Goal: Task Accomplishment & Management: Manage account settings

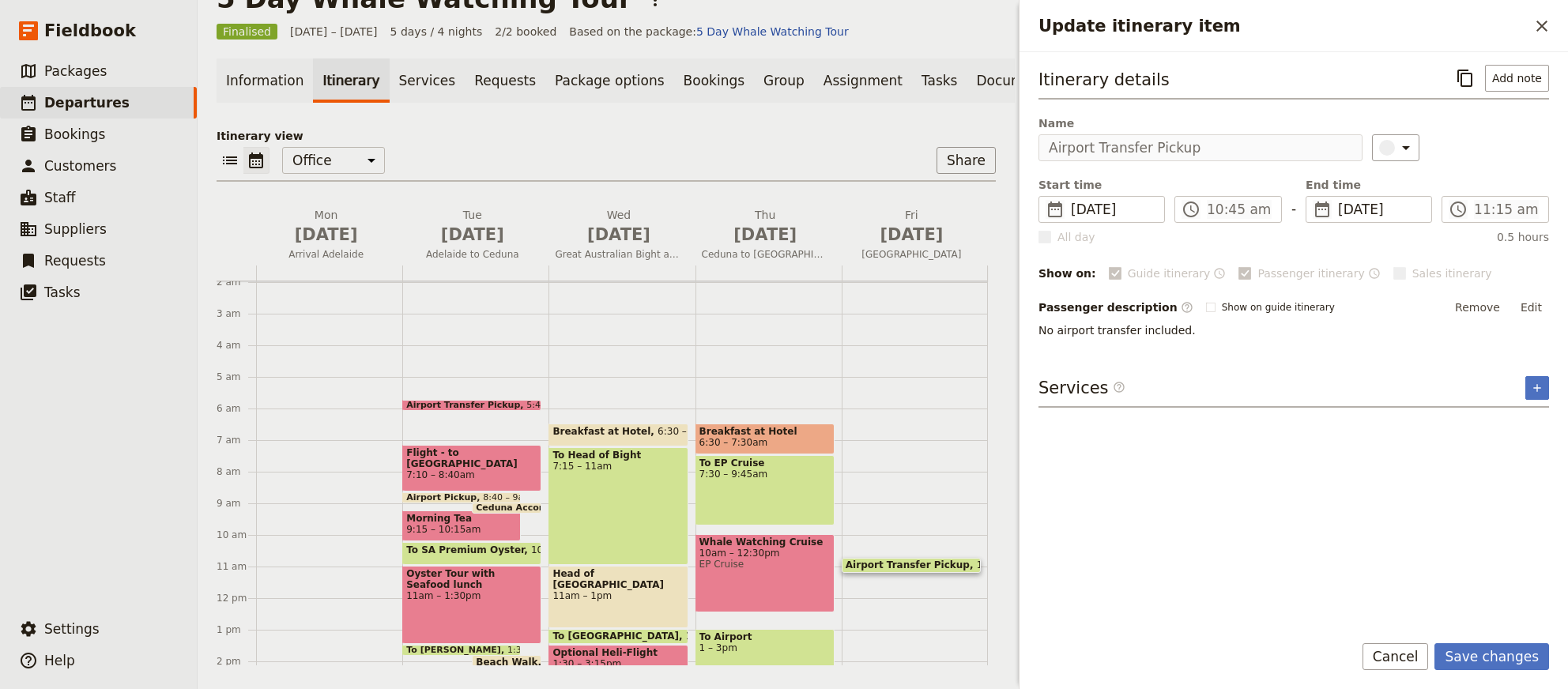
scroll to position [215, 0]
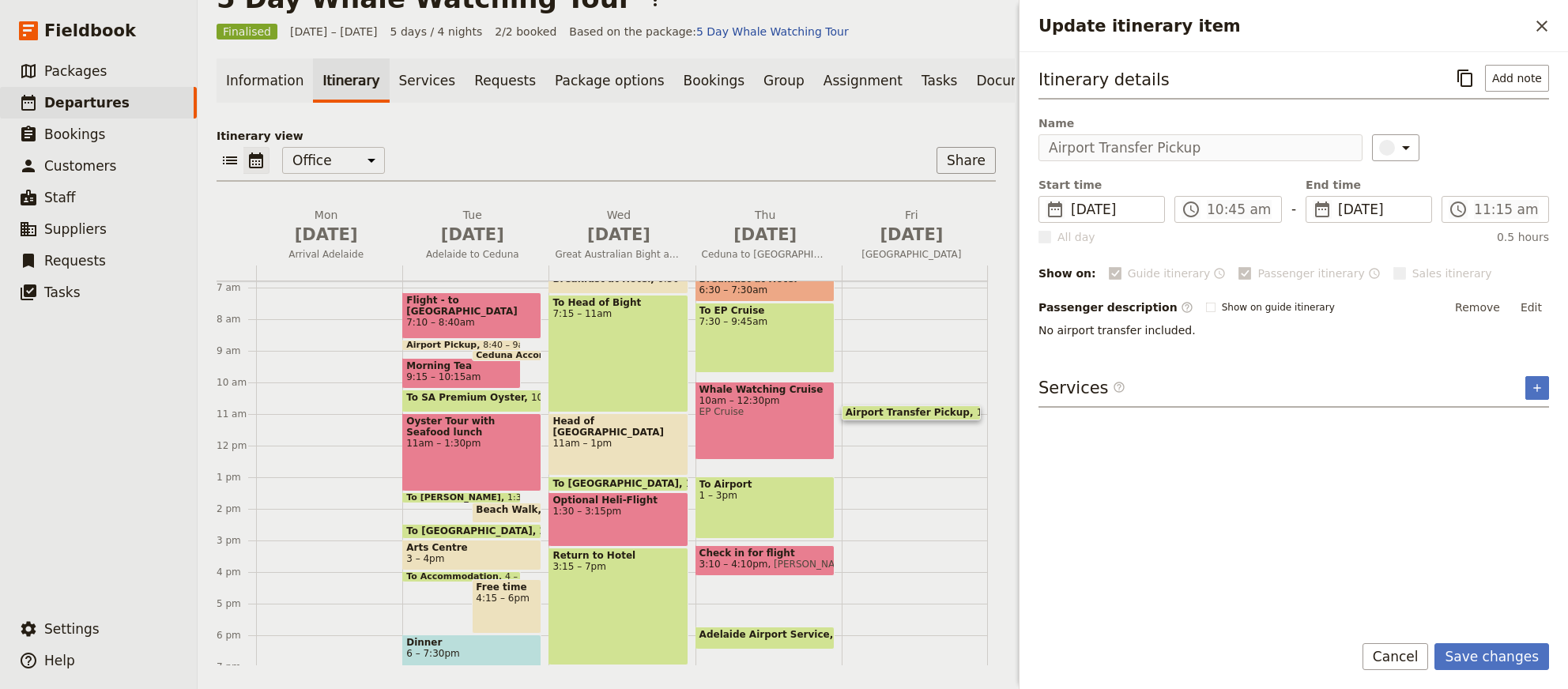
click at [888, 413] on span at bounding box center [912, 415] width 138 height 6
drag, startPoint x: 876, startPoint y: 407, endPoint x: 1201, endPoint y: 525, distance: 345.8
click at [1209, 537] on div "5 Day Whale Watching Tour ​ Finalised [DATE] – [DATE] 5 days / 4 nights 2/2 boo…" at bounding box center [883, 344] width 1370 height 689
click at [977, 408] on span "10:45 – 11:15am" at bounding box center [1017, 412] width 80 height 11
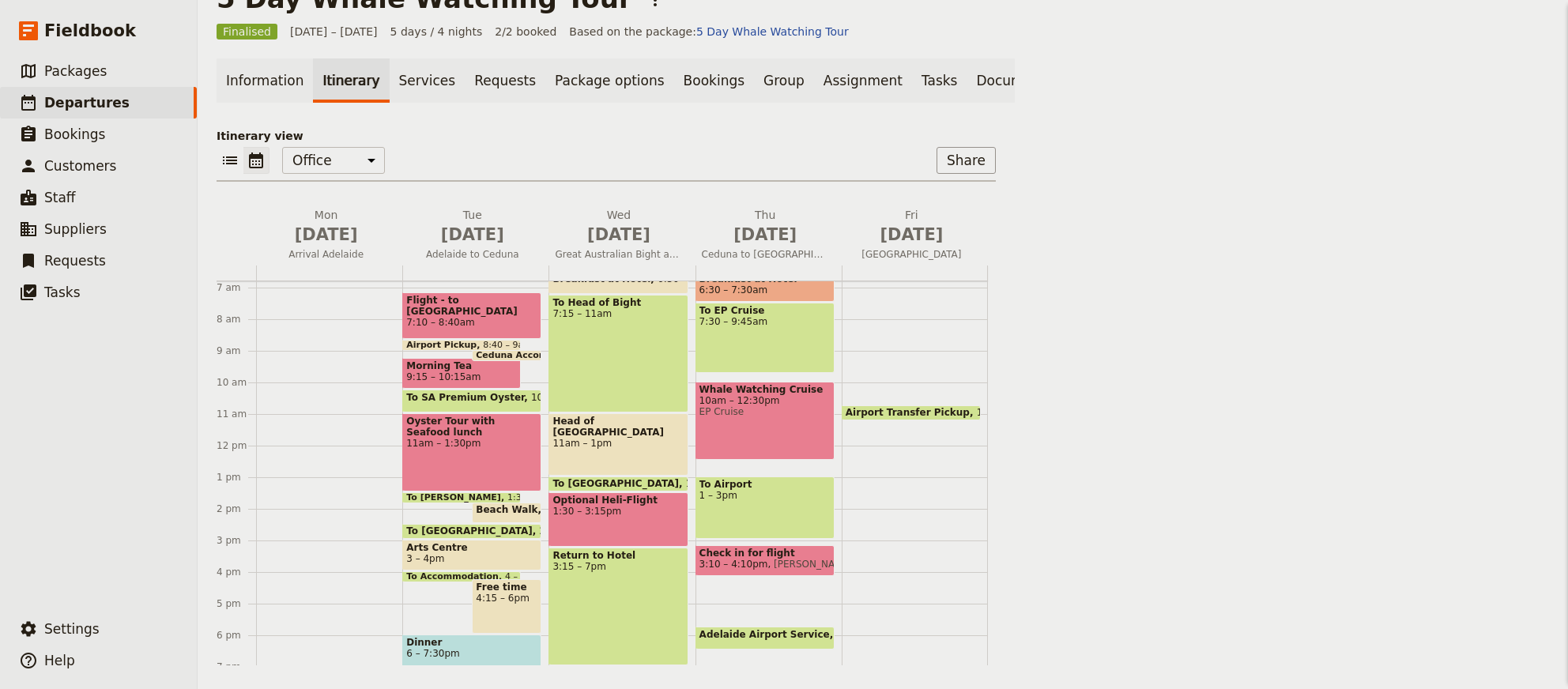
scroll to position [0, 0]
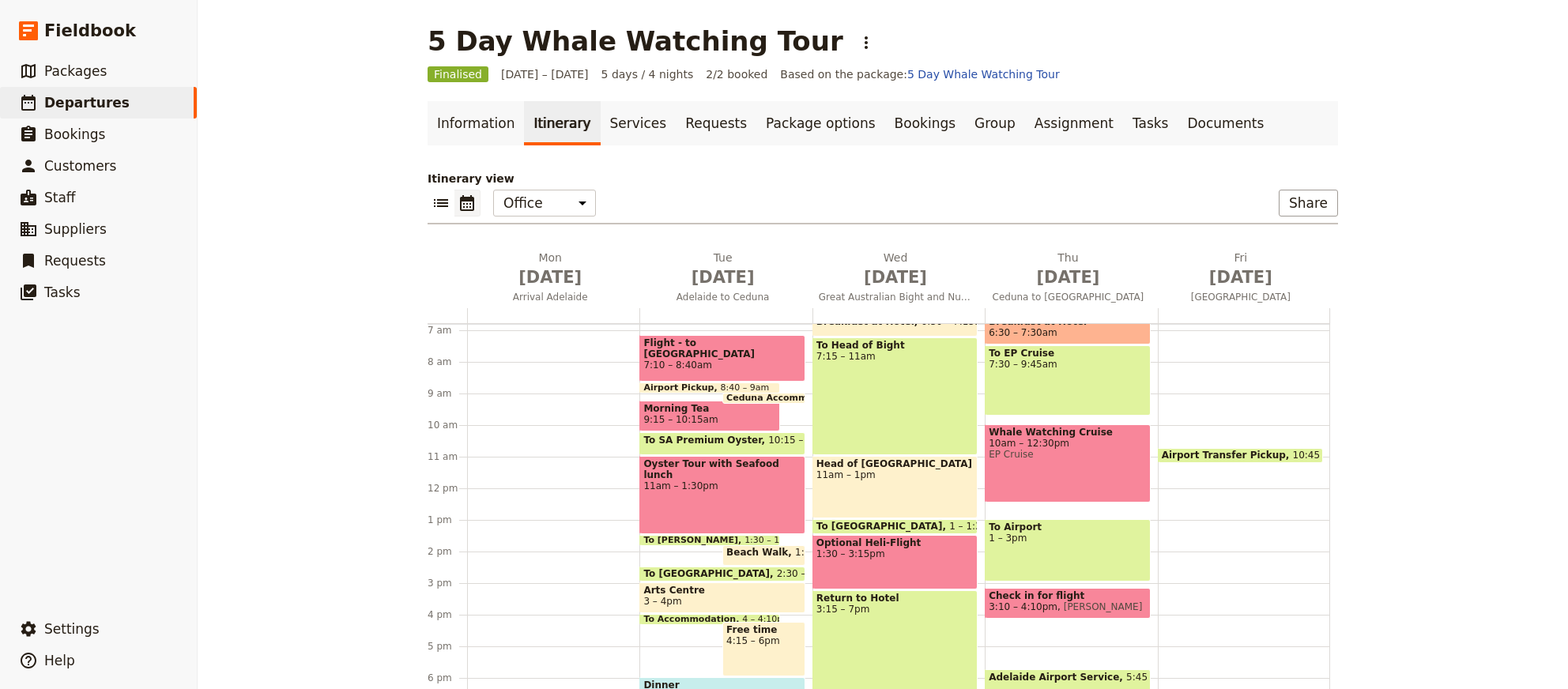
click at [1252, 468] on div "Airport Transfer Pickup 10:45 – 11:15am" at bounding box center [1244, 488] width 173 height 759
drag, startPoint x: 1234, startPoint y: 519, endPoint x: 1205, endPoint y: 439, distance: 85.1
click at [1205, 439] on div "Airport Transfer Pickup 10:45 – 11:15am" at bounding box center [1244, 488] width 173 height 759
click at [1183, 456] on span at bounding box center [1240, 458] width 164 height 6
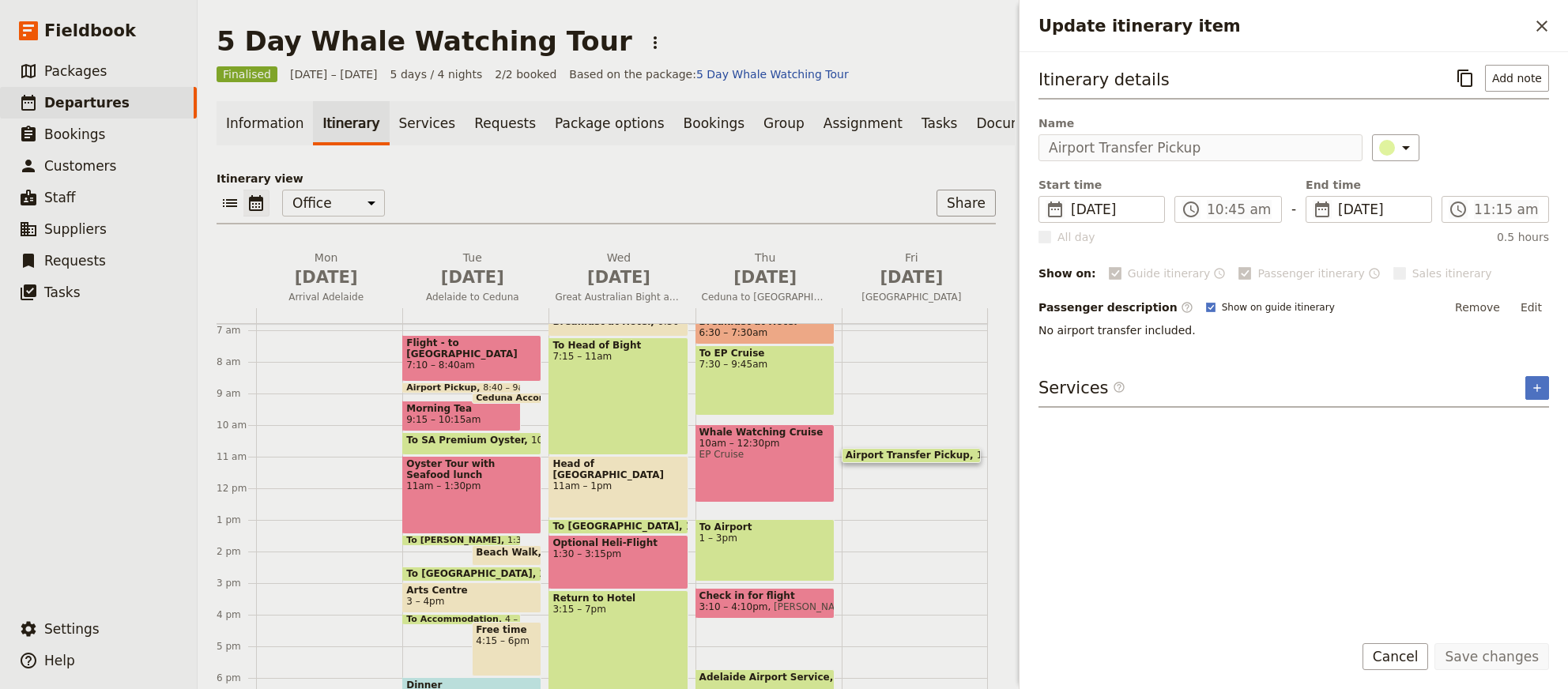
click at [1478, 638] on form "Itinerary details ​ Add note Name Airport Transfer Pickup ​ Start time ​ [DATE]…" at bounding box center [1293, 370] width 548 height 637
click at [1466, 564] on div "Itinerary details ​ Add note Name Airport Transfer Pickup ​ Start time ​ [DATE]…" at bounding box center [1294, 341] width 511 height 553
click at [1313, 162] on div "Itinerary details ​ Add note Name Airport Transfer Pickup ​ Start time ​ [DATE]…" at bounding box center [1294, 201] width 511 height 274
click at [246, 120] on link "Information" at bounding box center [264, 123] width 97 height 44
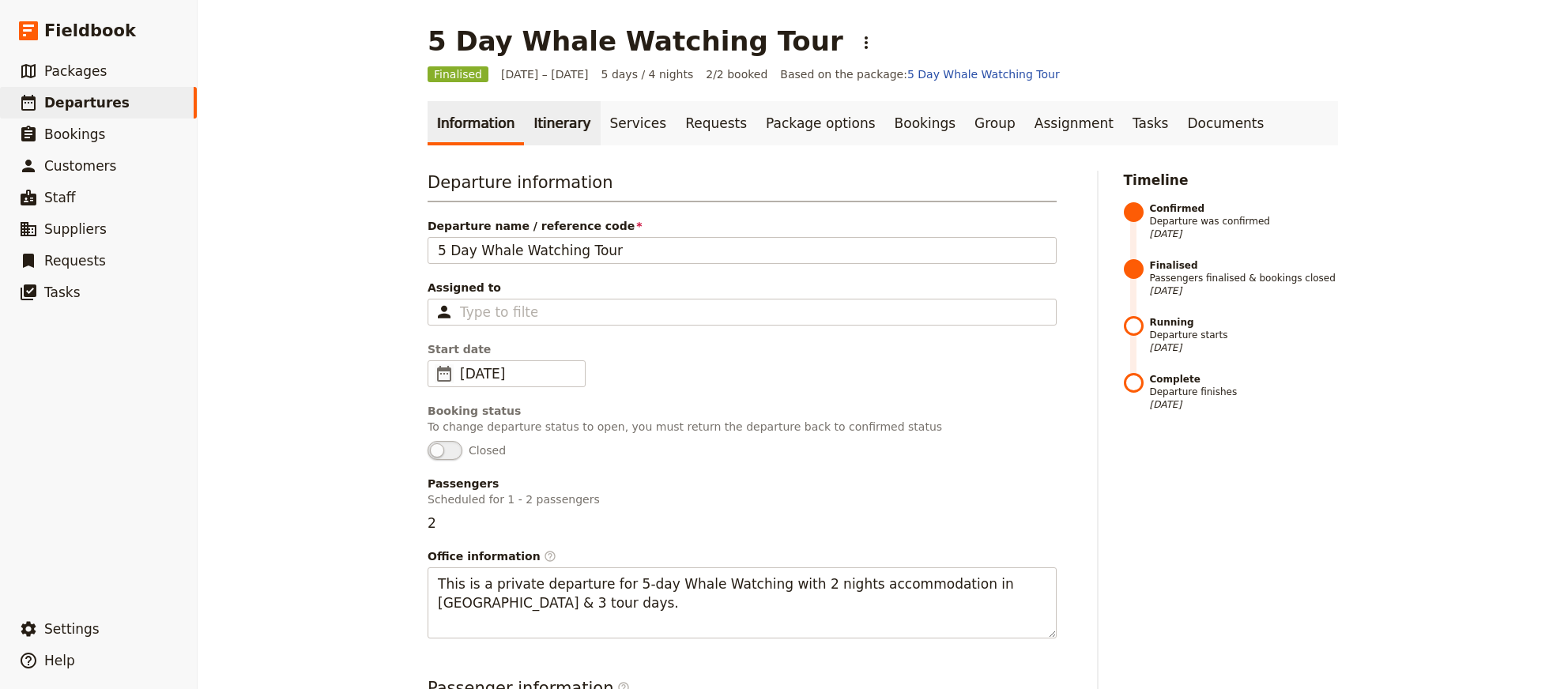
click at [540, 117] on link "Itinerary" at bounding box center [561, 123] width 76 height 44
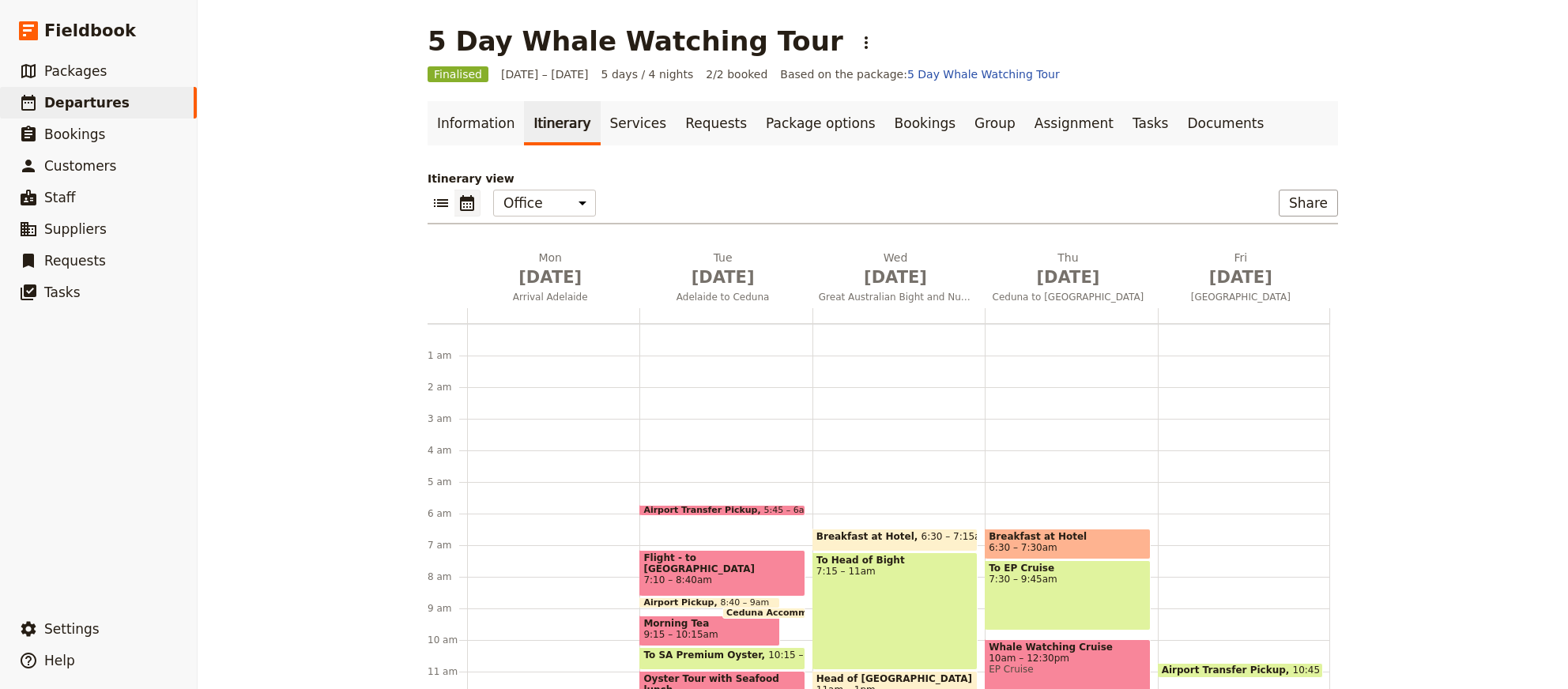
scroll to position [165, 0]
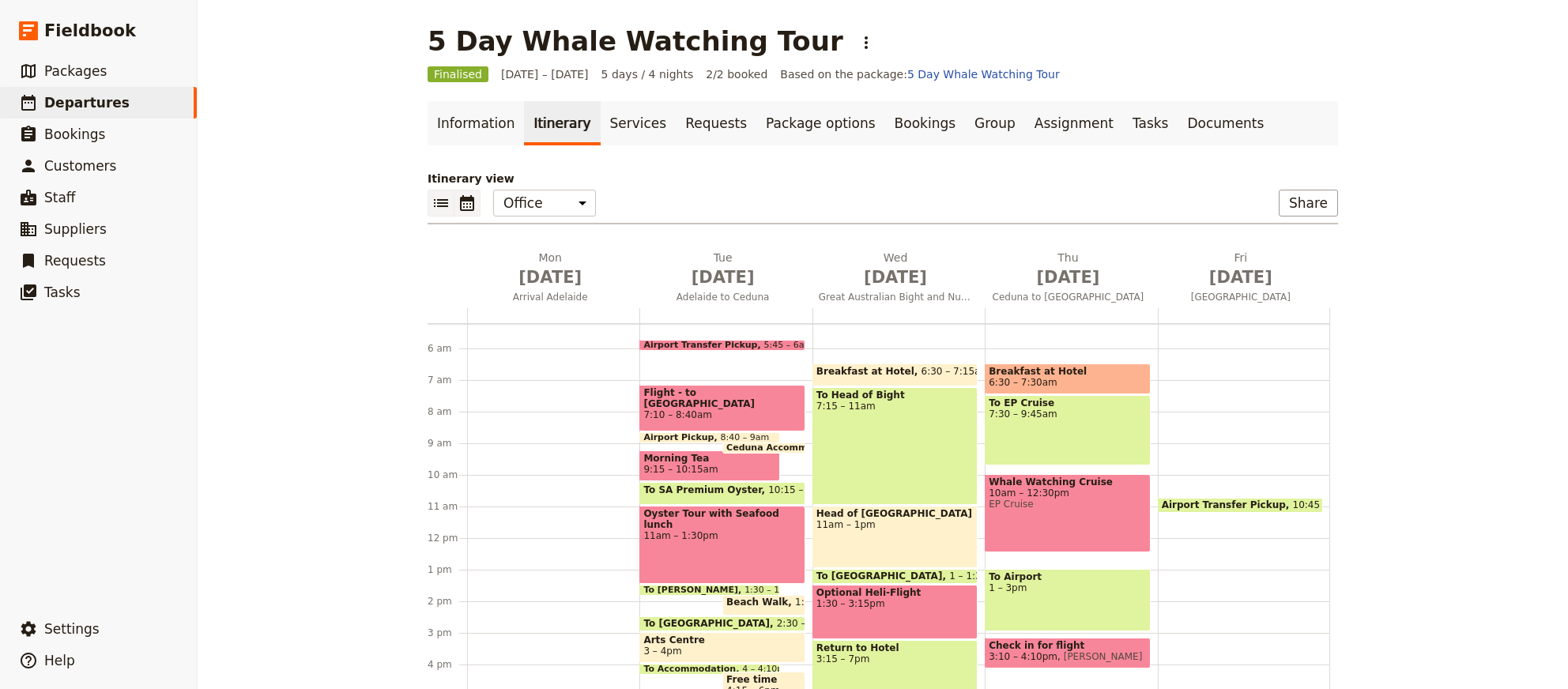
click at [442, 209] on icon "List view" at bounding box center [441, 203] width 19 height 19
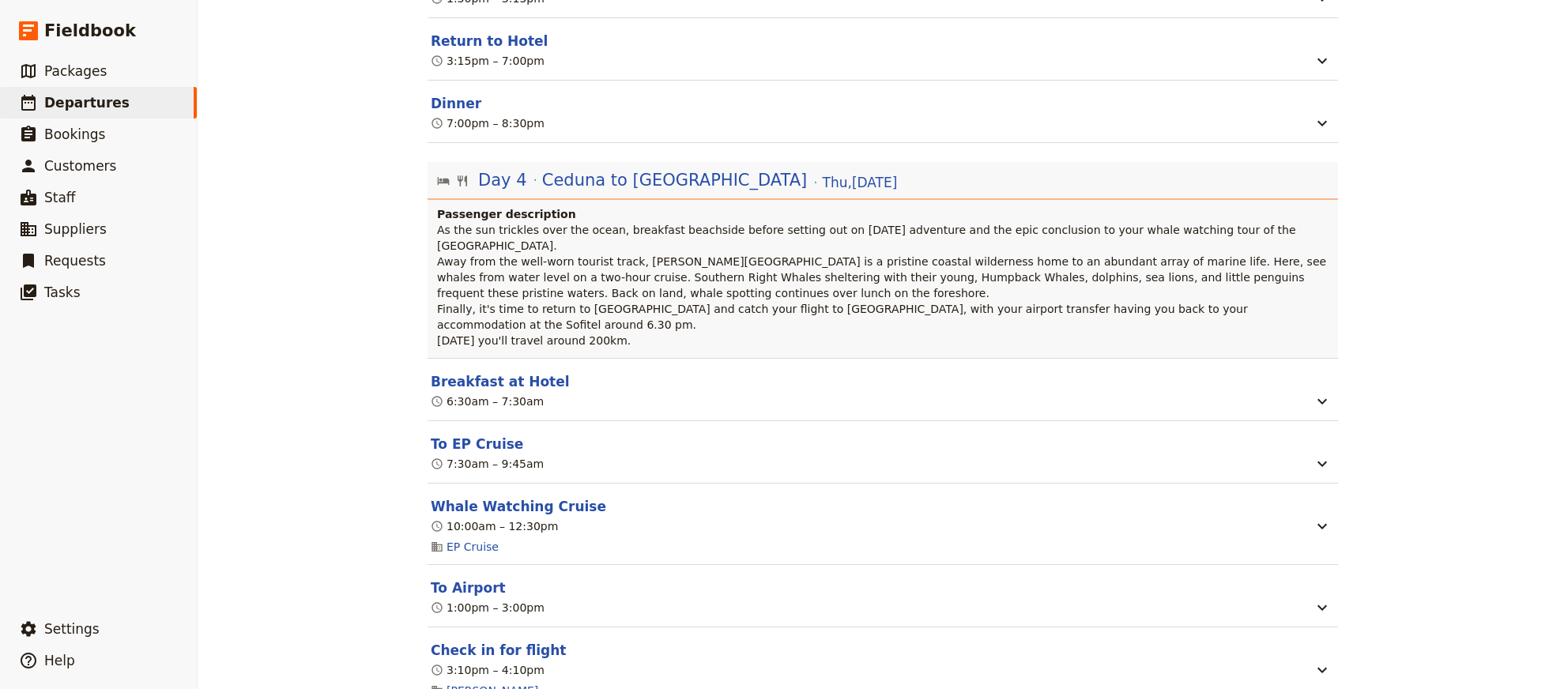
scroll to position [2529, 0]
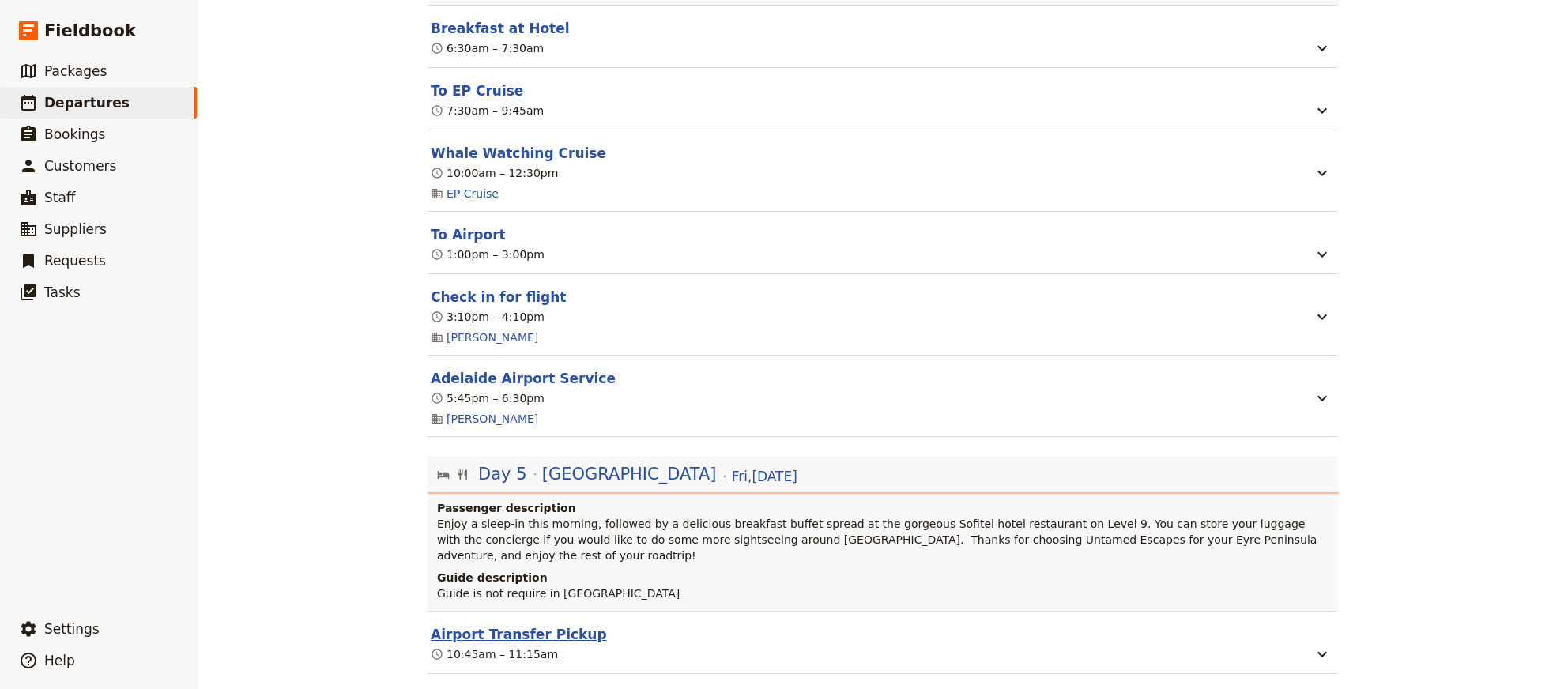
click at [491, 625] on button "Airport Transfer Pickup" at bounding box center [519, 634] width 176 height 19
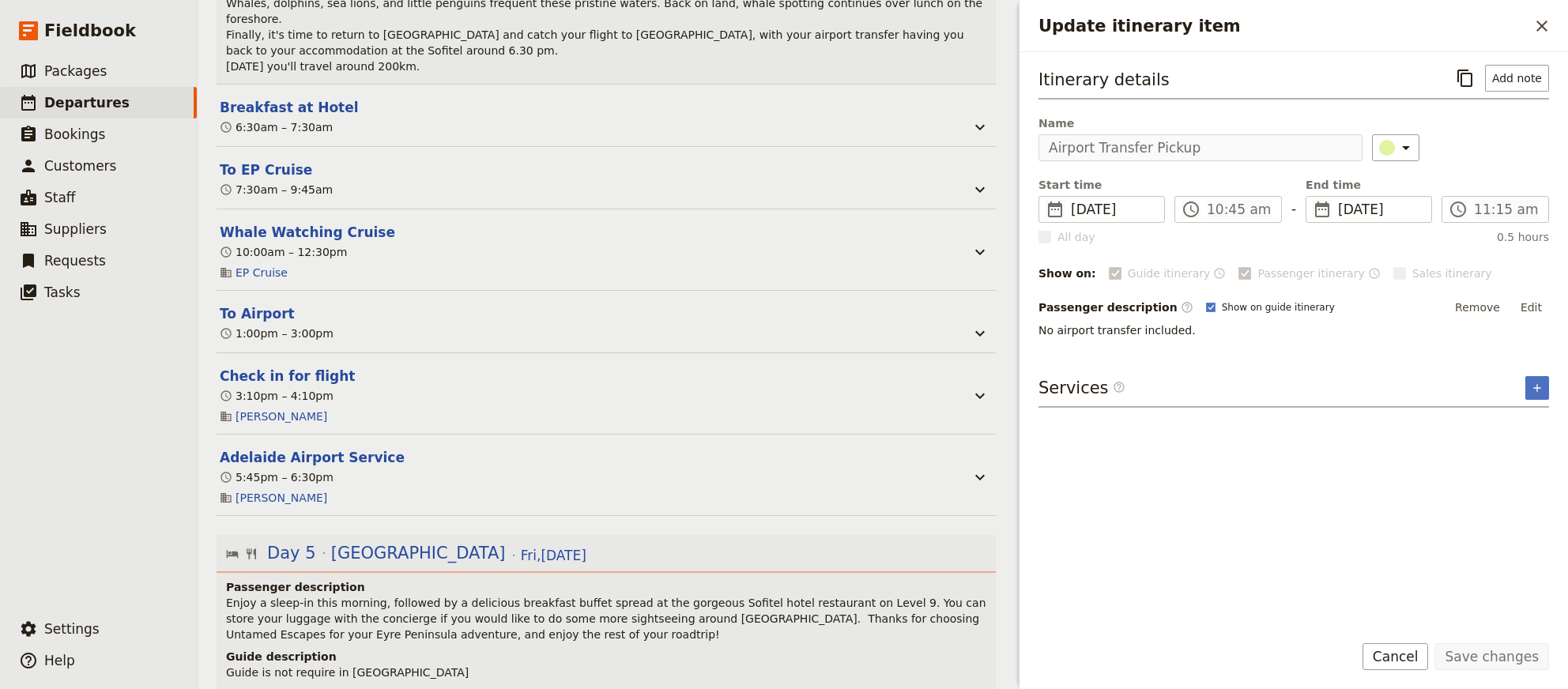
scroll to position [2576, 0]
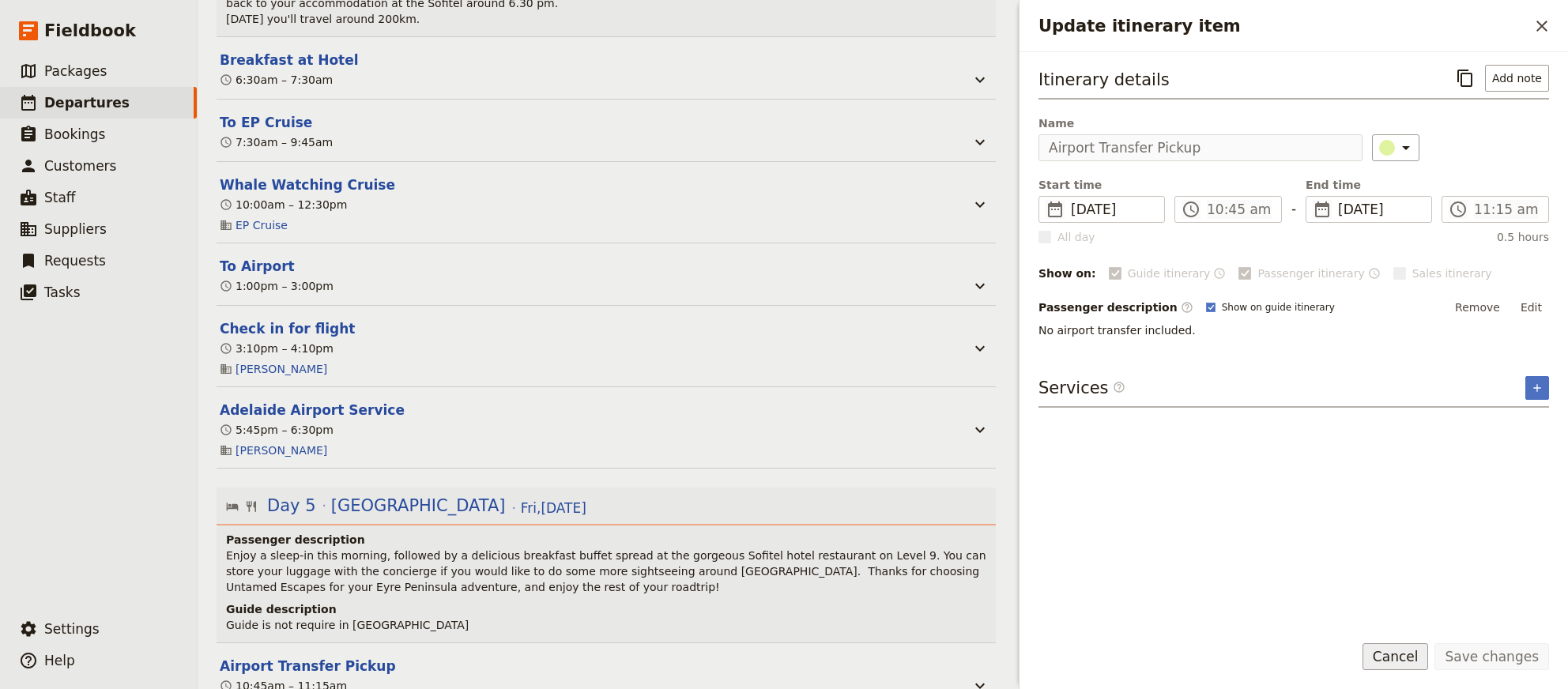
click at [1423, 660] on button "Cancel" at bounding box center [1395, 656] width 66 height 27
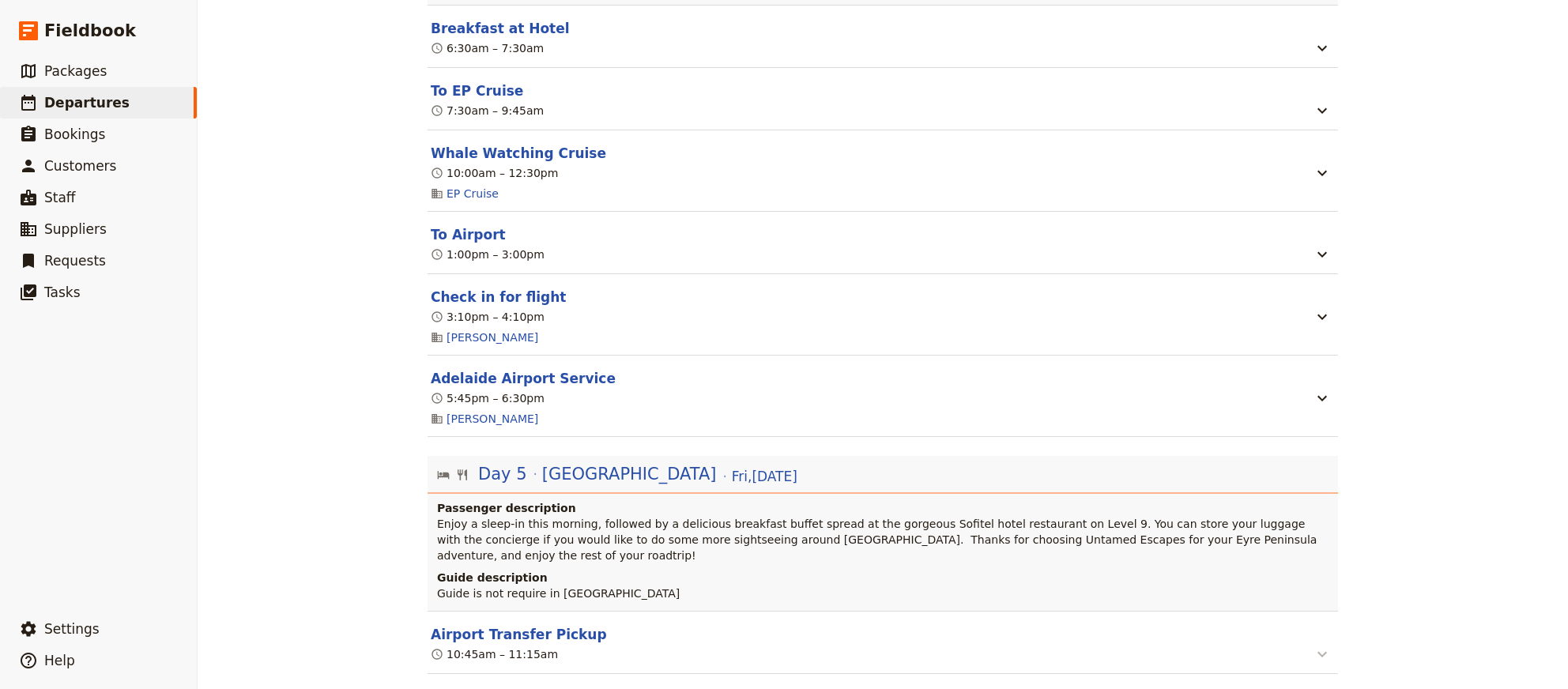
click at [1320, 645] on icon "button" at bounding box center [1322, 654] width 19 height 19
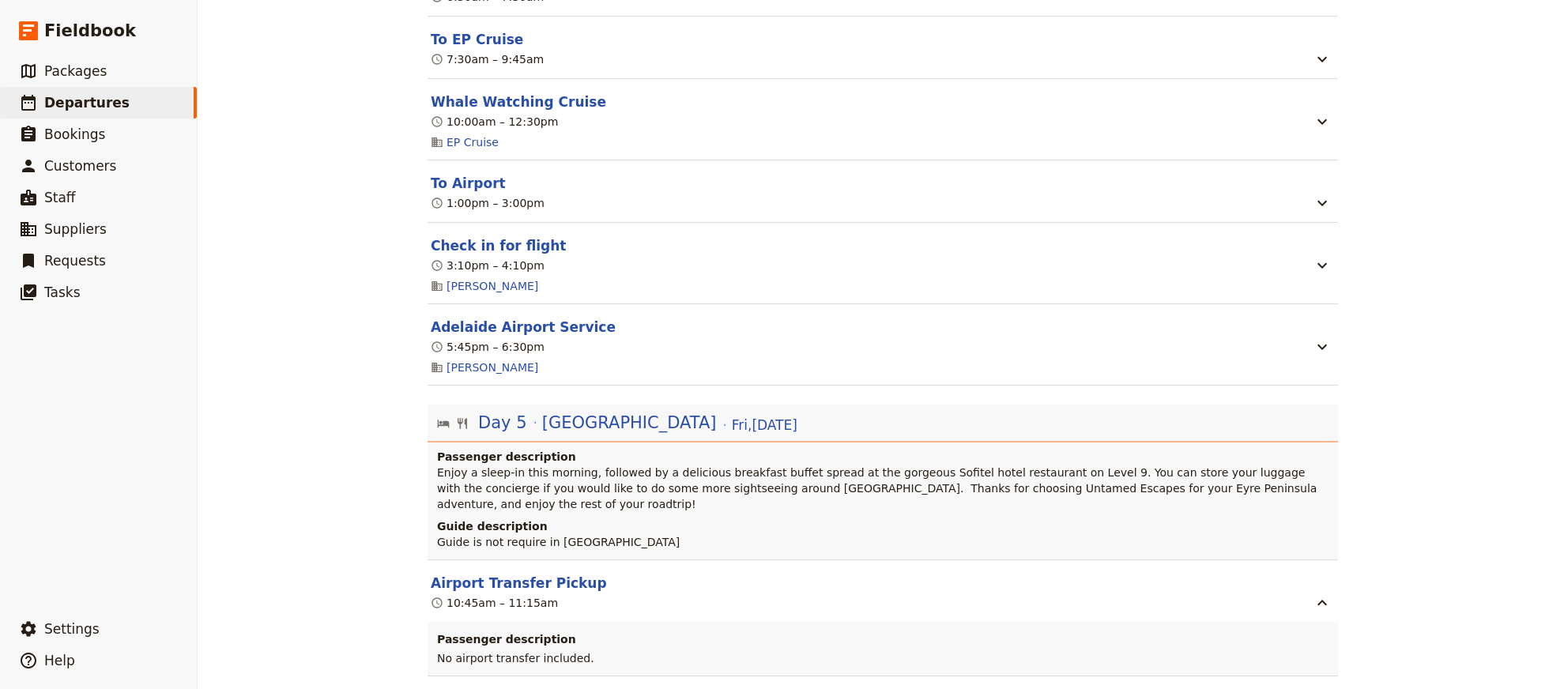
scroll to position [2581, 0]
click at [670, 557] on section "Airport Transfer Pickup 10:45am – 11:15am Passenger description No airport tran…" at bounding box center [883, 616] width 911 height 117
click at [640, 572] on header "Airport Transfer Pickup" at bounding box center [870, 582] width 879 height 19
click at [639, 572] on header "Airport Transfer Pickup" at bounding box center [870, 582] width 879 height 19
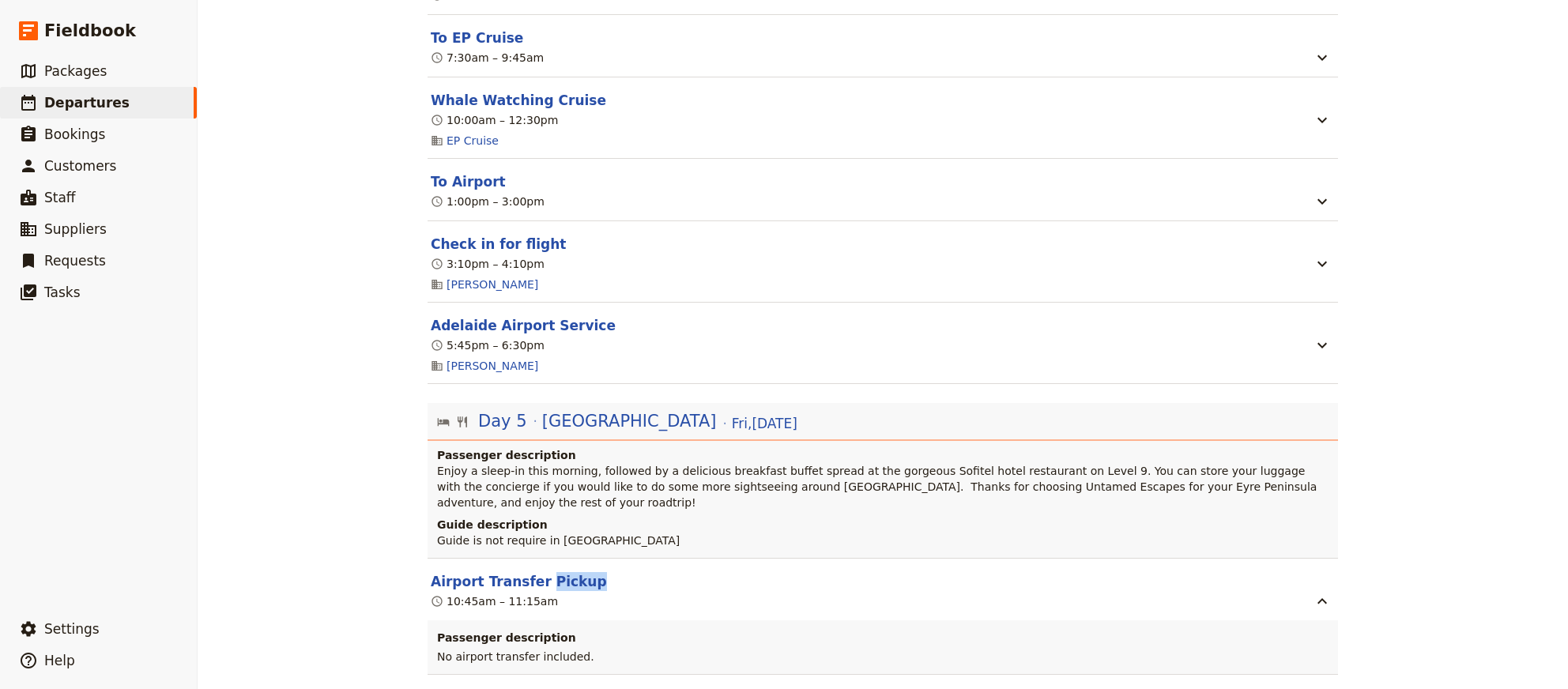
click at [639, 572] on header "Airport Transfer Pickup" at bounding box center [870, 582] width 879 height 19
click at [471, 572] on button "Airport Transfer Pickup" at bounding box center [519, 582] width 176 height 19
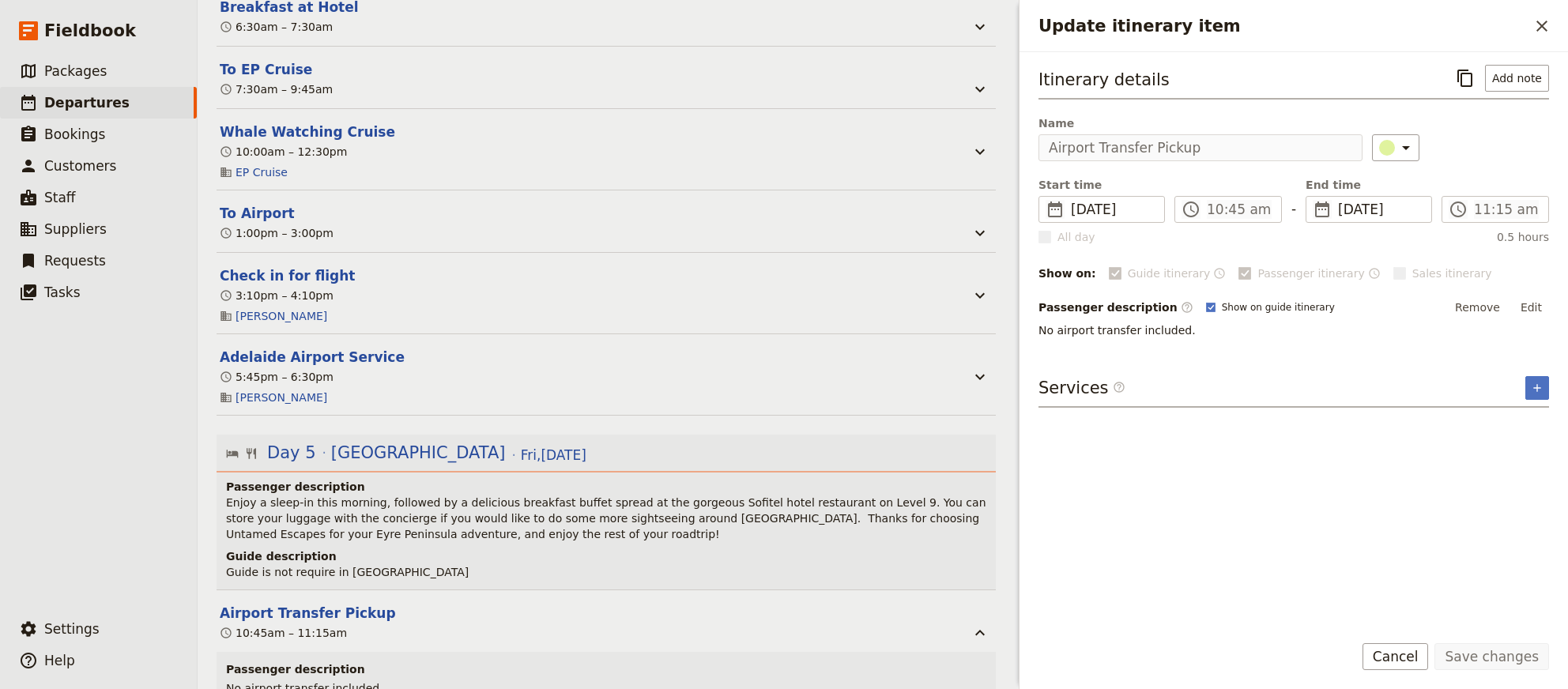
click at [1140, 80] on h3 "Itinerary details" at bounding box center [1104, 79] width 132 height 24
click at [1472, 73] on icon "Copy itinerary item" at bounding box center [1464, 78] width 15 height 17
click at [1513, 73] on button "Add note" at bounding box center [1517, 78] width 64 height 27
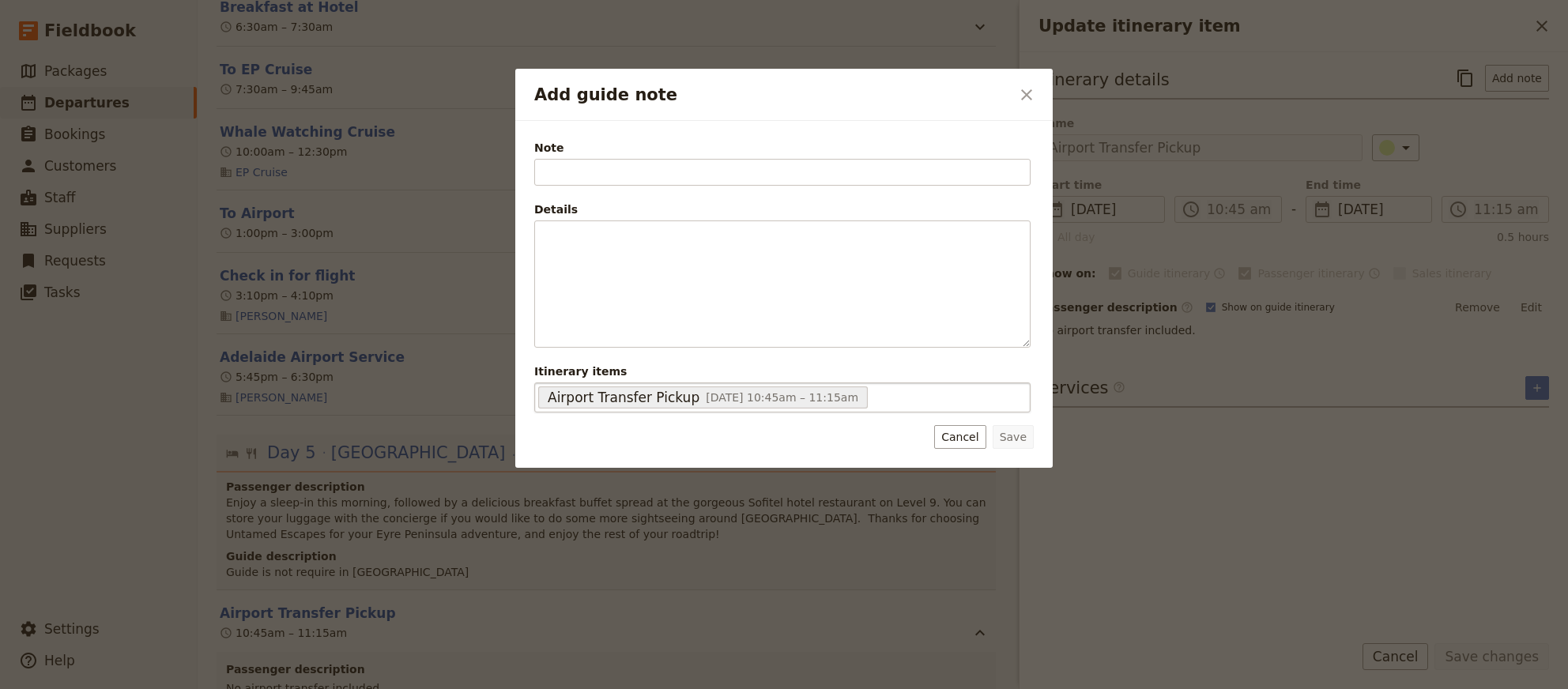
click at [790, 410] on div "Airport Transfer Pickup [DATE] 10:45am – 11:15am 689c2e0512ce98f1aacc8b40" at bounding box center [782, 397] width 496 height 30
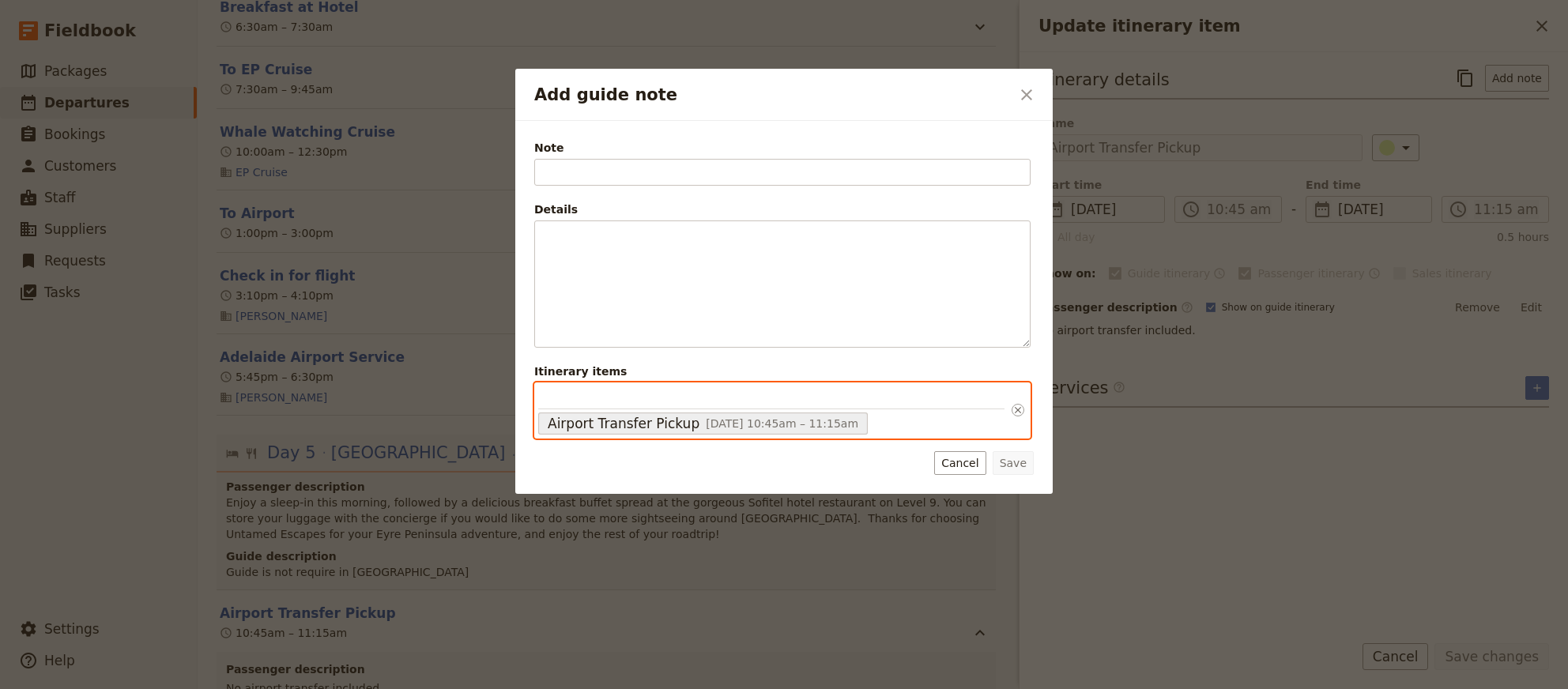
click at [790, 409] on input "Itinerary items Airport Transfer Pickup [DATE] 10:45am – 11:15am 689c2e0512ce98…" at bounding box center [771, 397] width 466 height 23
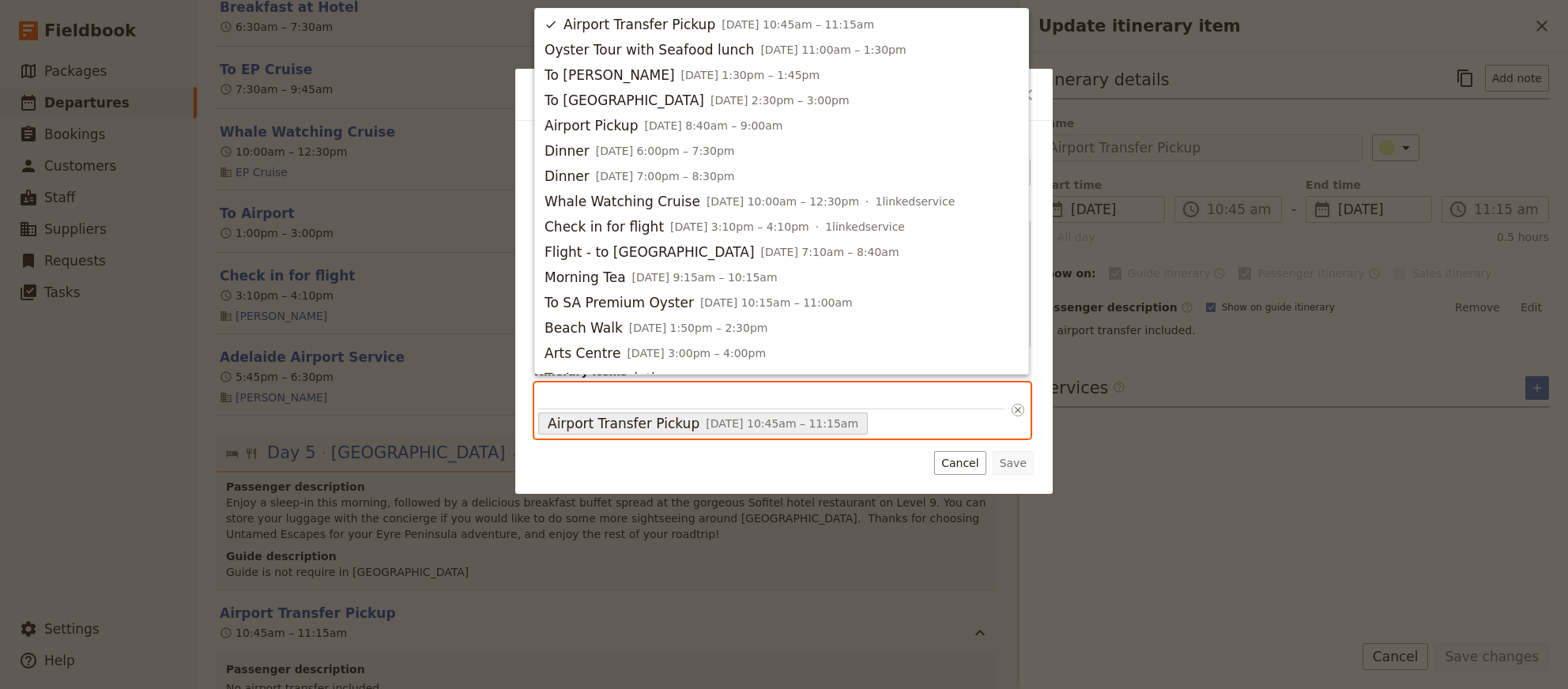
click at [871, 422] on div "Airport Transfer Pickup [DATE] 10:45am – 11:15am 689c2e0512ce98f1aacc8b40" at bounding box center [782, 410] width 496 height 56
click at [871, 409] on input "Itinerary items Airport Transfer Pickup [DATE] 10:45am – 11:15am 689c2e0512ce98…" at bounding box center [771, 397] width 466 height 23
drag, startPoint x: 872, startPoint y: 422, endPoint x: 803, endPoint y: 422, distance: 69.0
click at [803, 422] on div "Airport Transfer Pickup [DATE] 10:45am – 11:15am 689c2e0512ce98f1aacc8b40" at bounding box center [782, 410] width 496 height 56
click at [803, 409] on input "Itinerary items Airport Transfer Pickup [DATE] 10:45am – 11:15am 689c2e0512ce98…" at bounding box center [771, 397] width 466 height 23
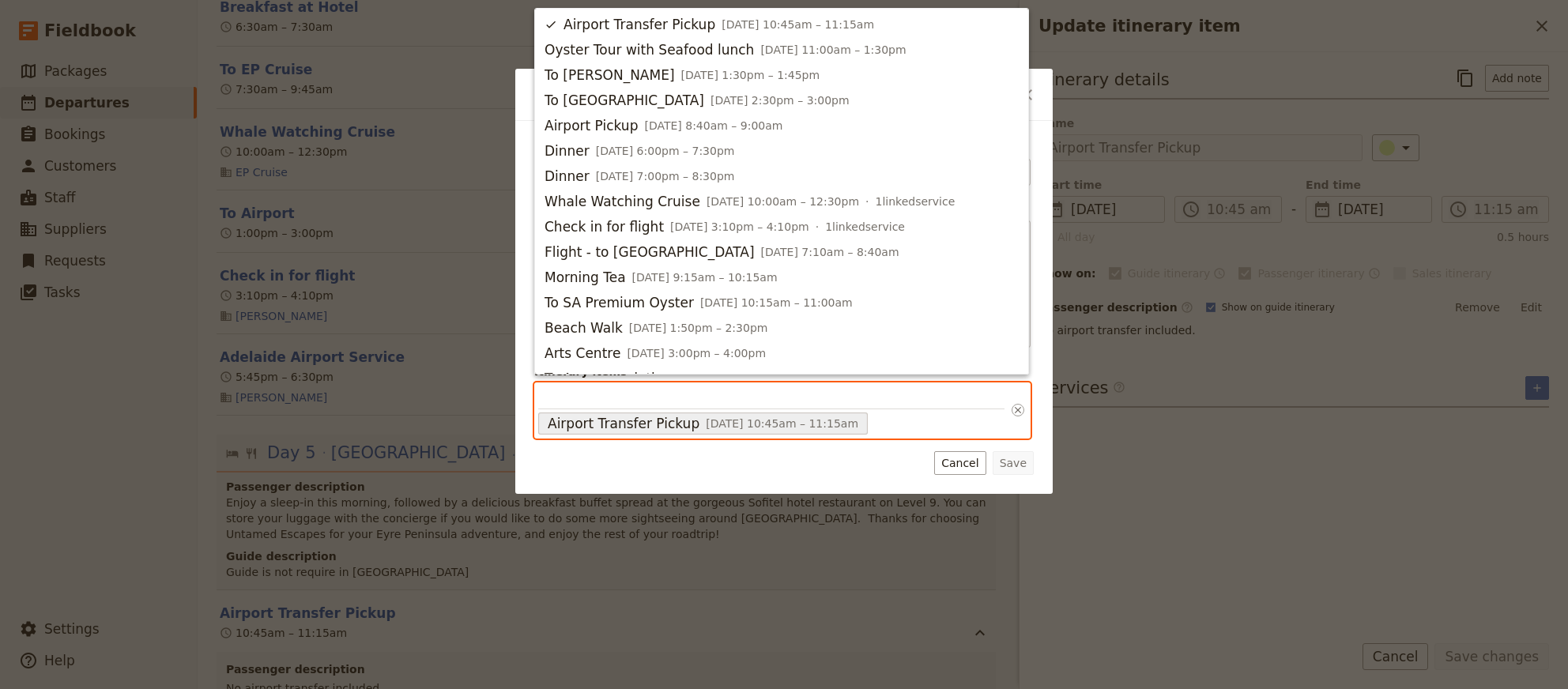
click at [1015, 402] on button "Itinerary items Airport Transfer Pickup [DATE] 10:45am – 11:15am 689c2e0512ce98…" at bounding box center [1018, 410] width 13 height 54
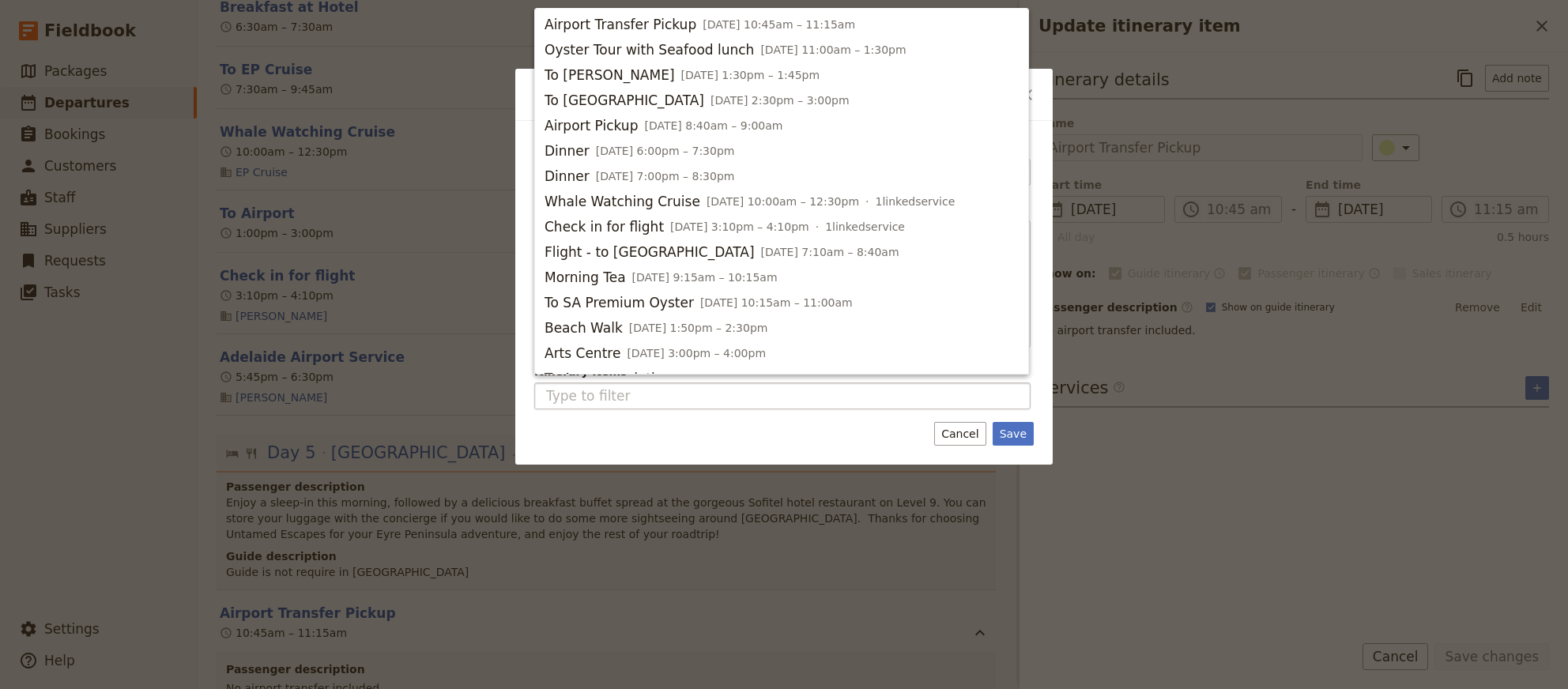
click at [1022, 437] on button "Save" at bounding box center [1013, 433] width 41 height 24
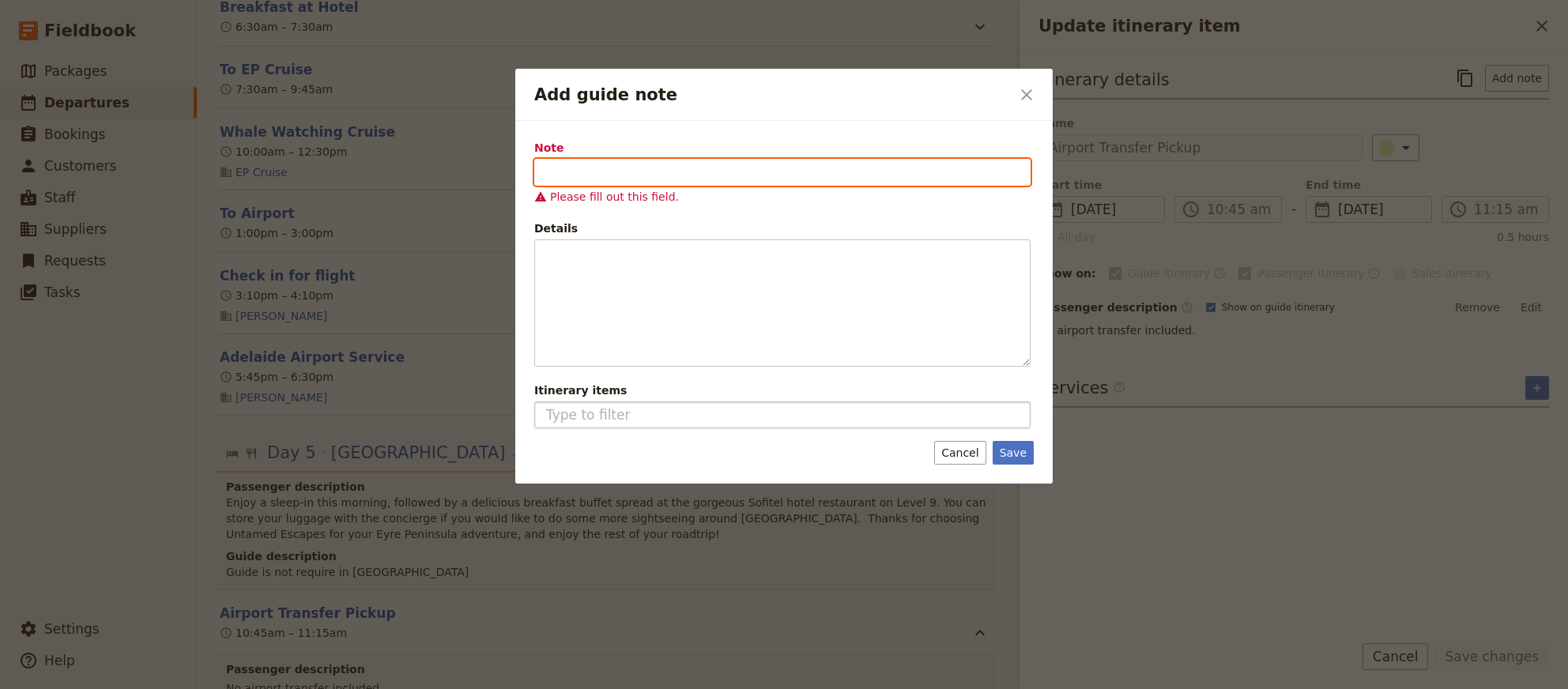
click at [619, 166] on input "Note" at bounding box center [782, 172] width 496 height 27
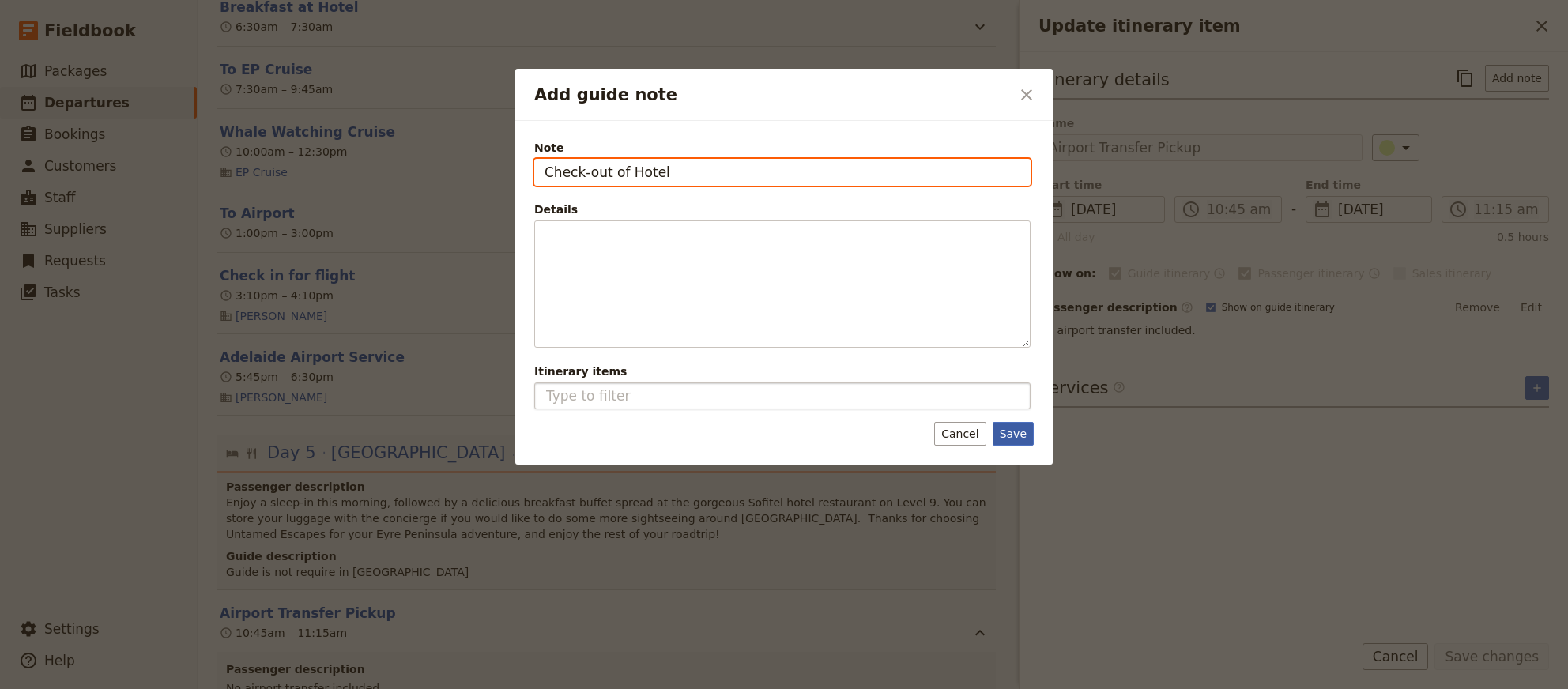
type input "Check-out of Hotel"
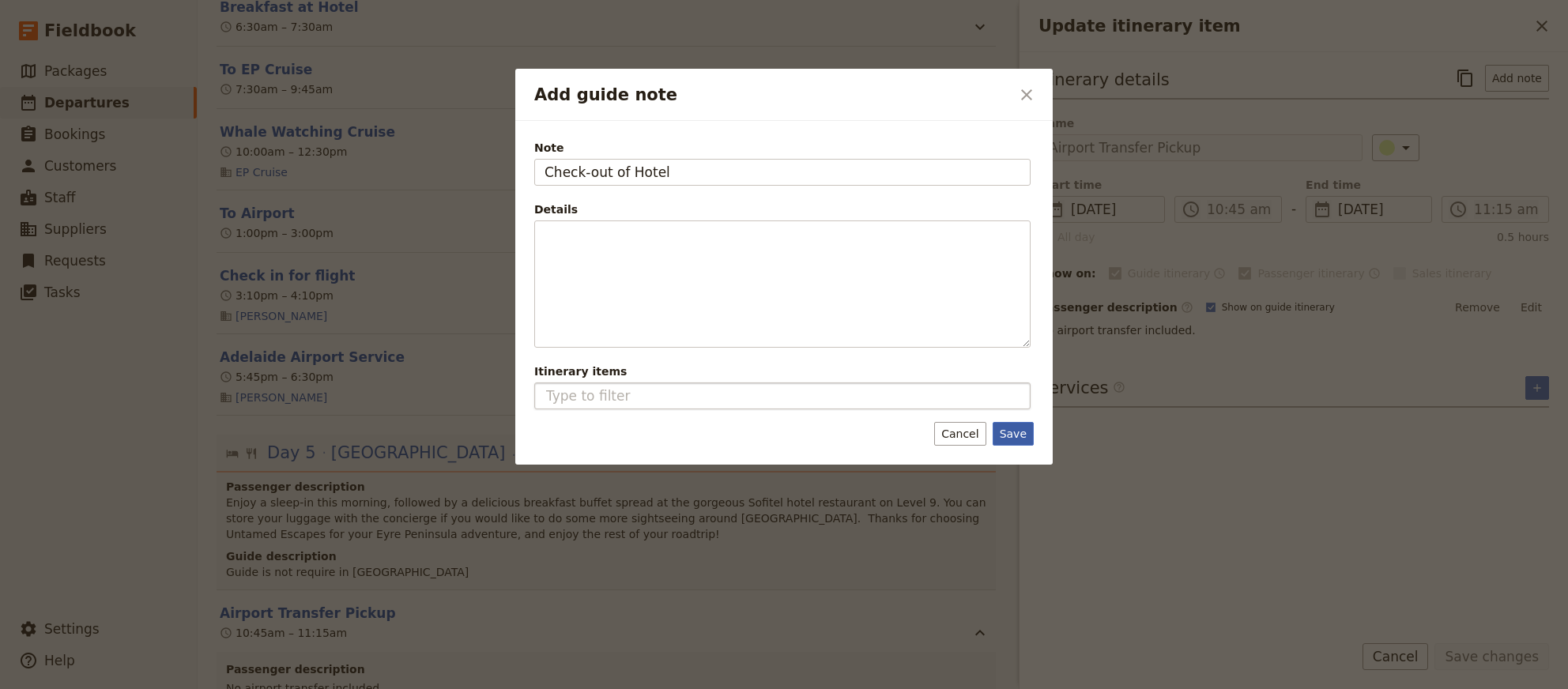
click at [1019, 437] on button "Save" at bounding box center [1013, 433] width 41 height 24
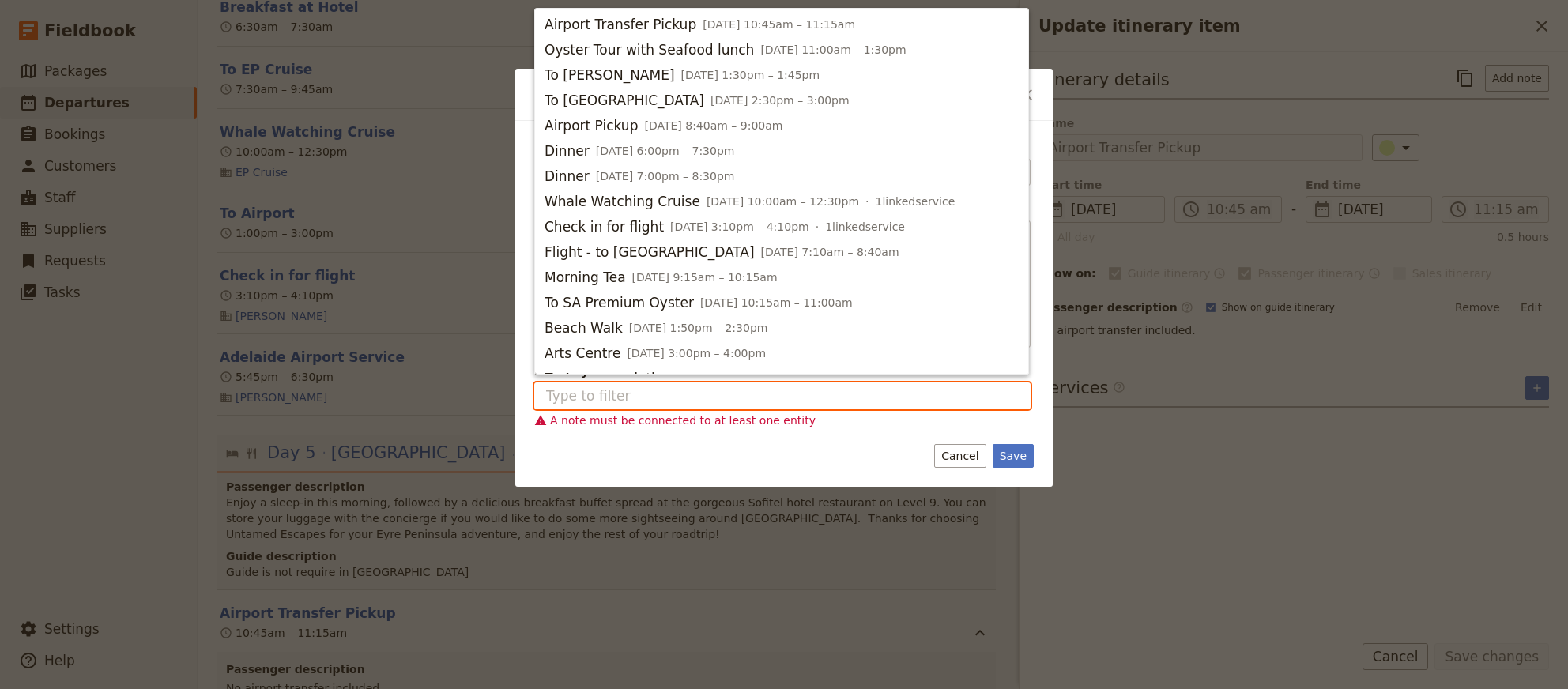
click at [658, 393] on input "Itinerary items" at bounding box center [775, 395] width 460 height 19
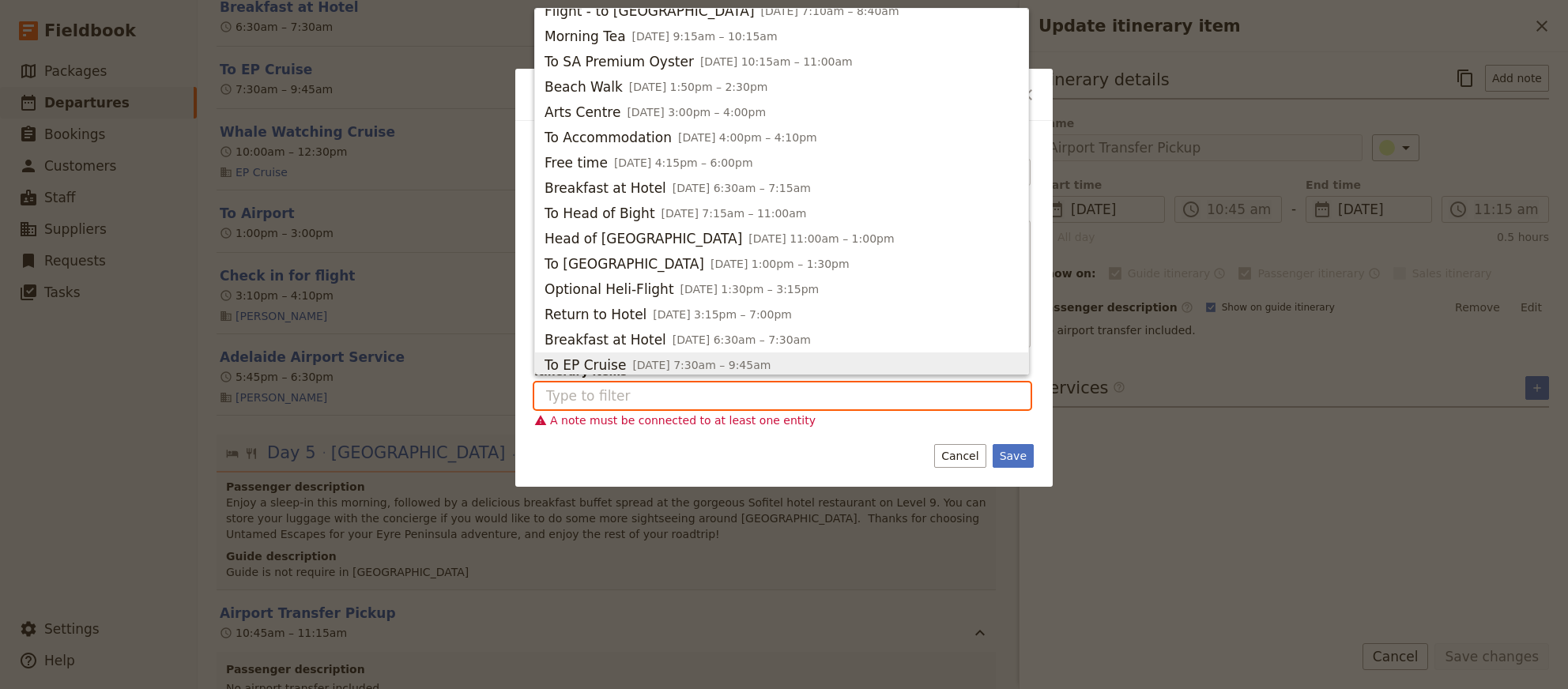
scroll to position [349, 0]
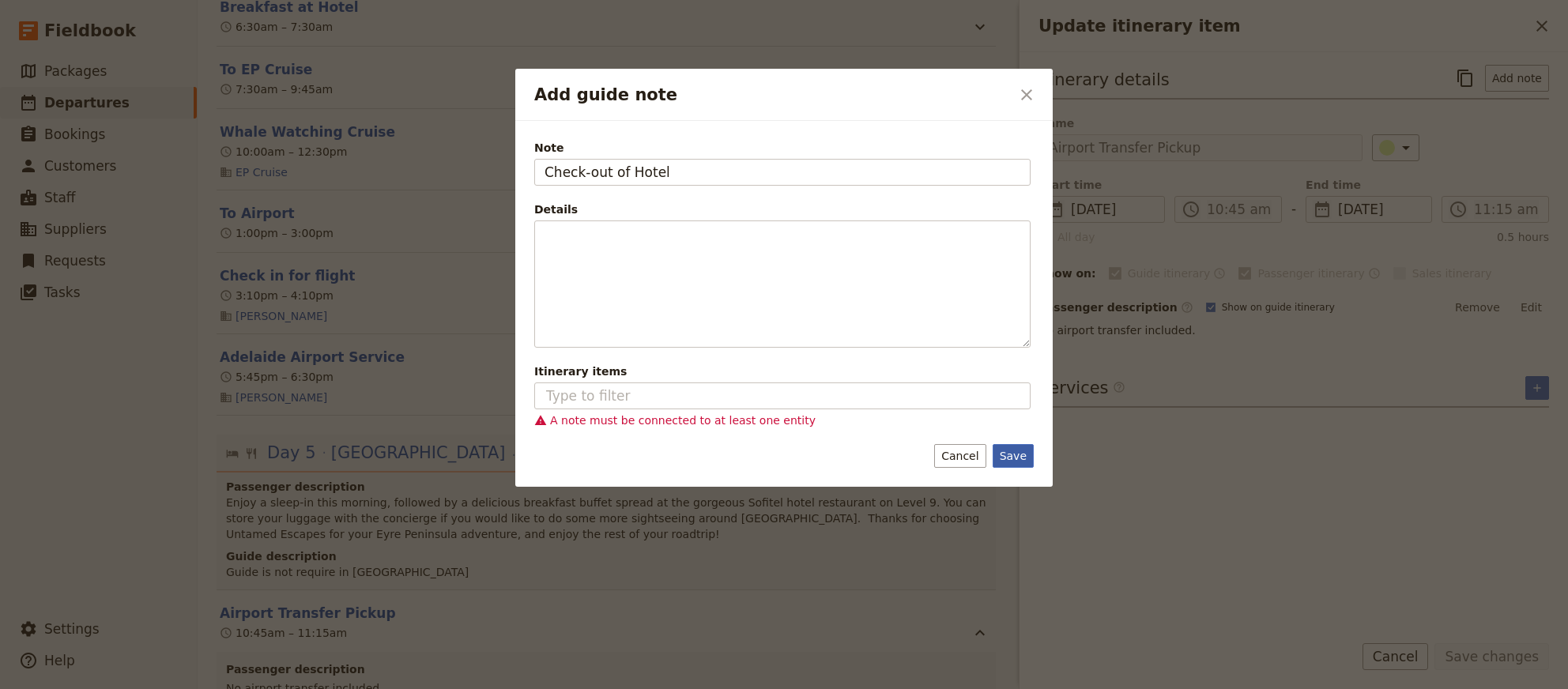
click at [1013, 456] on button "Save" at bounding box center [1013, 456] width 41 height 24
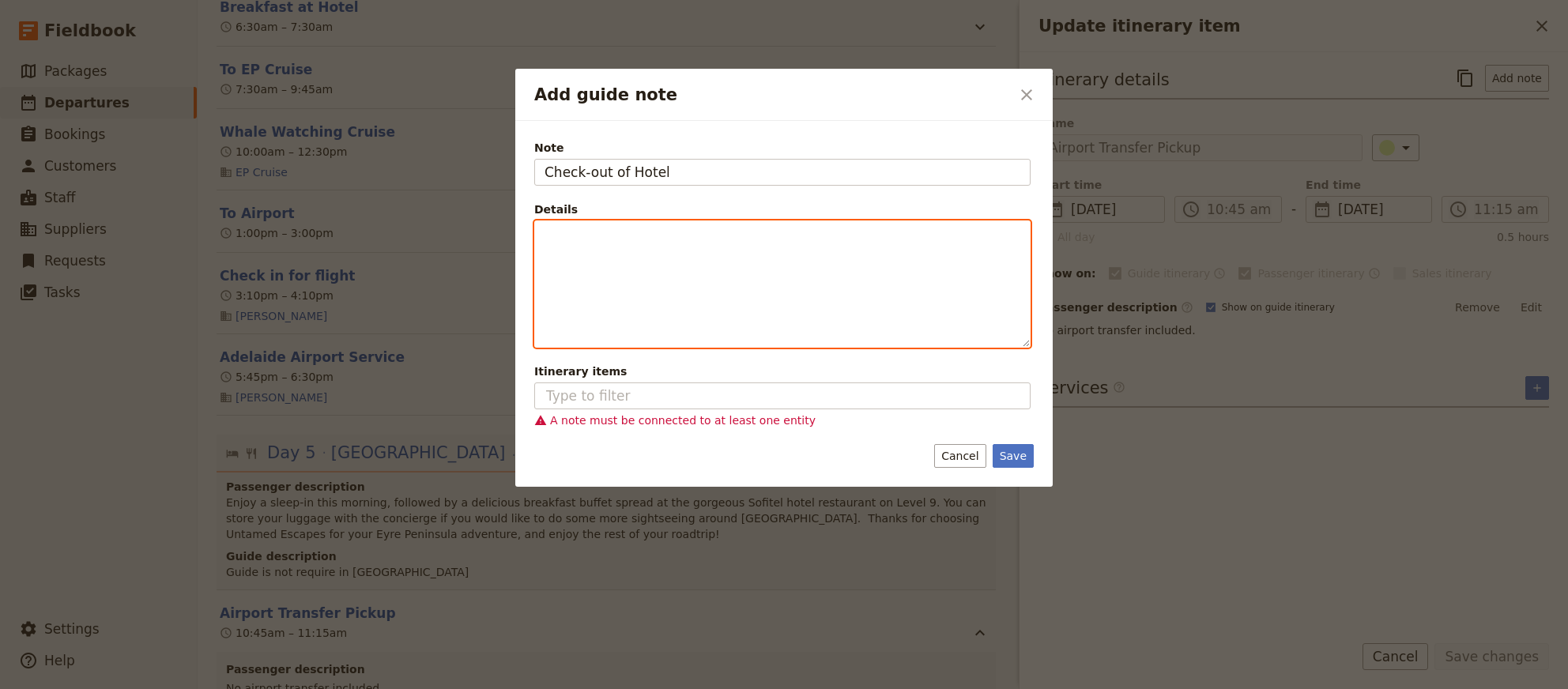
click at [859, 309] on div "Add guide note" at bounding box center [783, 284] width 495 height 125
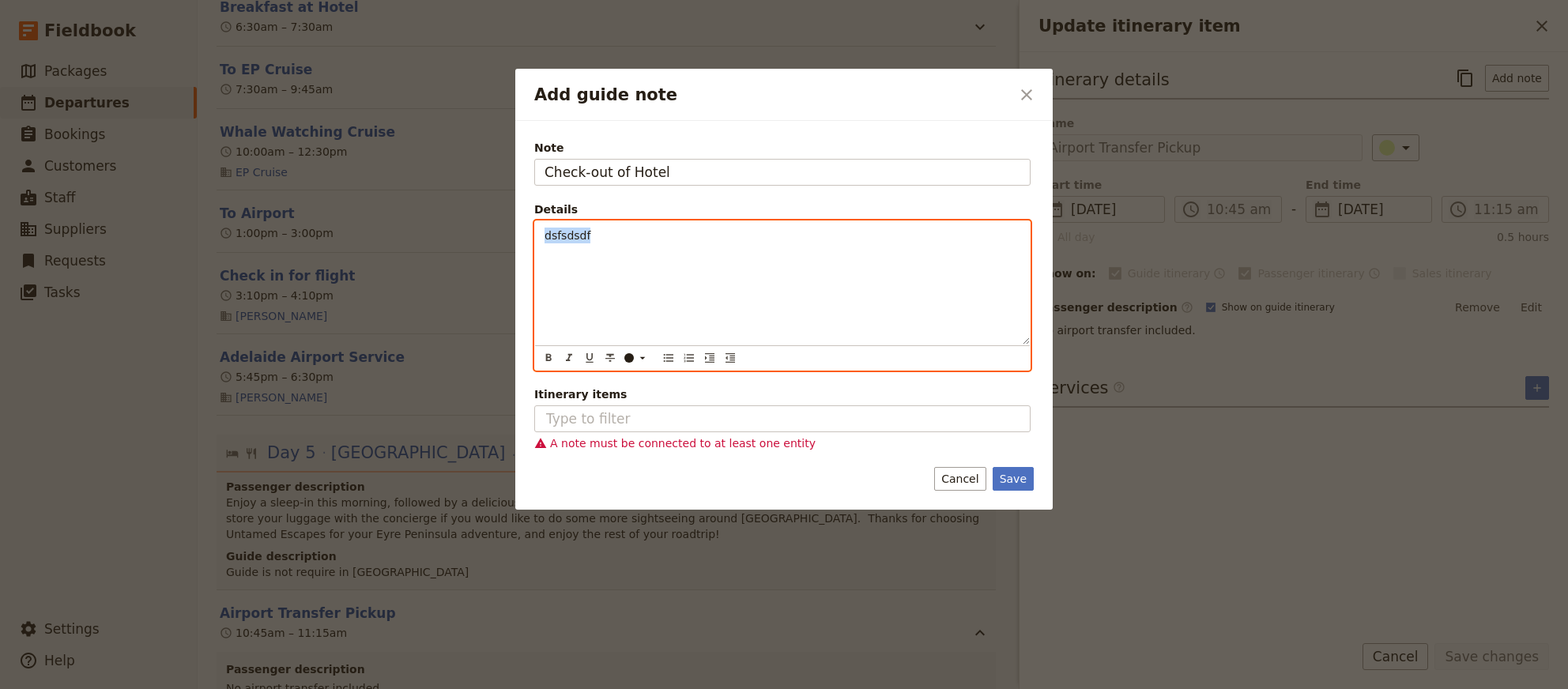
drag, startPoint x: 827, startPoint y: 326, endPoint x: 132, endPoint y: 200, distance: 706.3
click at [535, 221] on div "dsfsdsdf" at bounding box center [783, 282] width 495 height 123
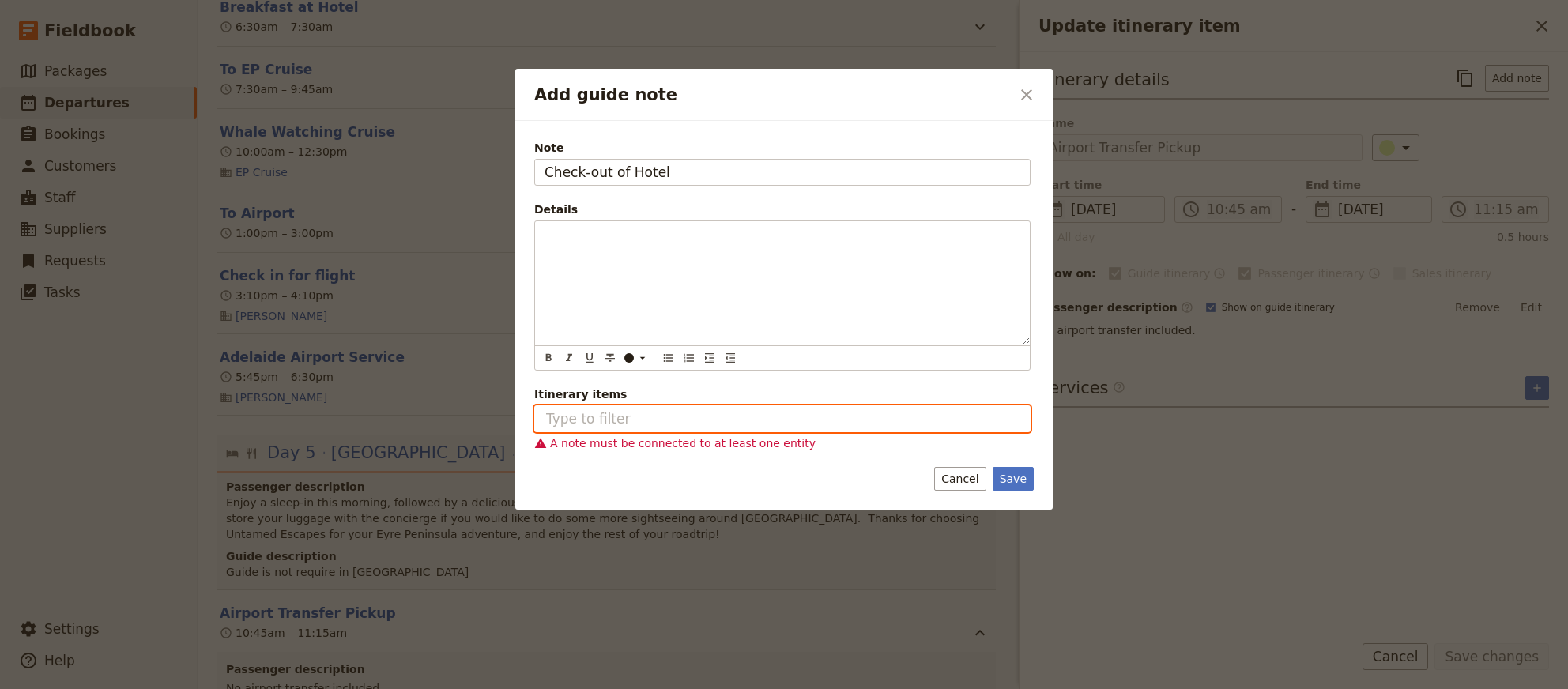
click at [673, 418] on input "Itinerary items" at bounding box center [775, 419] width 460 height 19
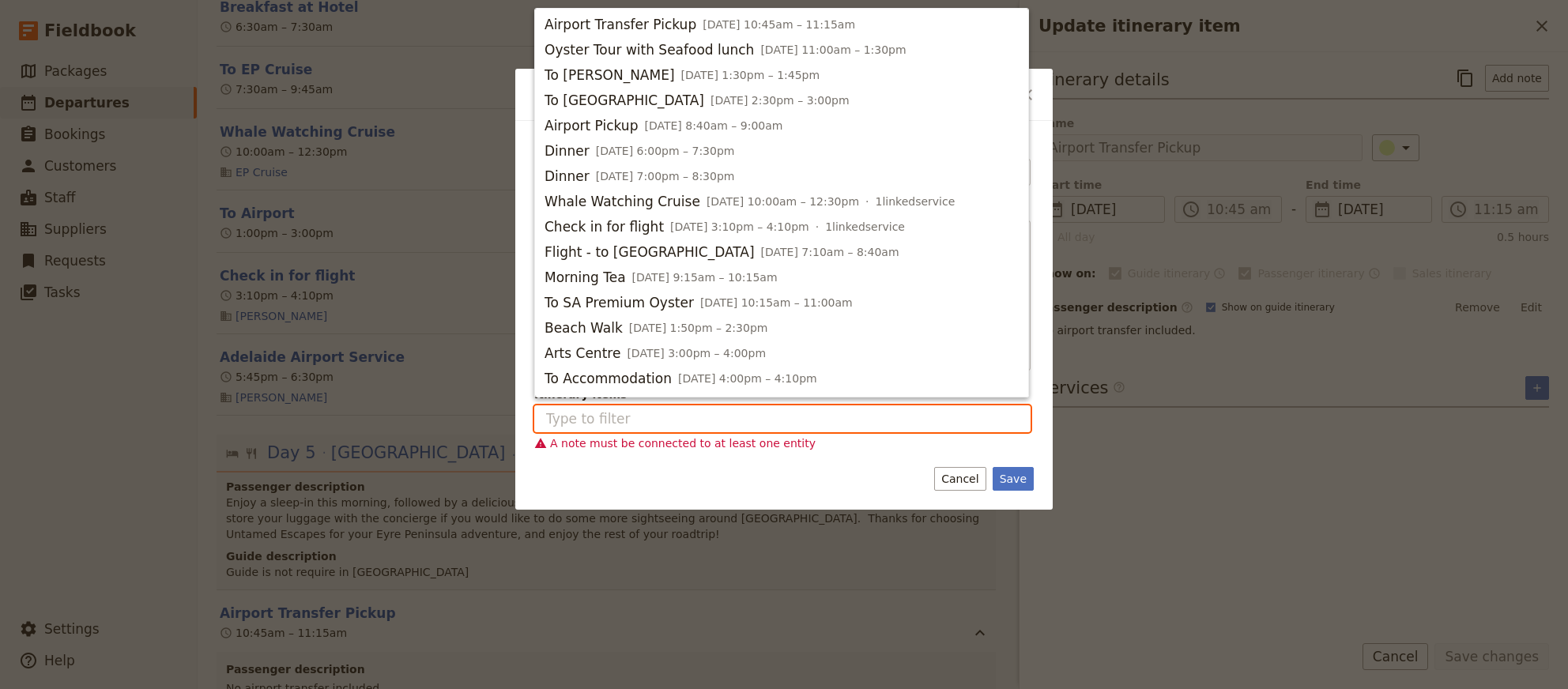
click at [679, 421] on input "Itinerary items" at bounding box center [775, 419] width 460 height 19
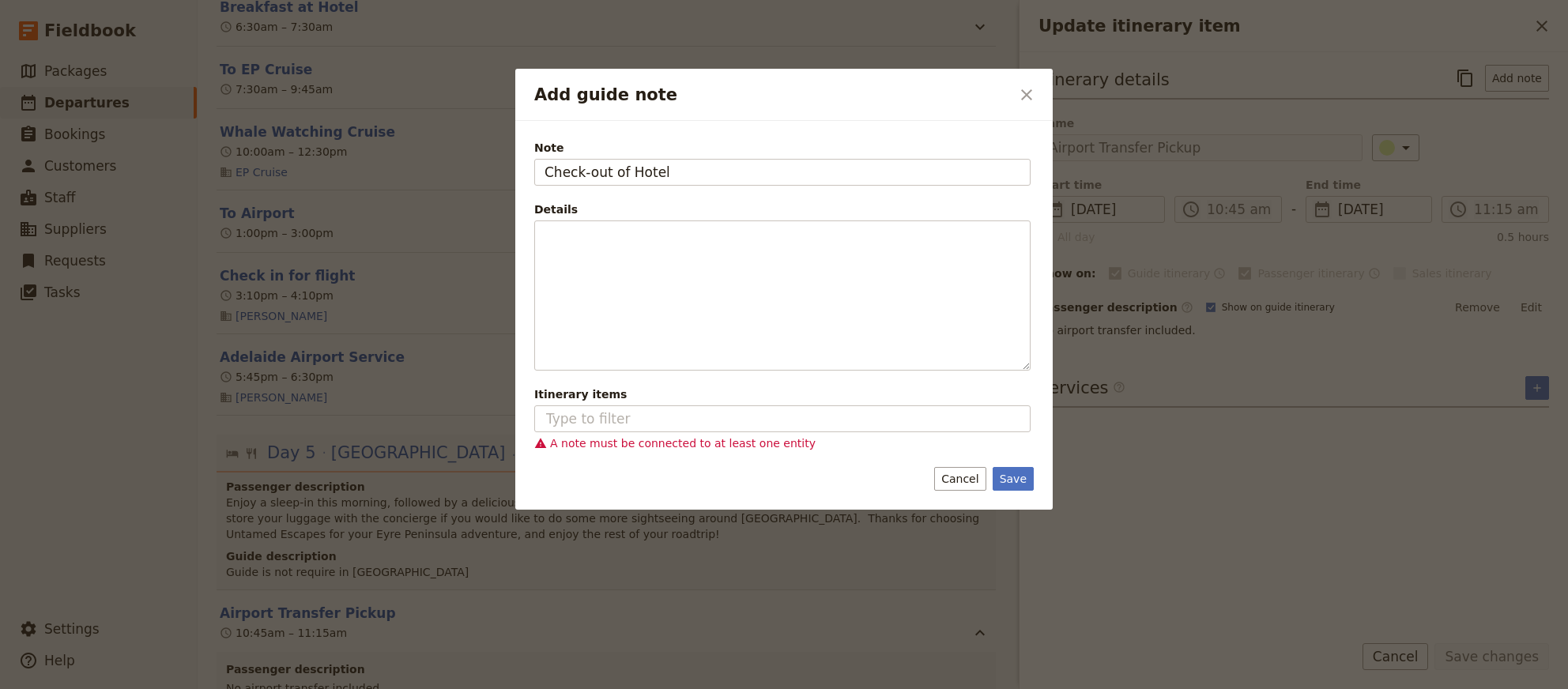
click at [703, 490] on div "Save Cancel" at bounding box center [784, 478] width 499 height 24
click at [1015, 479] on button "Save" at bounding box center [1013, 478] width 41 height 24
click at [1021, 476] on button "Save" at bounding box center [1013, 478] width 41 height 24
click at [1025, 97] on icon "Close dialog" at bounding box center [1027, 94] width 11 height 11
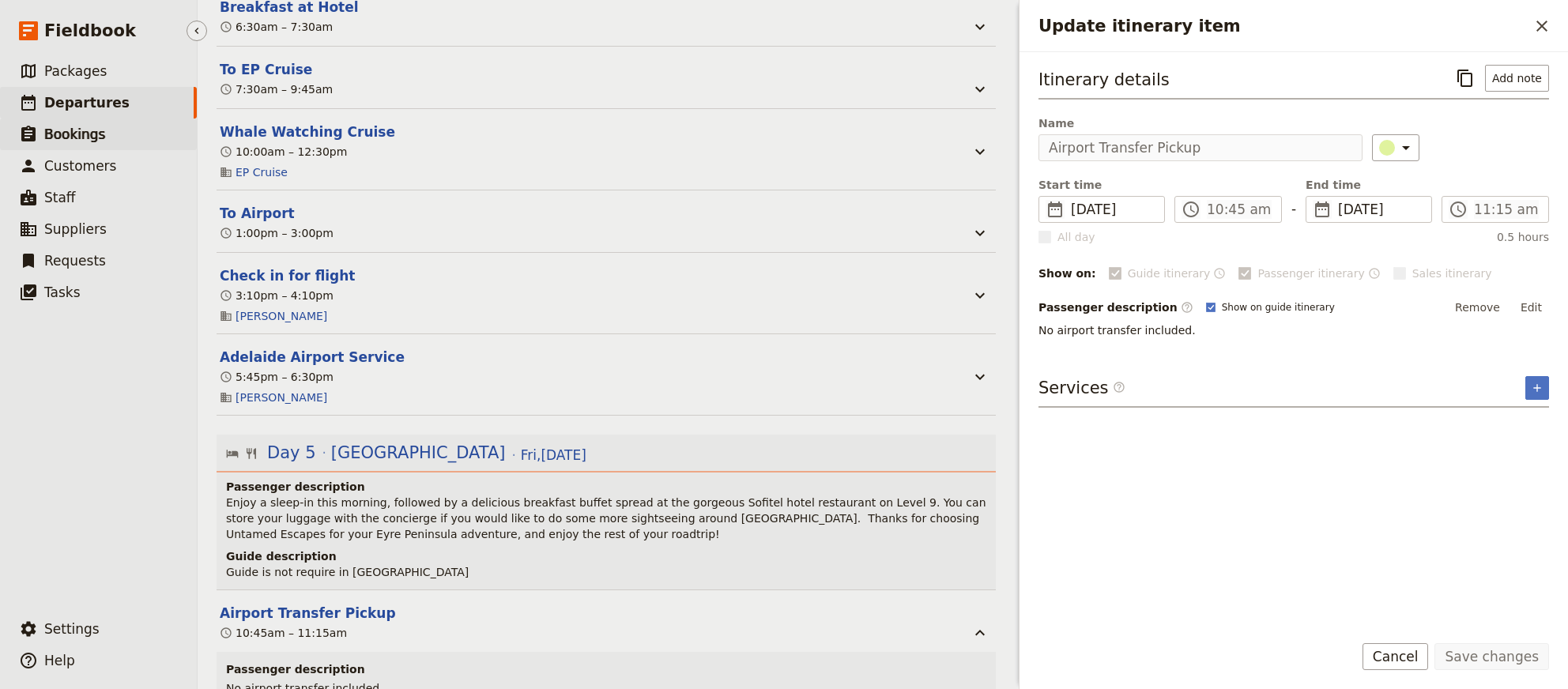
click at [100, 132] on link "​ Bookings" at bounding box center [98, 134] width 197 height 31
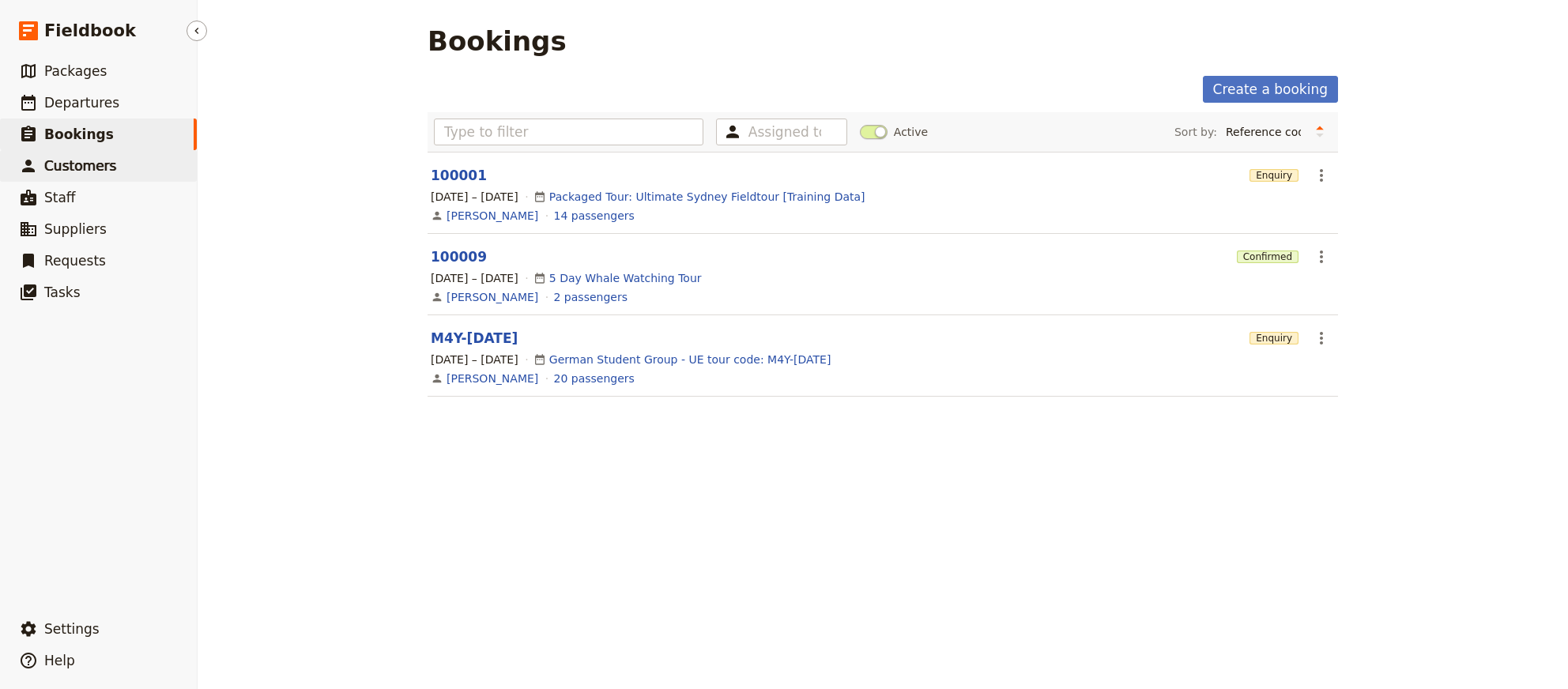
click at [101, 172] on span "Customers" at bounding box center [80, 165] width 72 height 16
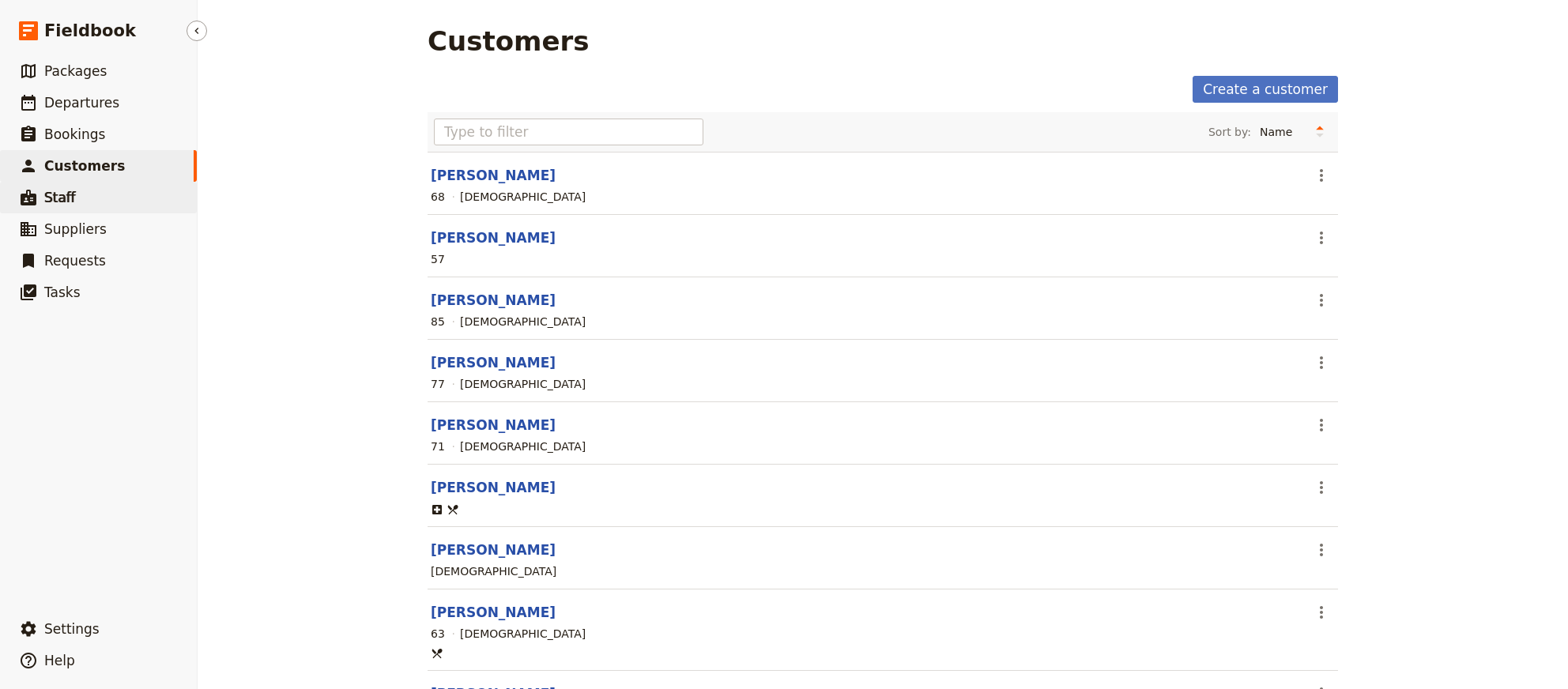
click at [92, 195] on link "​ Staff" at bounding box center [98, 198] width 197 height 31
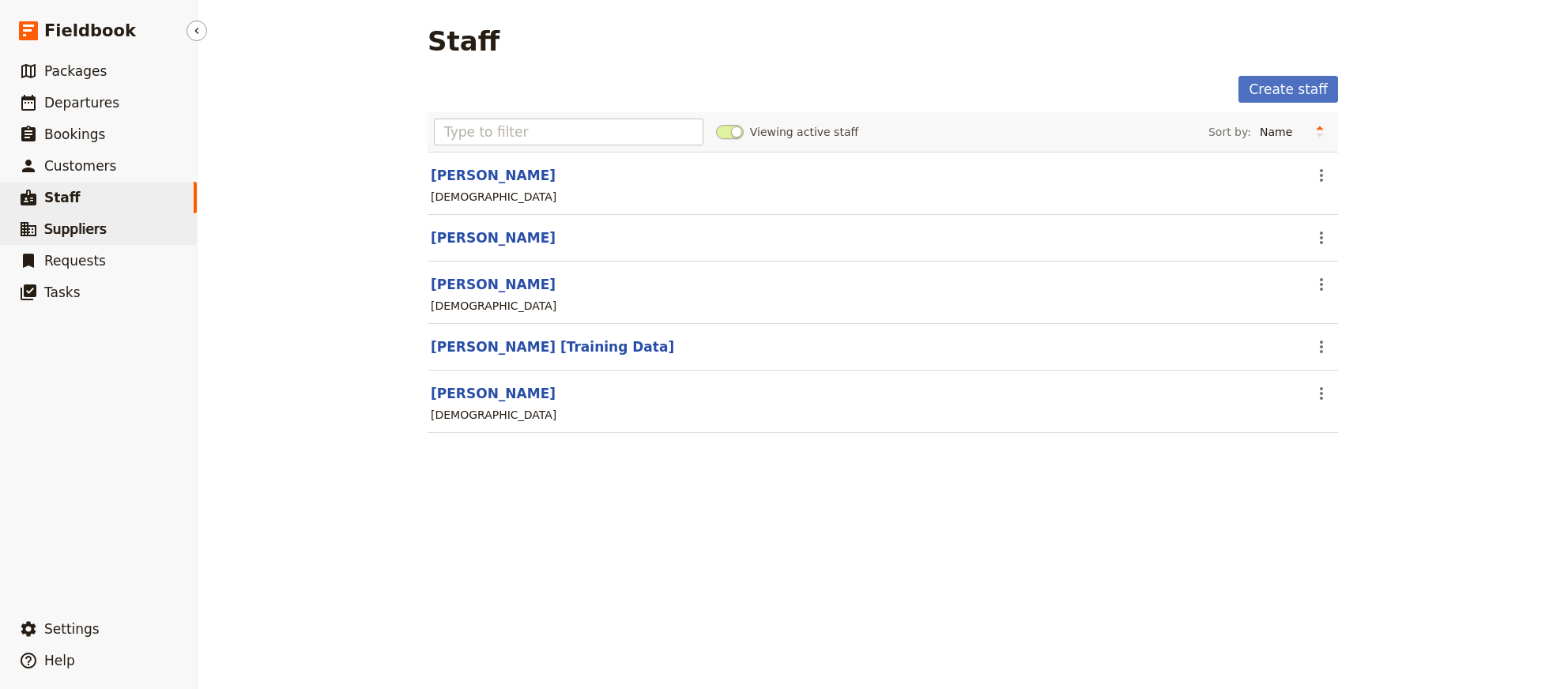
click at [81, 226] on span "Suppliers" at bounding box center [76, 229] width 63 height 16
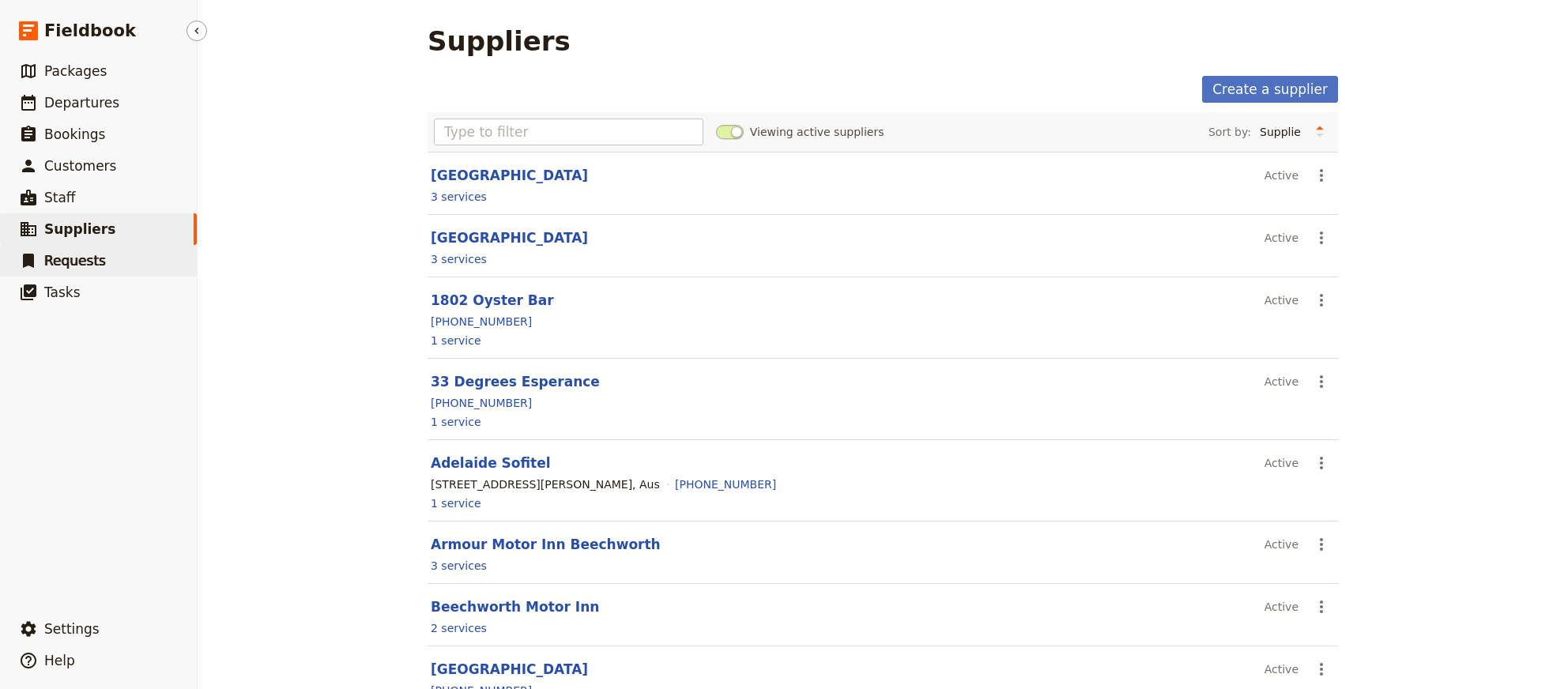
click at [71, 264] on span "Requests" at bounding box center [75, 260] width 62 height 16
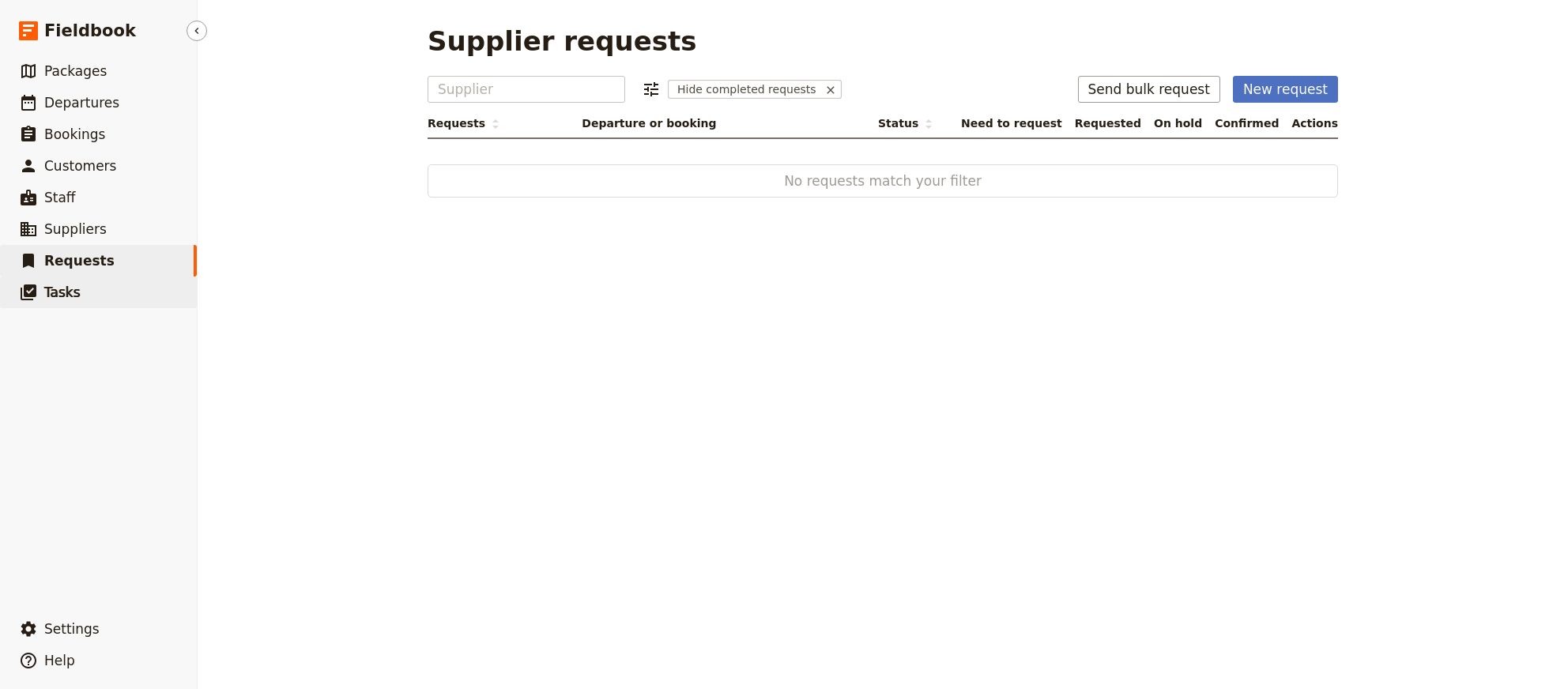
click at [64, 289] on span "Tasks" at bounding box center [63, 292] width 37 height 16
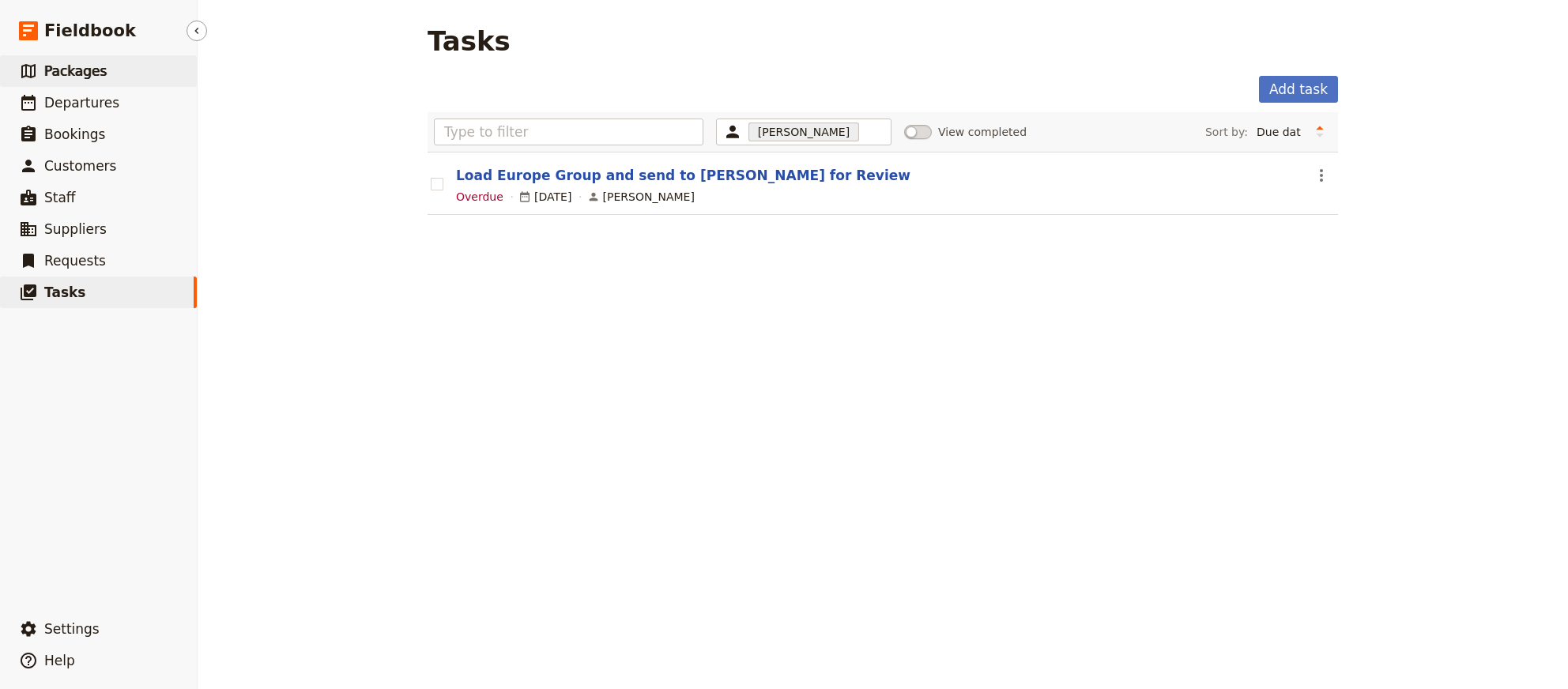
click at [64, 76] on span "Packages" at bounding box center [76, 71] width 63 height 16
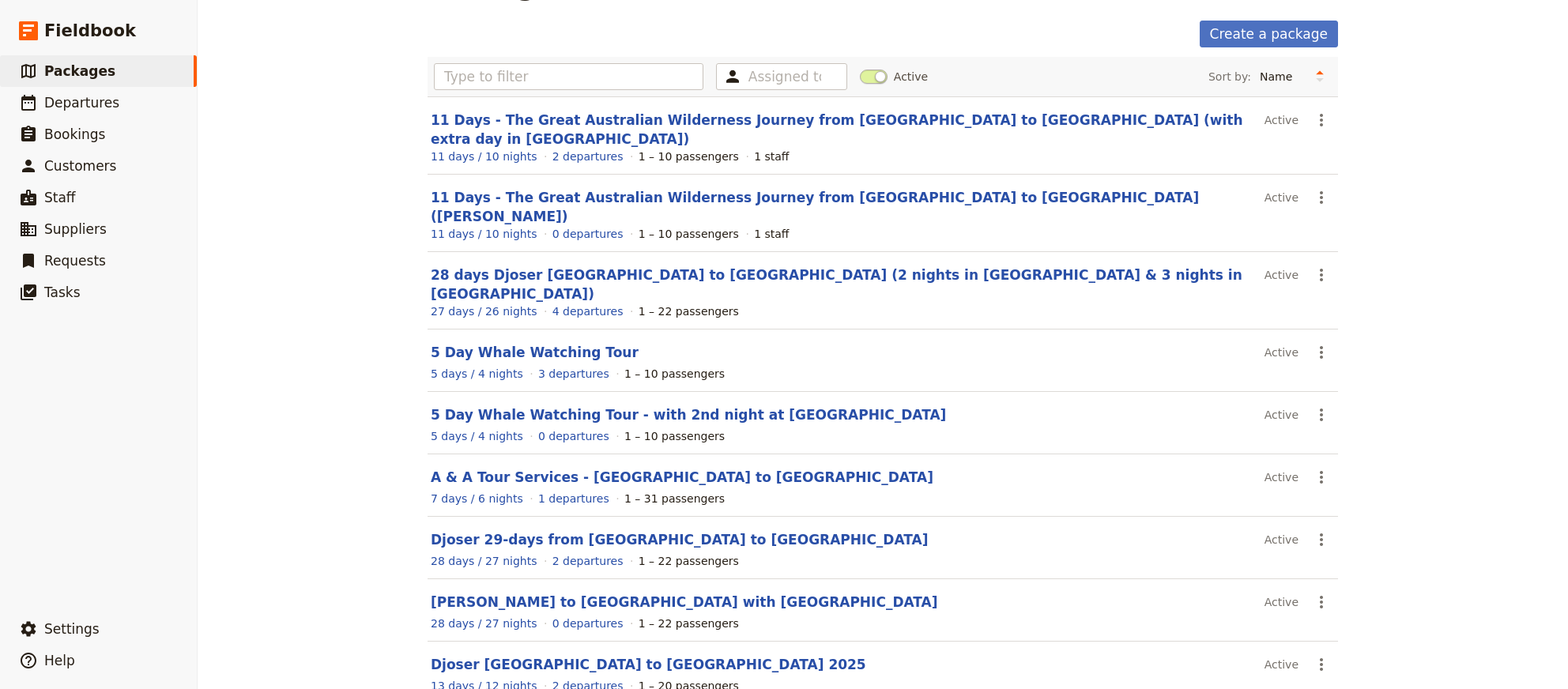
scroll to position [165, 0]
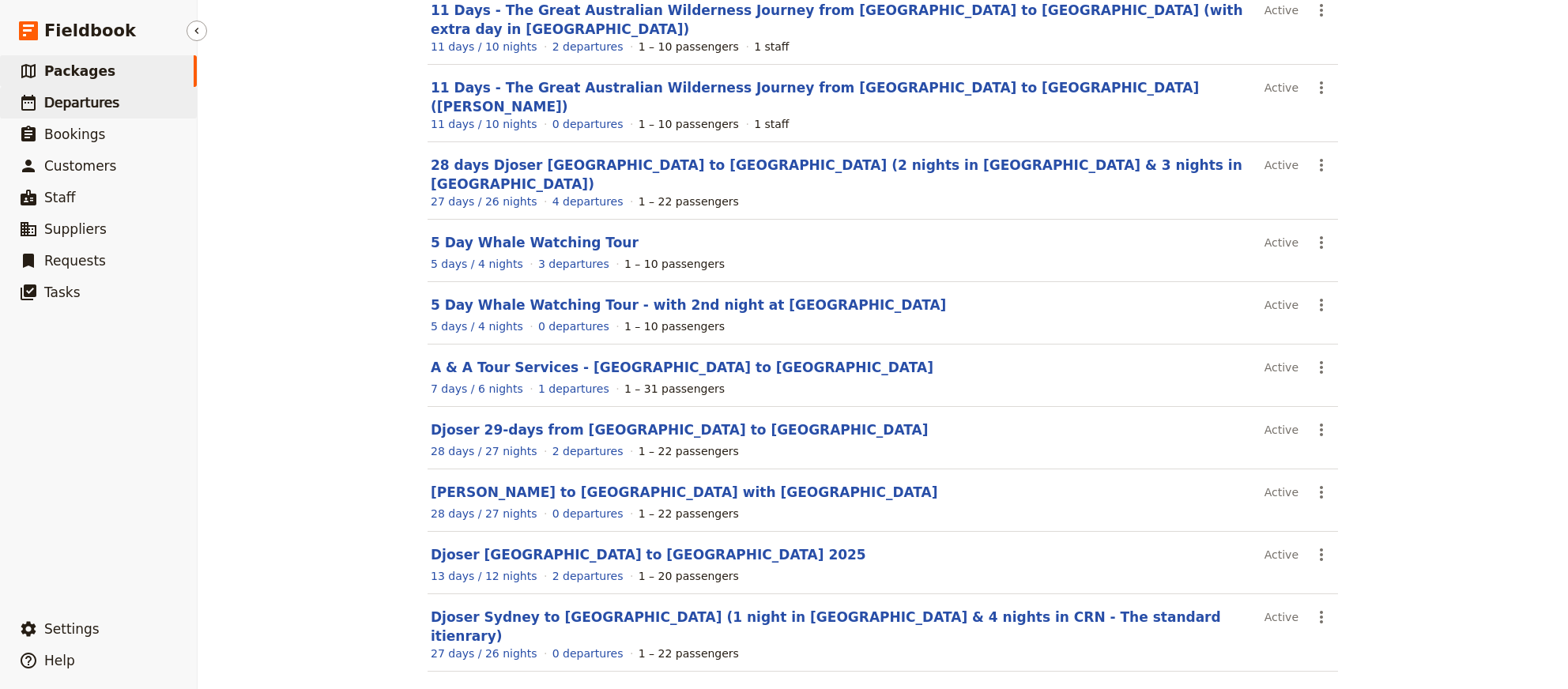
click at [102, 98] on span "Departures" at bounding box center [82, 103] width 75 height 16
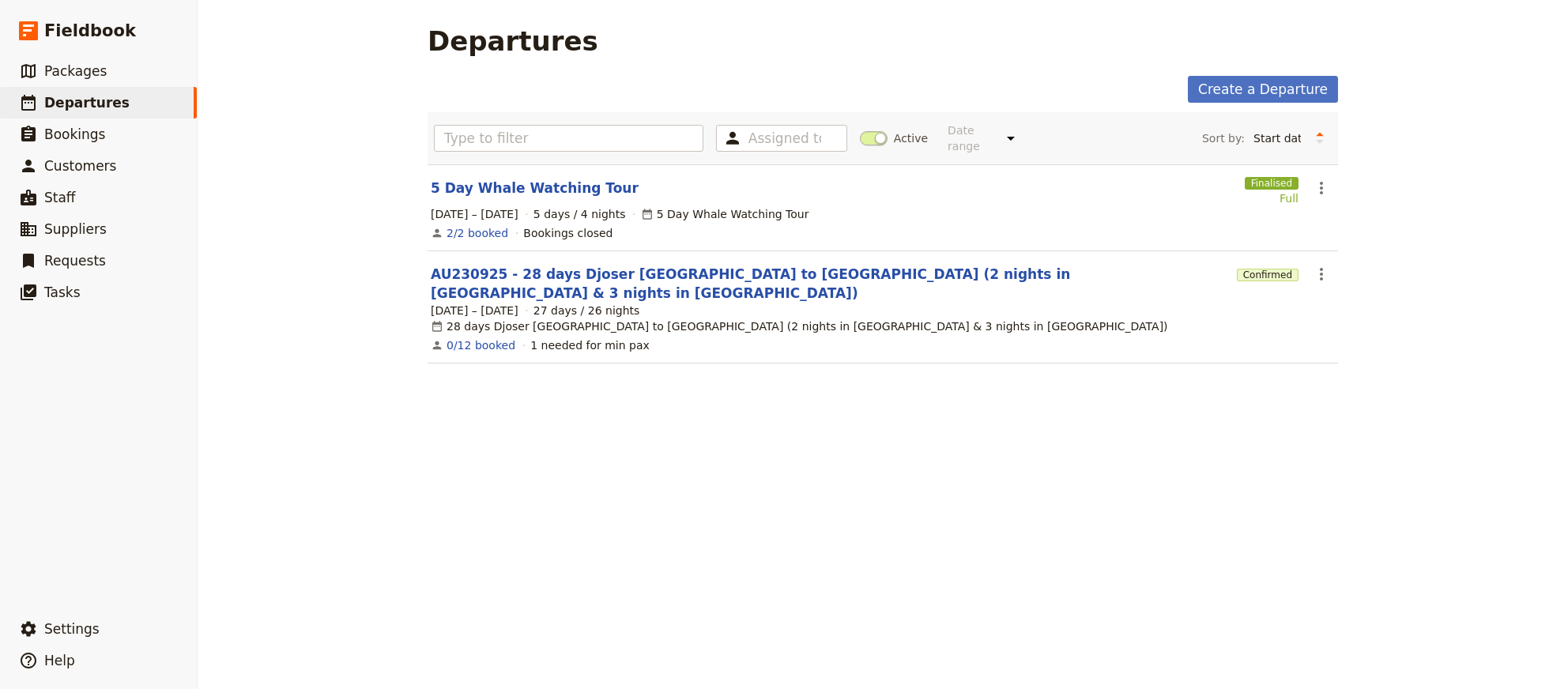
click at [725, 224] on div "2/2 booked Bookings closed" at bounding box center [882, 233] width 907 height 19
click at [1325, 179] on icon "Actions" at bounding box center [1321, 188] width 19 height 19
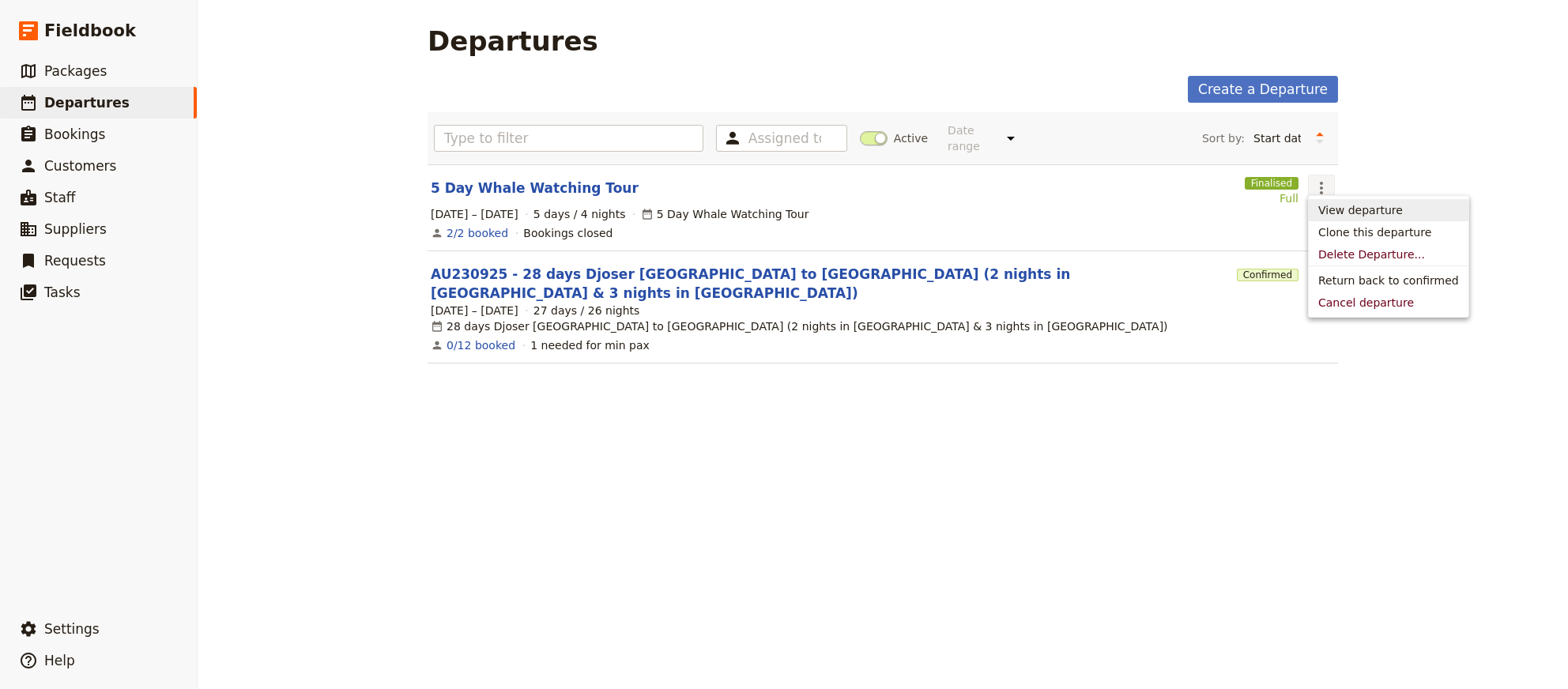
click at [1419, 207] on span "View departure" at bounding box center [1388, 210] width 140 height 16
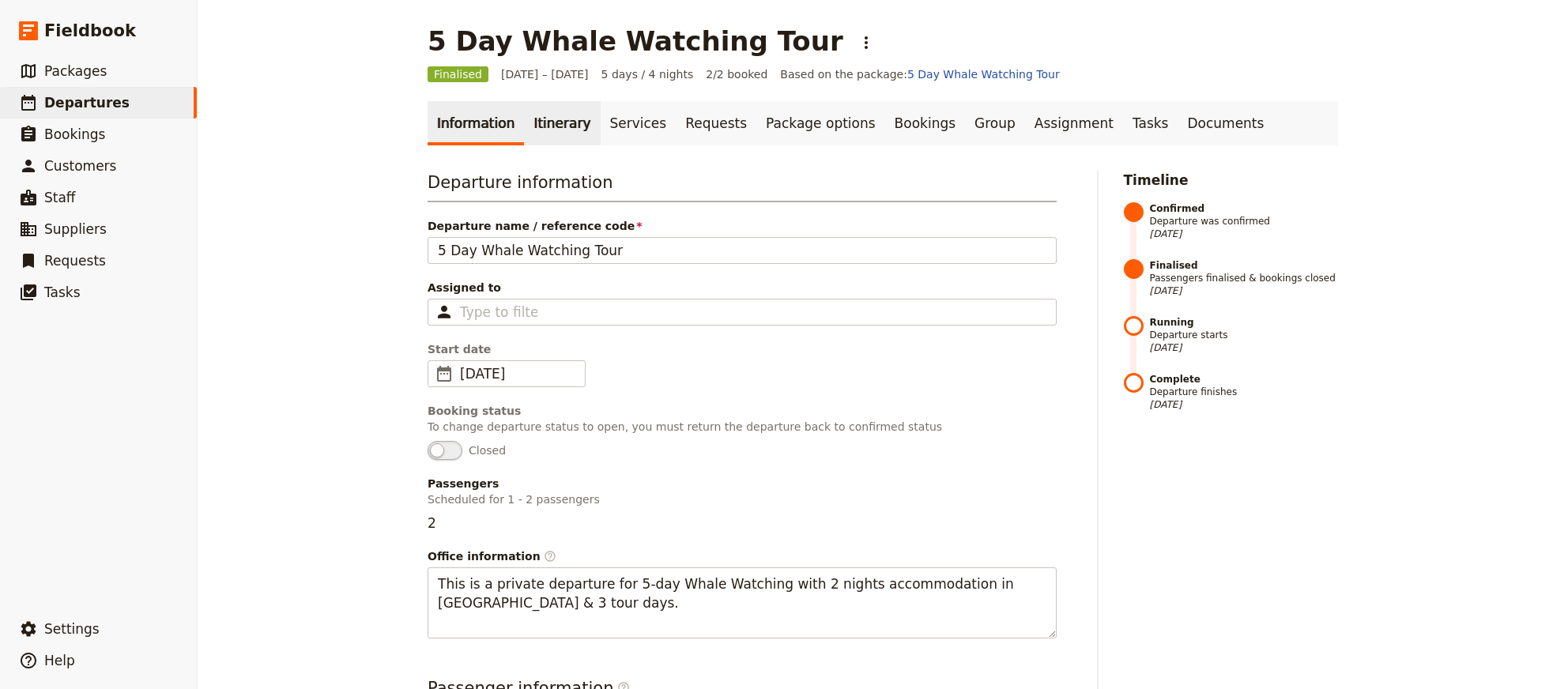
click at [560, 137] on link "Itinerary" at bounding box center [561, 123] width 76 height 44
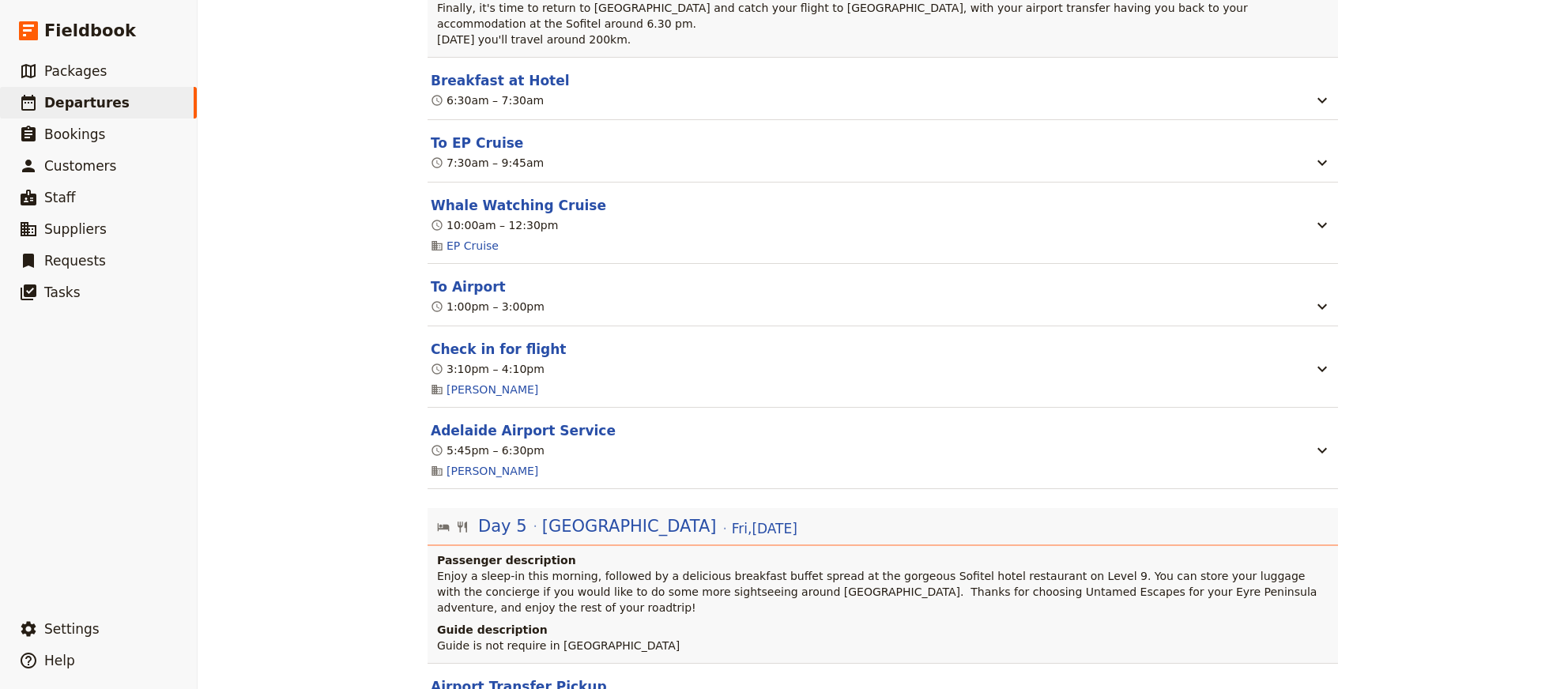
scroll to position [2529, 0]
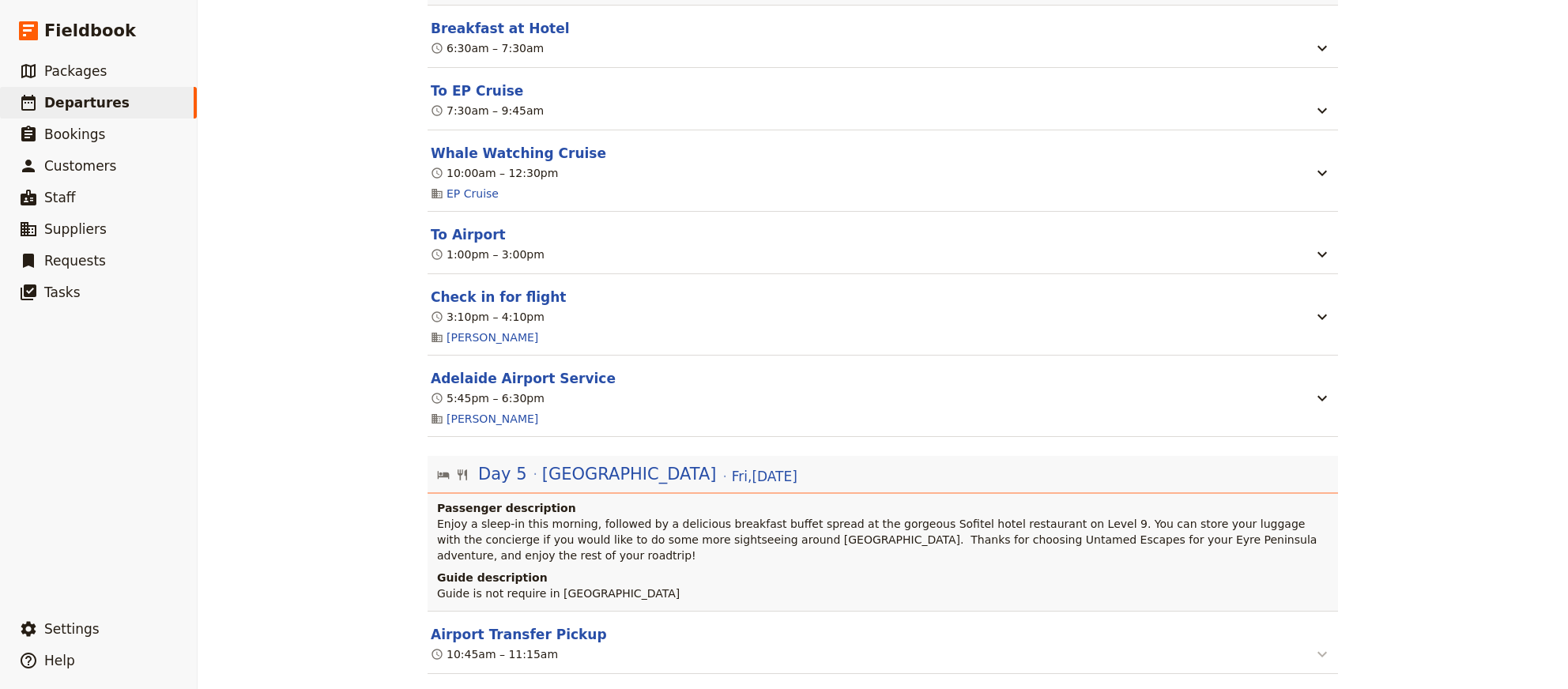
click at [1327, 645] on icon "button" at bounding box center [1322, 654] width 19 height 19
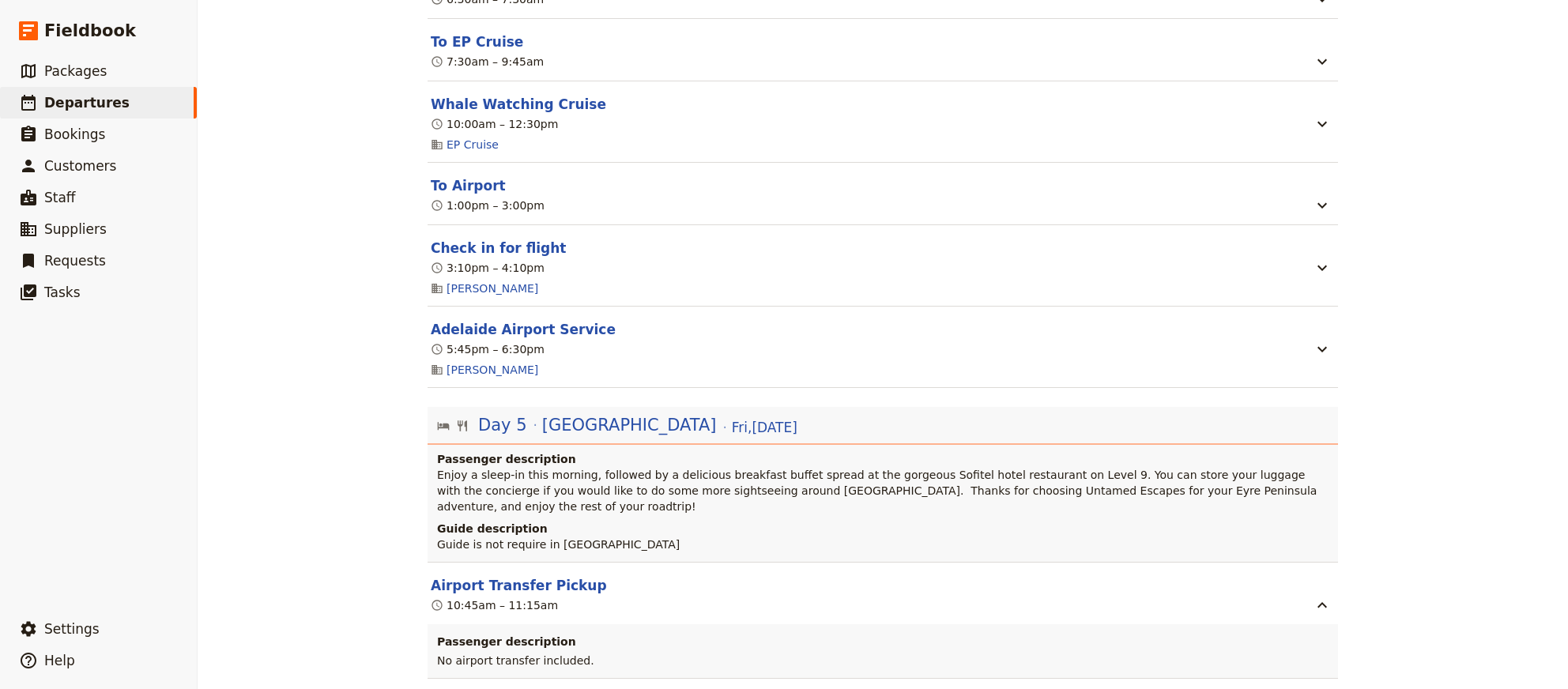
scroll to position [2581, 0]
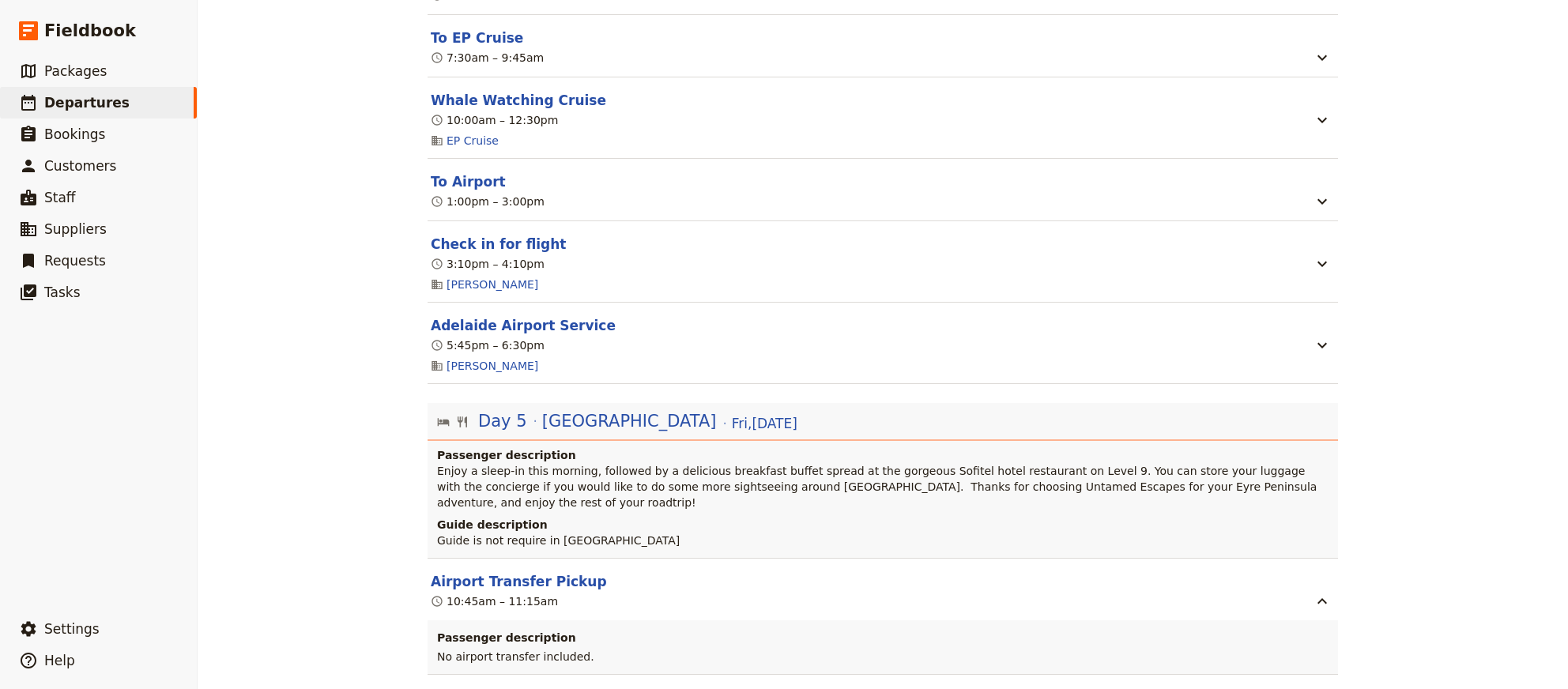
click at [506, 517] on h4 "Guide description" at bounding box center [884, 524] width 895 height 16
click at [552, 475] on p "Enjoy a sleep-in this morning, followed by a delicious breakfast buffet spread …" at bounding box center [884, 486] width 895 height 47
click at [732, 414] on span "[DATE]" at bounding box center [764, 423] width 65 height 19
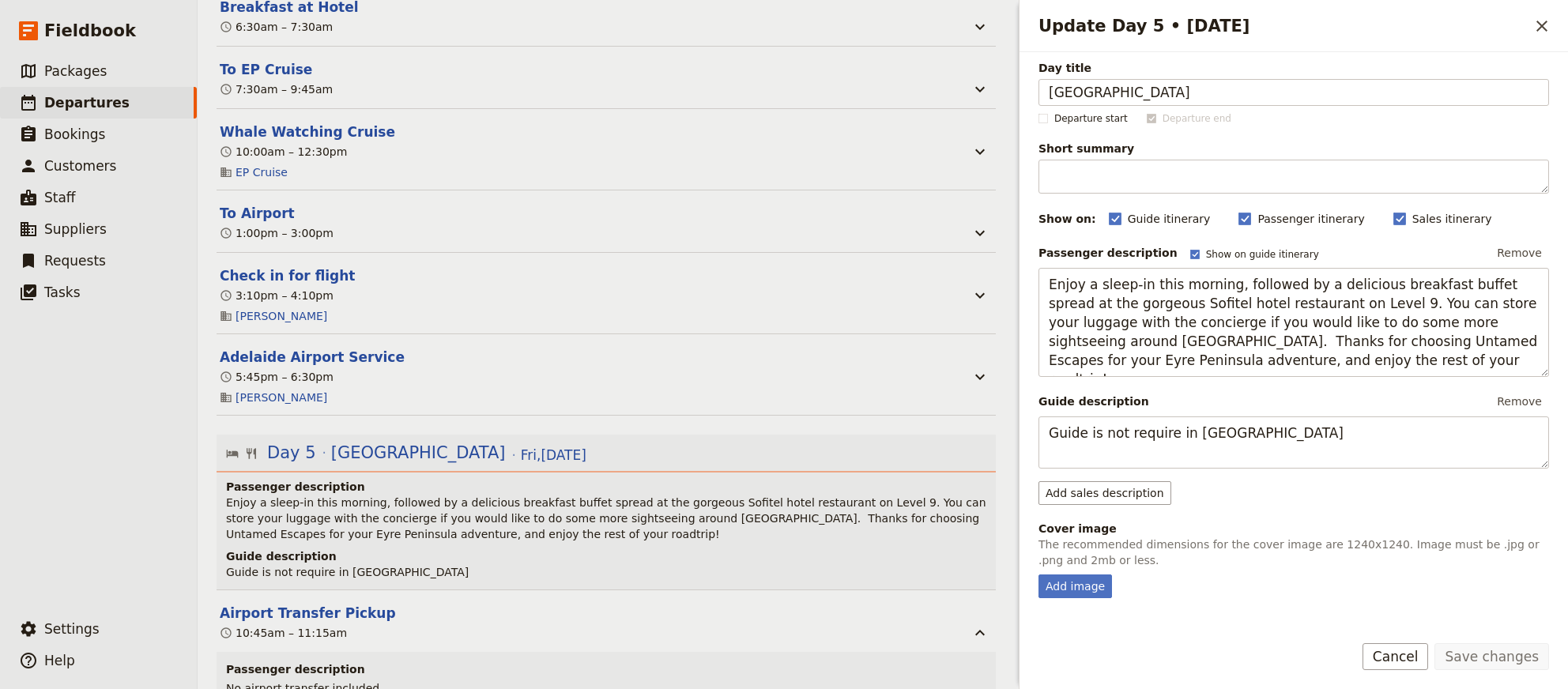
scroll to position [0, 0]
click at [302, 604] on button "Airport Transfer Pickup" at bounding box center [308, 613] width 176 height 19
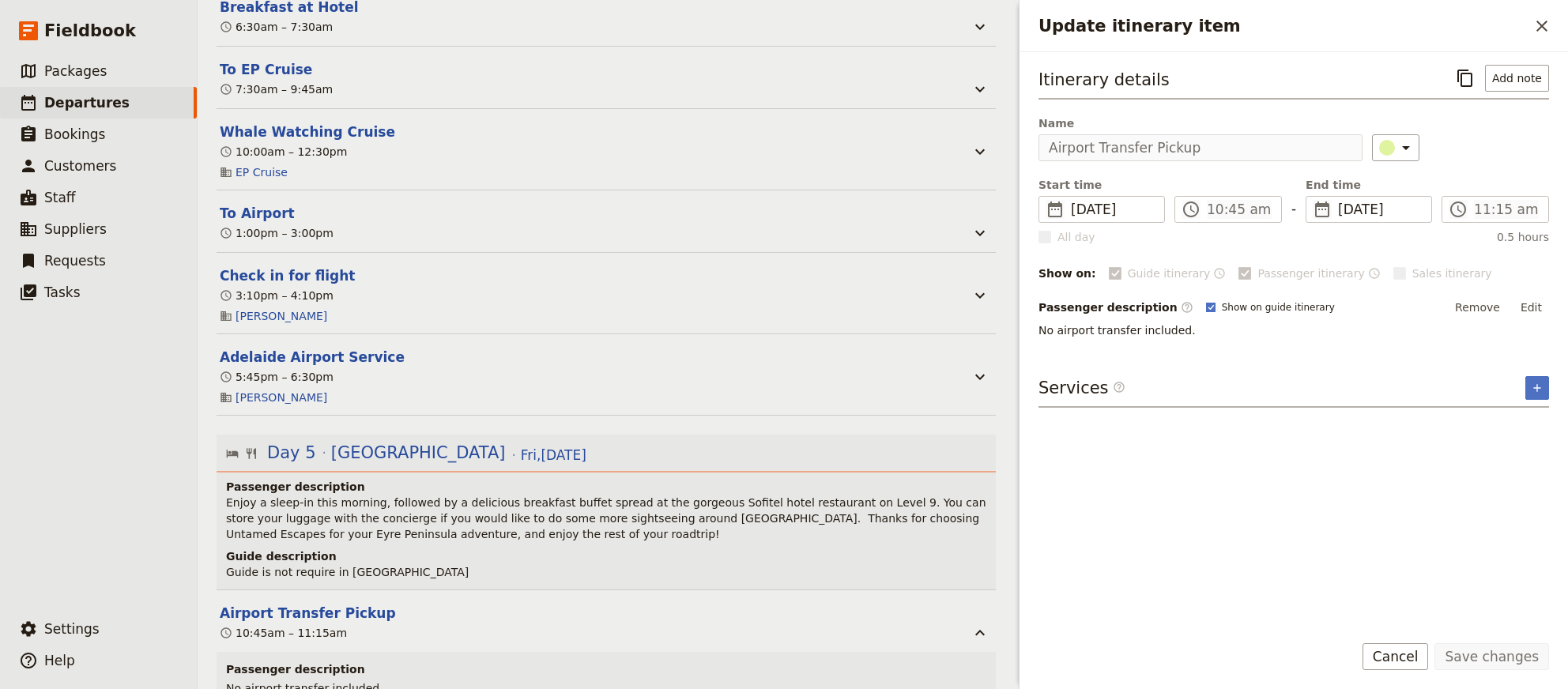
click at [1206, 302] on rect "Update itinerary item" at bounding box center [1211, 307] width 9 height 9
click at [1205, 301] on input "Show on guide itinerary" at bounding box center [1205, 301] width 1 height 1
checkbox input "false"
click at [1475, 658] on button "Save changes" at bounding box center [1491, 656] width 114 height 27
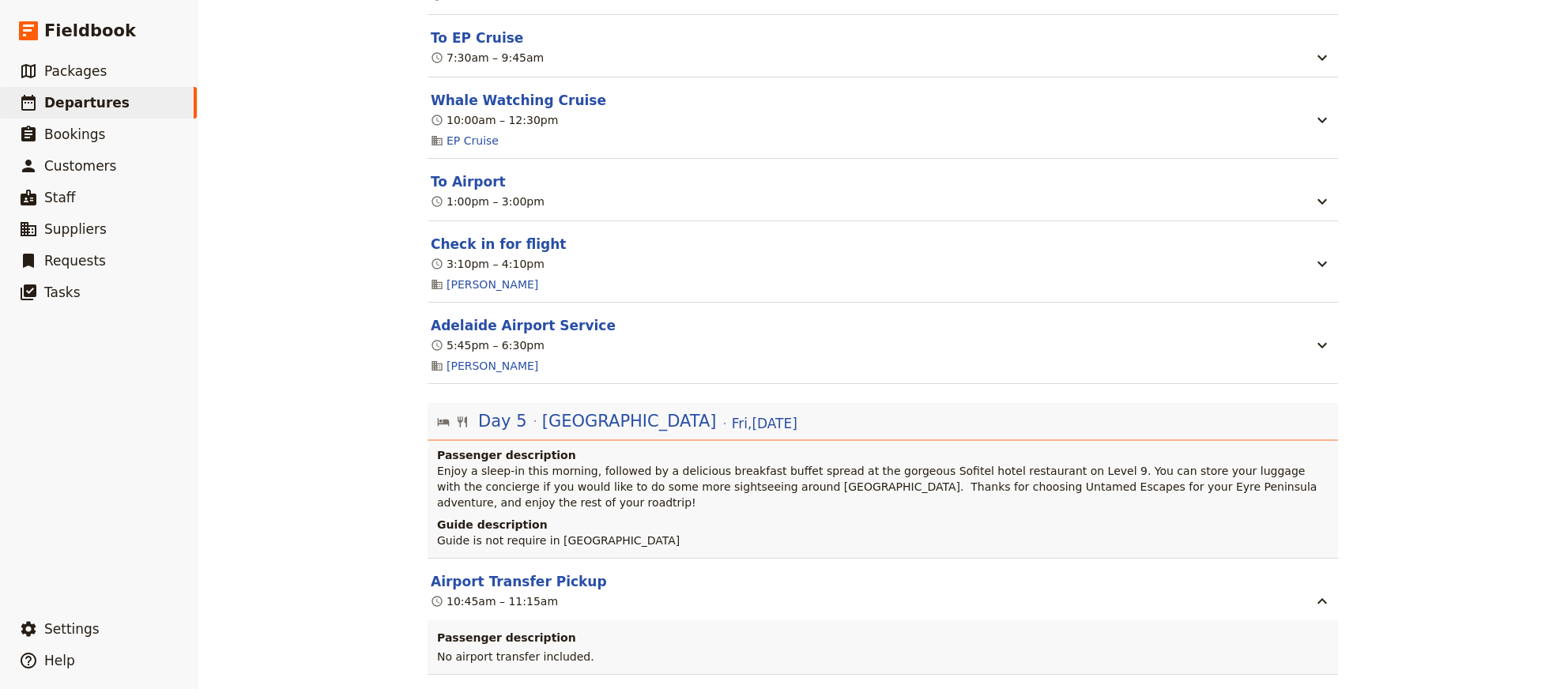
scroll to position [2581, 0]
click at [832, 582] on section "Airport Transfer Pickup 10:45am – 11:15am Passenger description No airport tran…" at bounding box center [883, 616] width 911 height 117
click at [776, 630] on h3 "Passenger description" at bounding box center [882, 638] width 892 height 16
click at [538, 572] on button "Airport Transfer Pickup" at bounding box center [519, 582] width 176 height 19
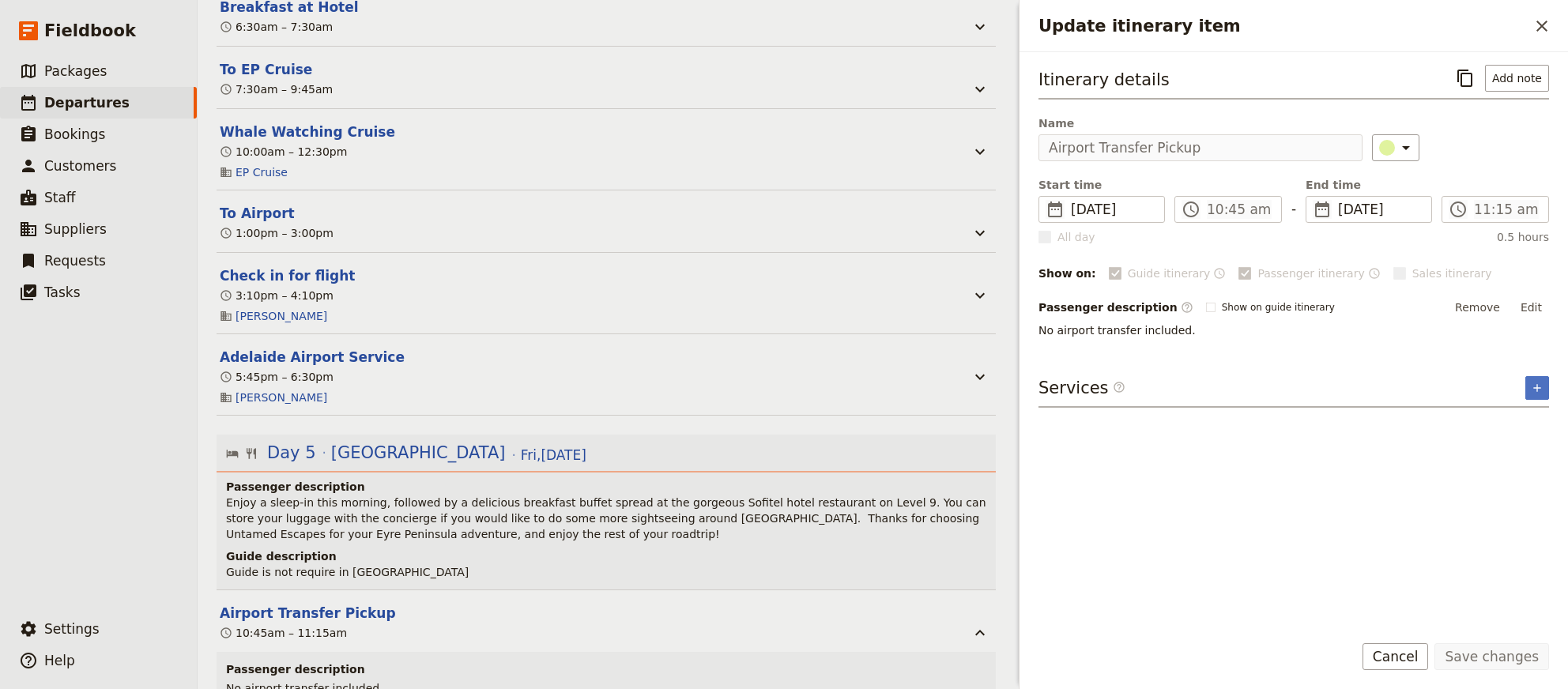
click at [1111, 272] on polygon "Update itinerary item" at bounding box center [1115, 272] width 8 height 9
click at [116, 238] on link "​ Suppliers" at bounding box center [98, 229] width 197 height 31
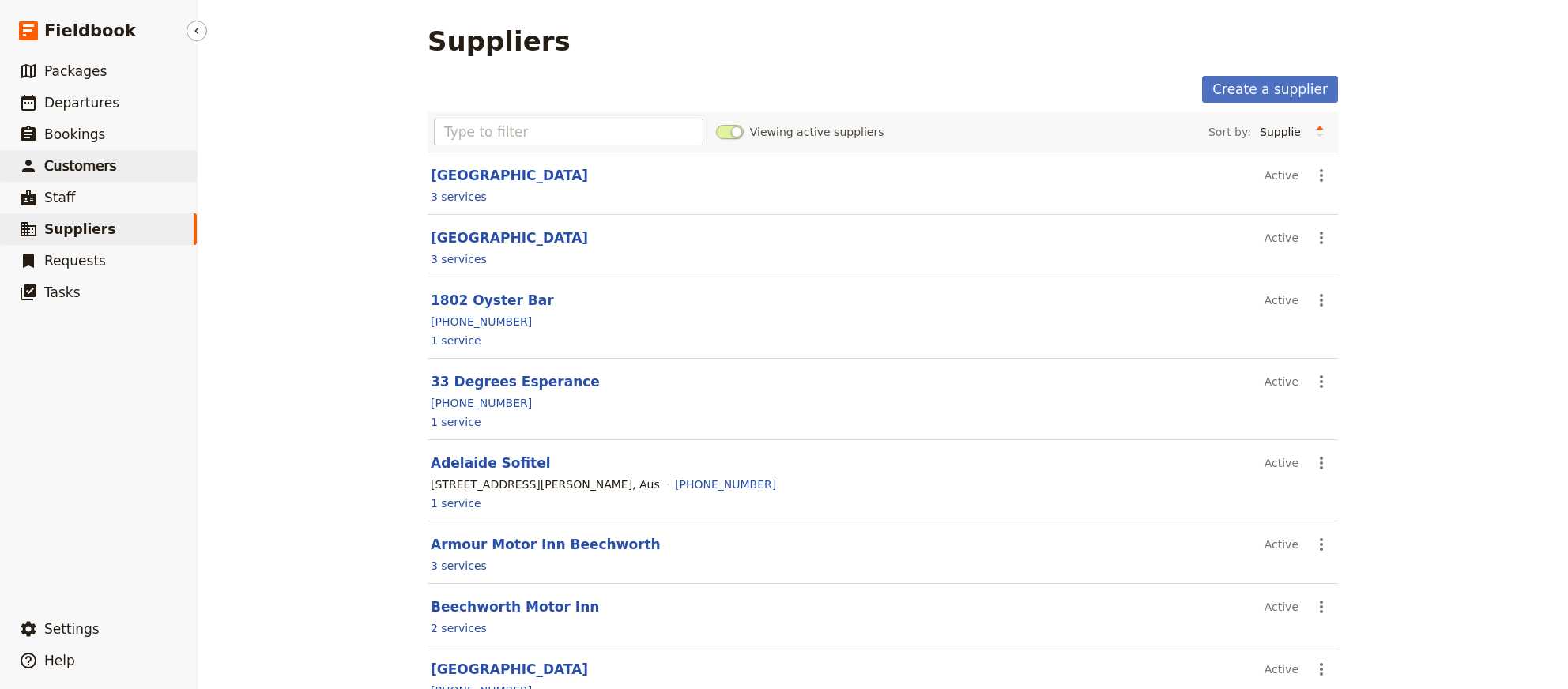
click at [129, 175] on link "​ Customers" at bounding box center [98, 165] width 197 height 31
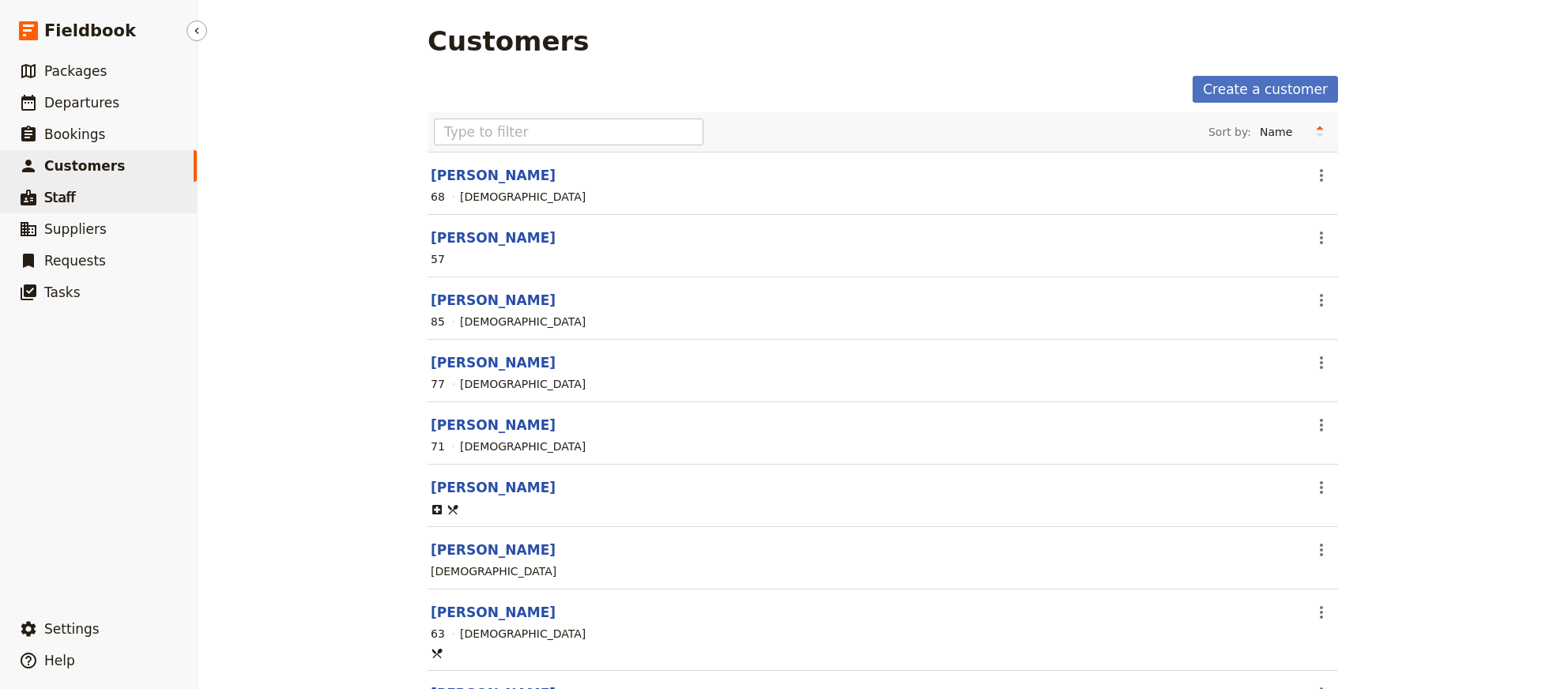
click at [96, 209] on link "​ Staff" at bounding box center [98, 198] width 197 height 31
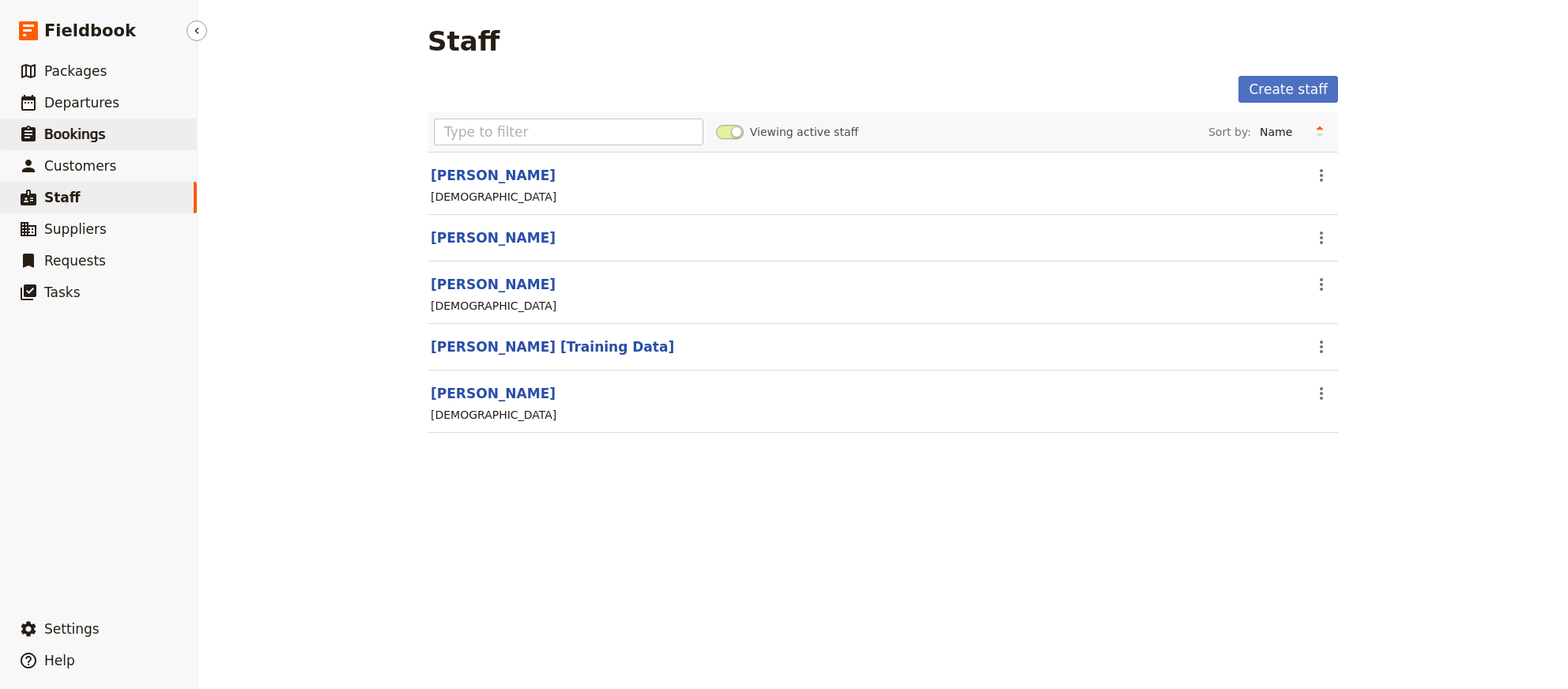
click at [82, 140] on span "Bookings" at bounding box center [75, 134] width 61 height 16
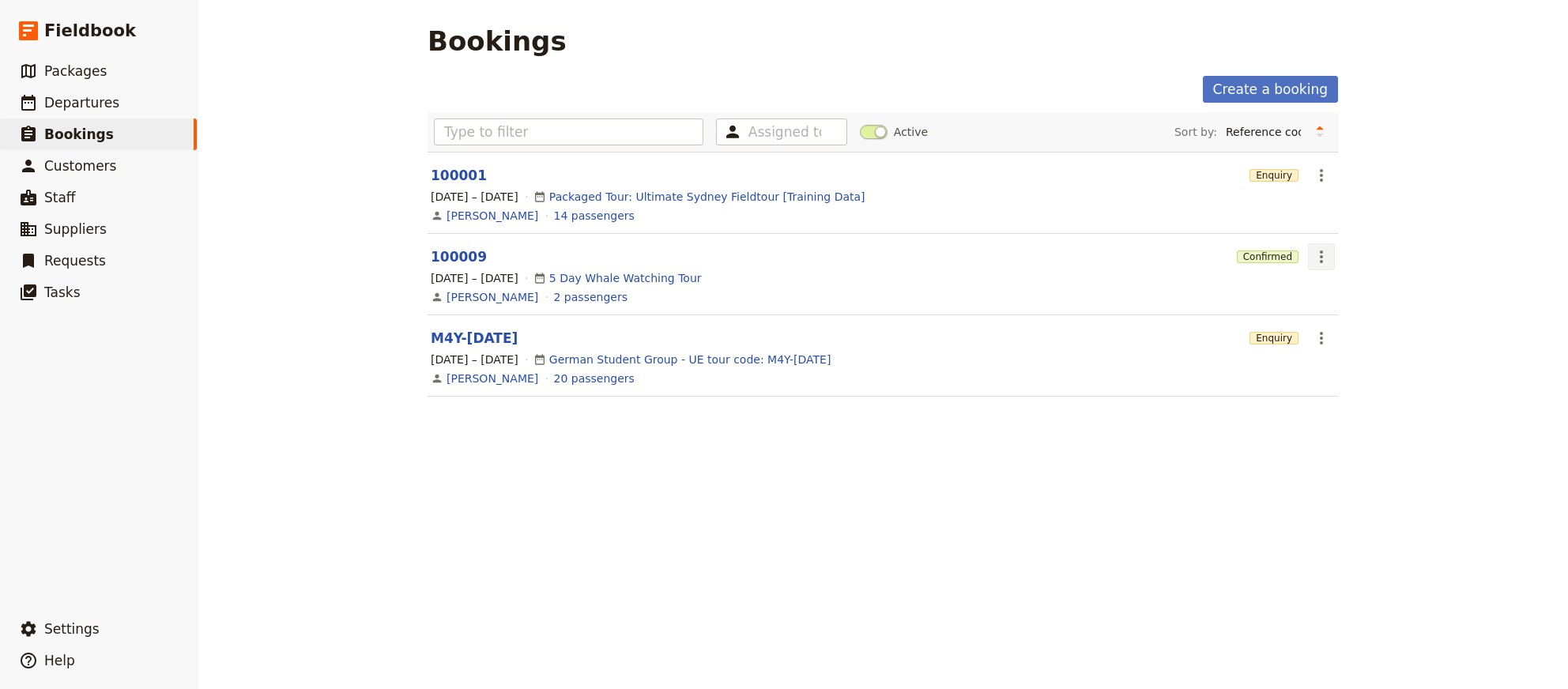
click at [1326, 254] on icon "Actions" at bounding box center [1321, 257] width 19 height 19
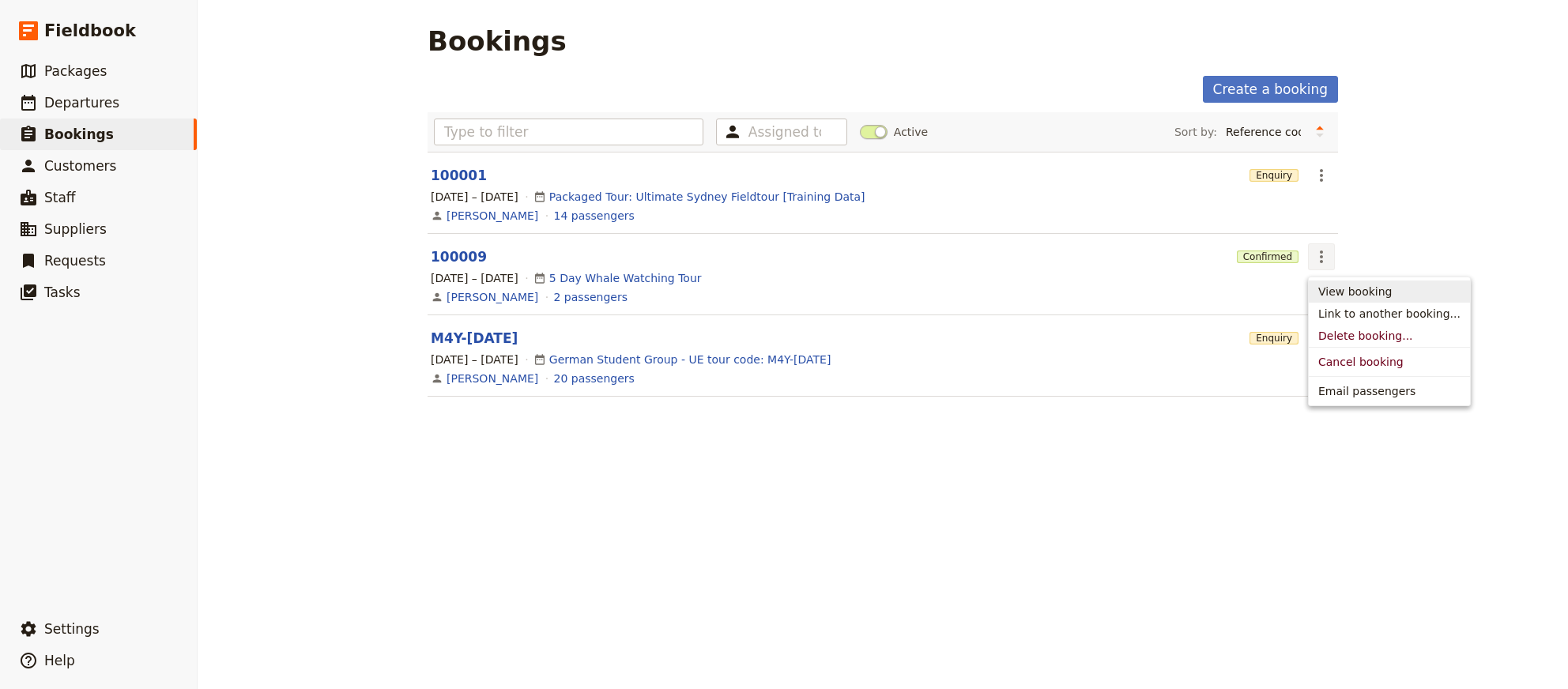
click at [1354, 285] on span "View booking" at bounding box center [1355, 292] width 73 height 16
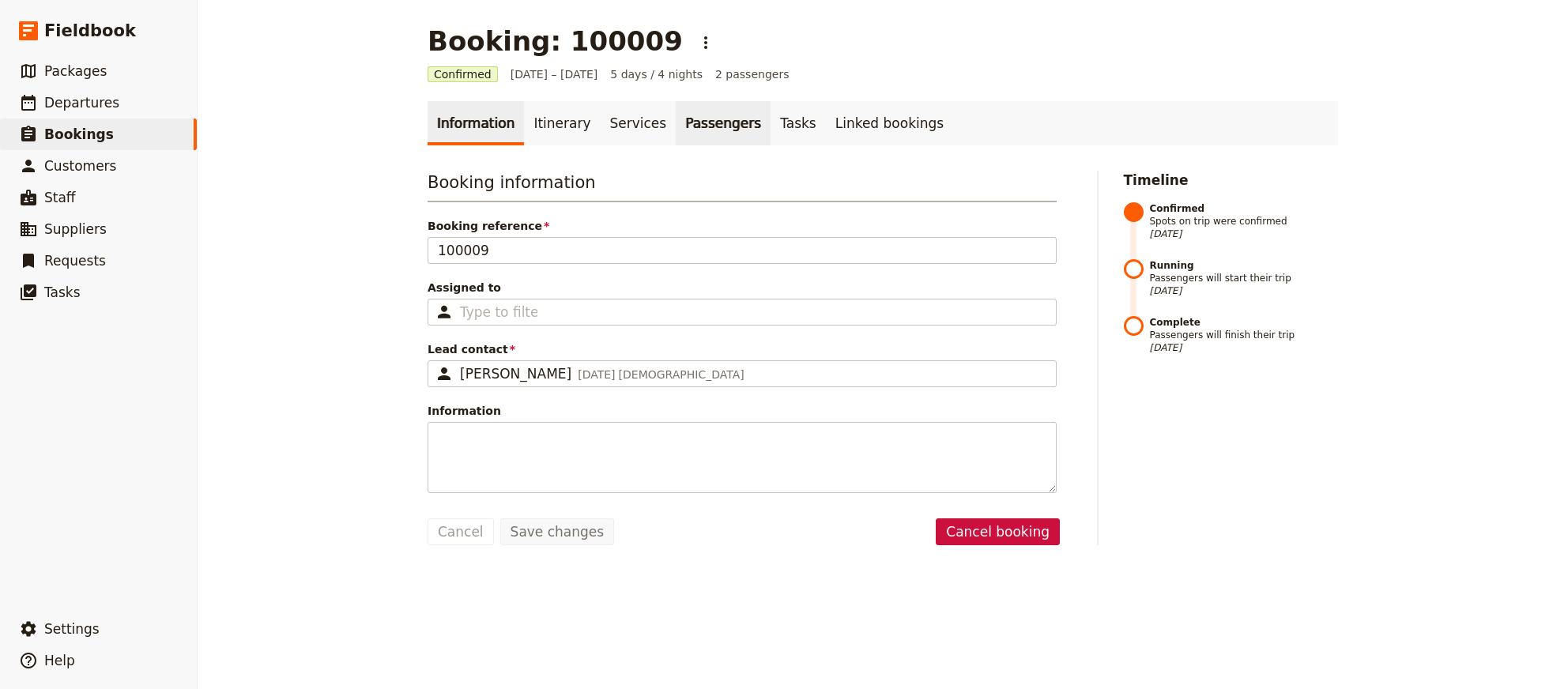
click at [703, 102] on link "Passengers" at bounding box center [723, 123] width 95 height 44
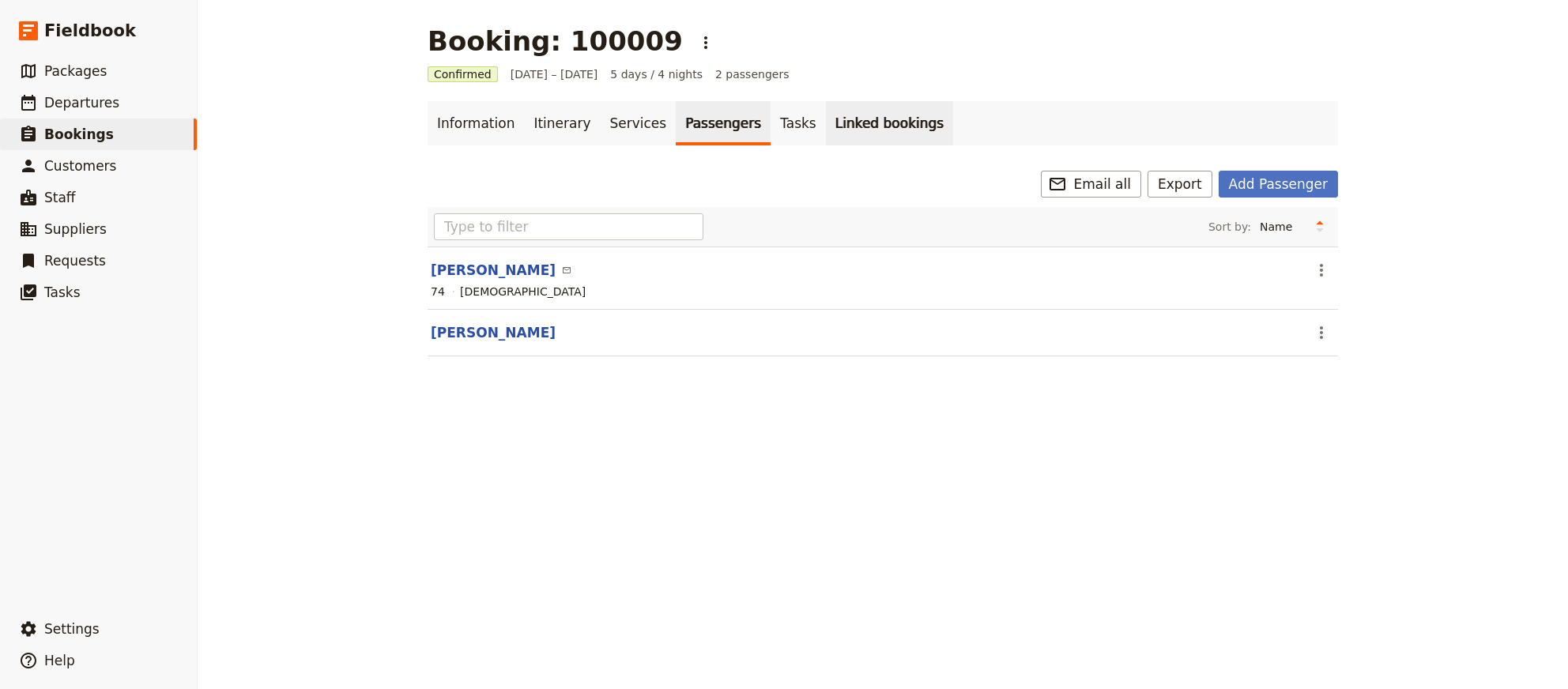
click at [826, 106] on link "Linked bookings" at bounding box center [890, 123] width 127 height 44
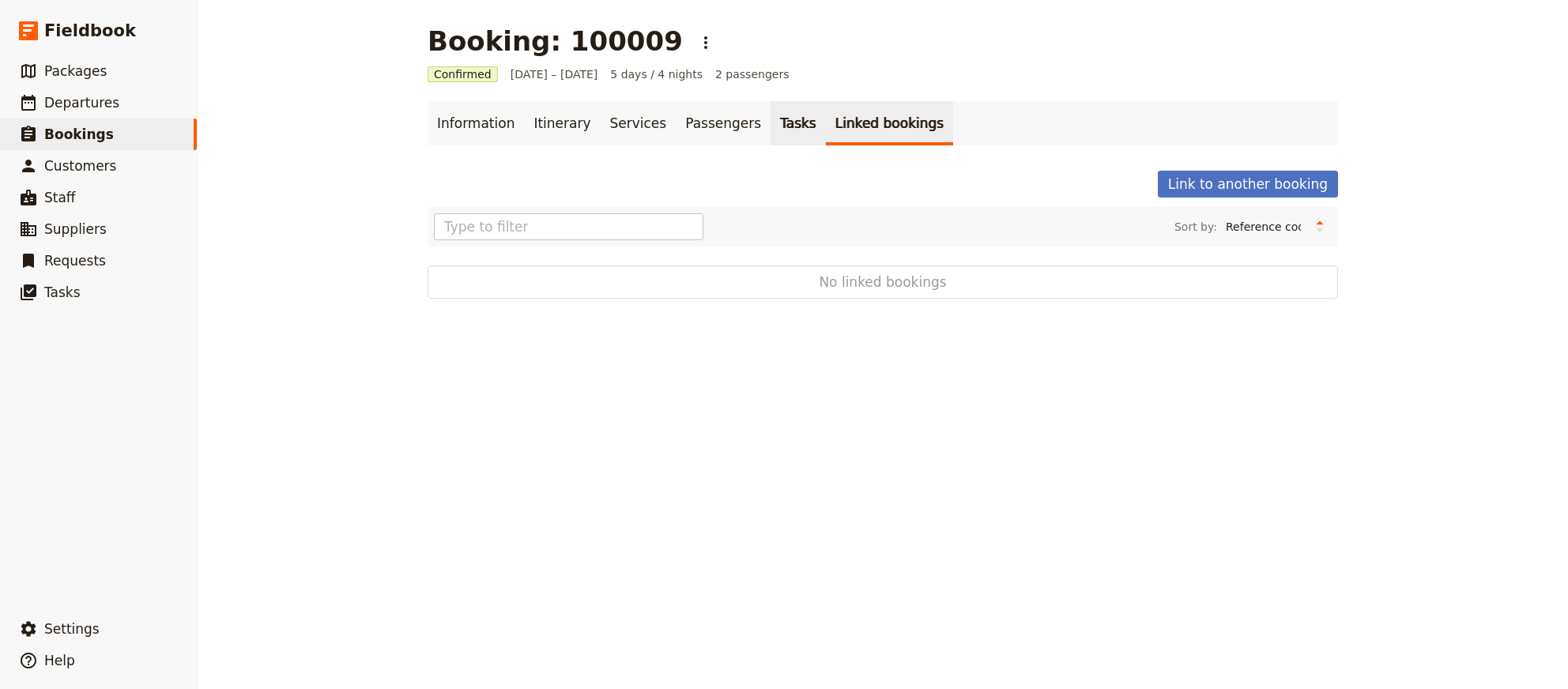
click at [770, 123] on link "Tasks" at bounding box center [798, 123] width 55 height 44
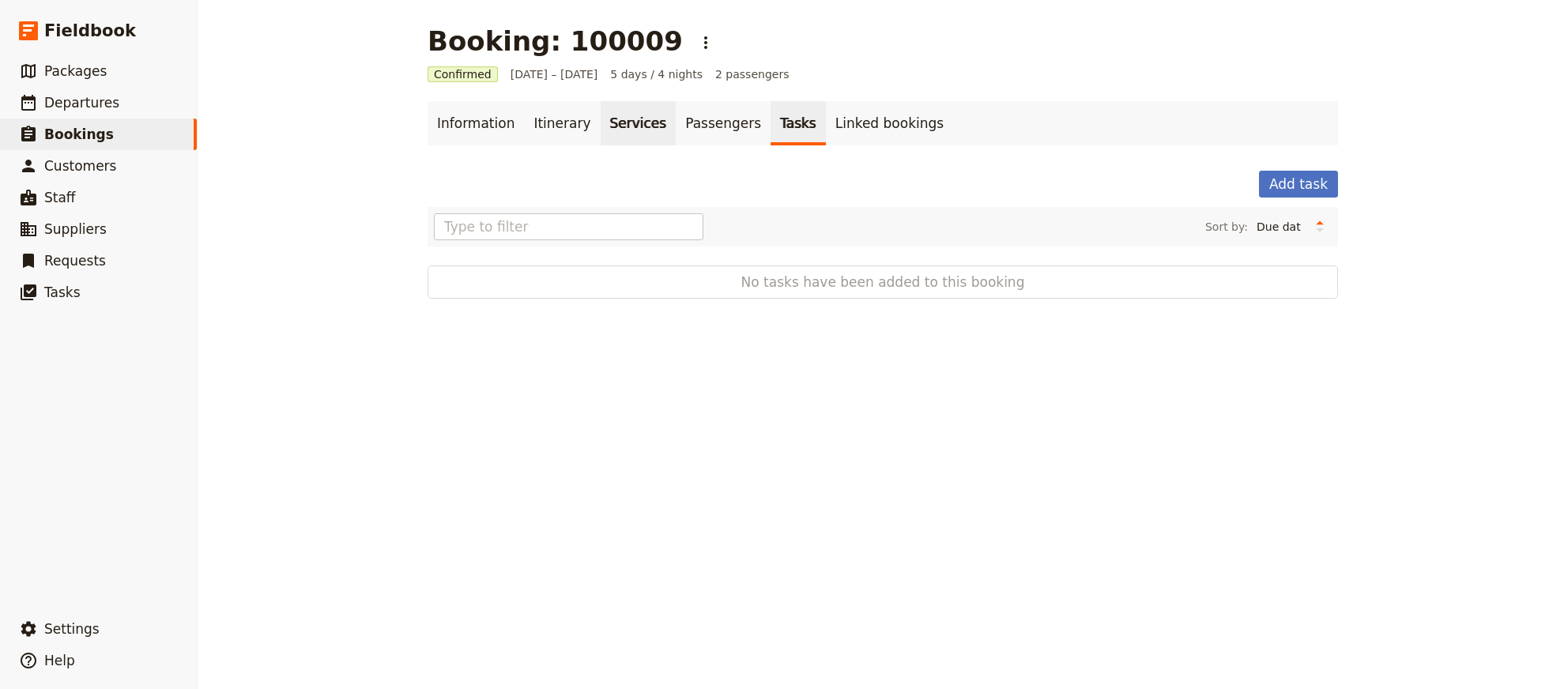
click at [632, 132] on link "Services" at bounding box center [638, 123] width 76 height 44
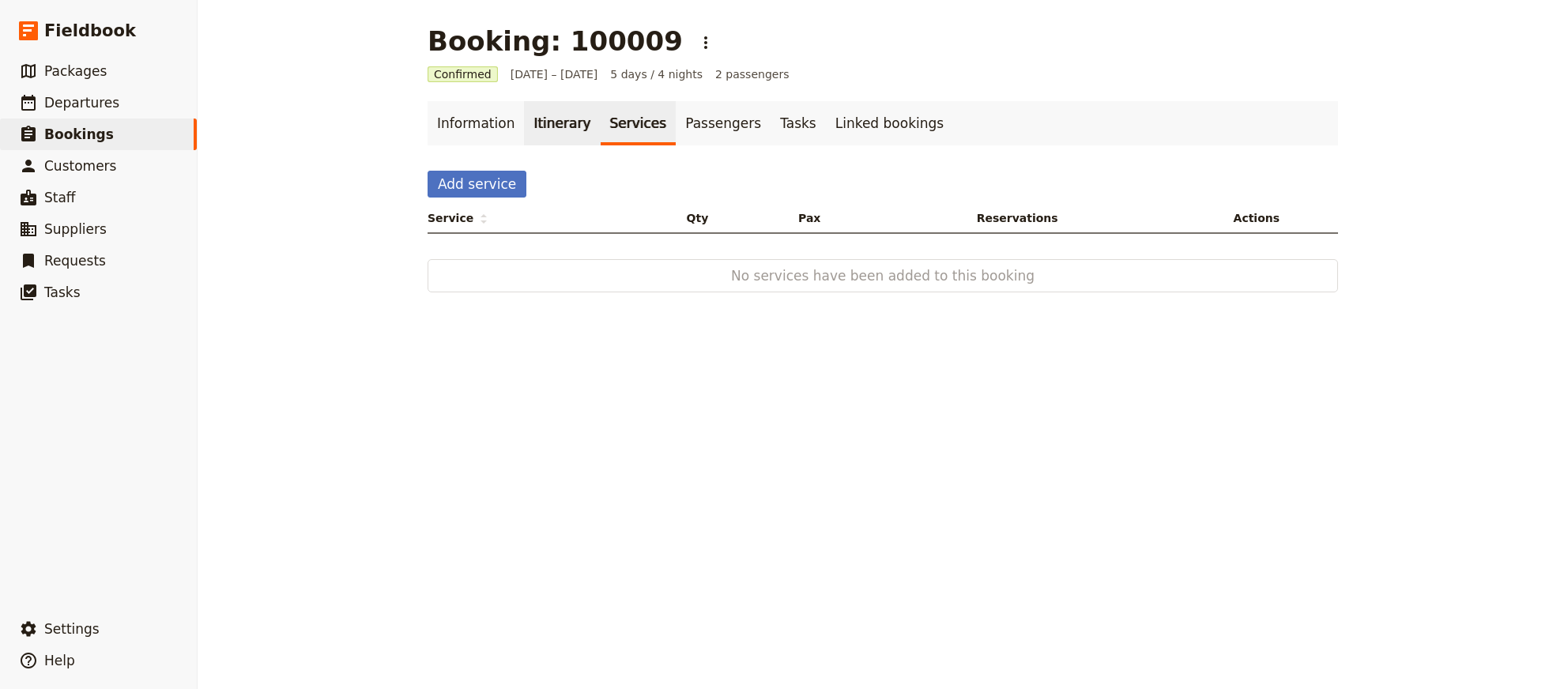
click at [524, 132] on link "Itinerary" at bounding box center [561, 123] width 76 height 44
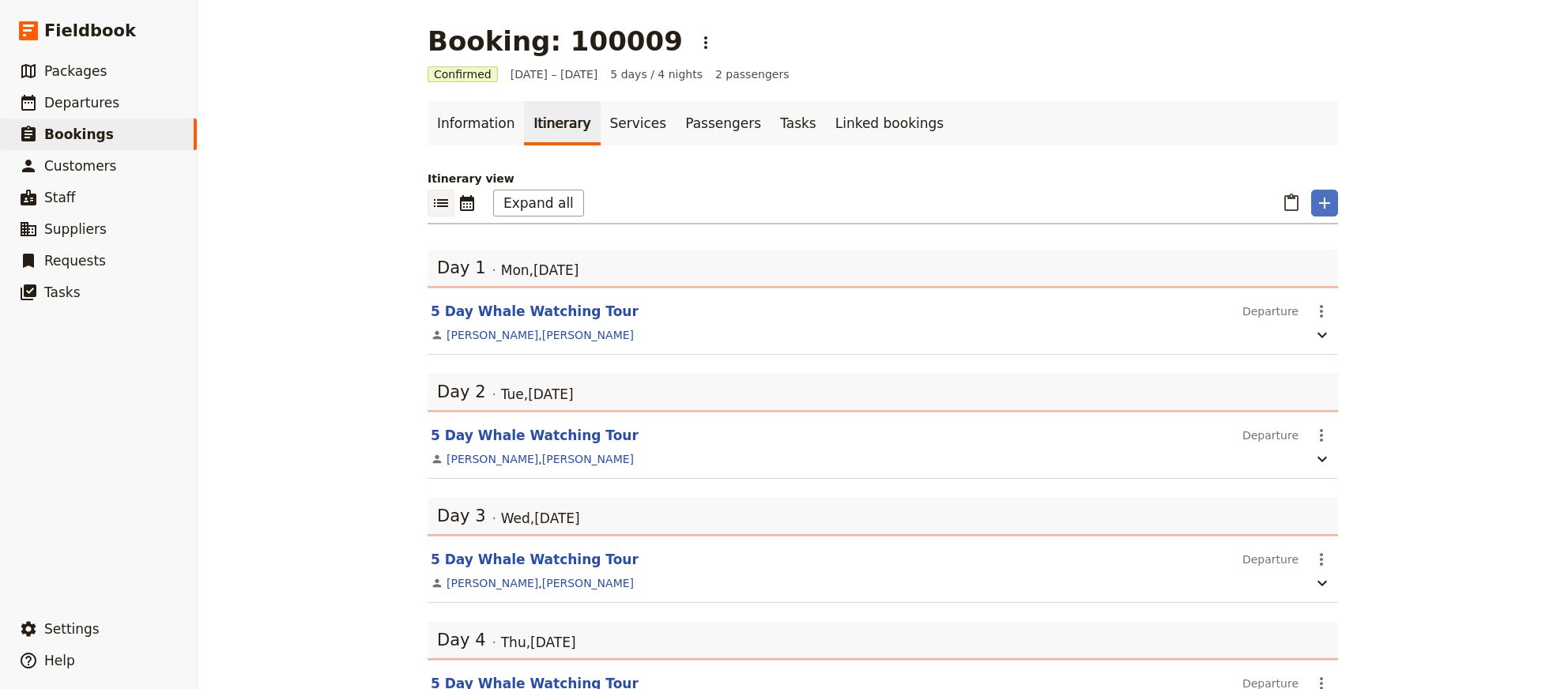
scroll to position [209, 0]
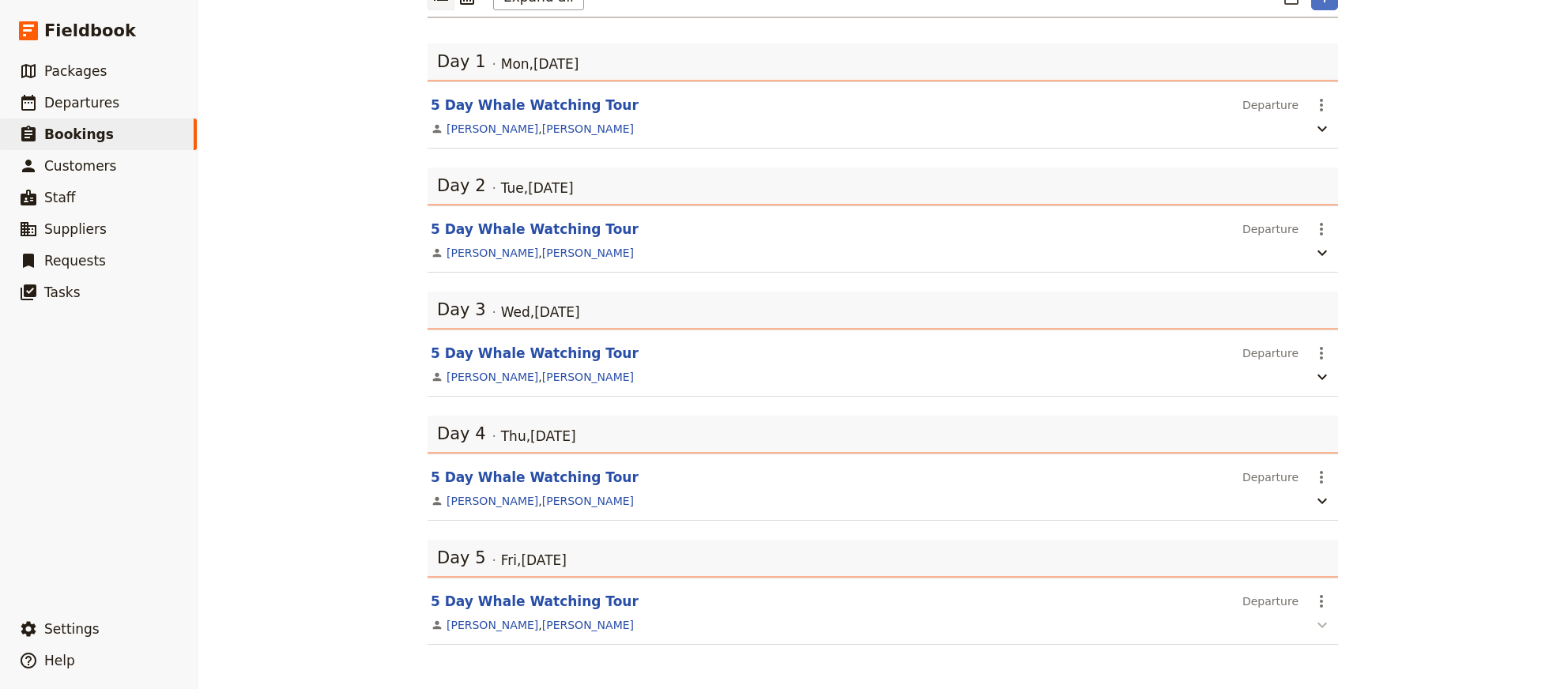
click at [1323, 630] on icon "button" at bounding box center [1322, 625] width 19 height 19
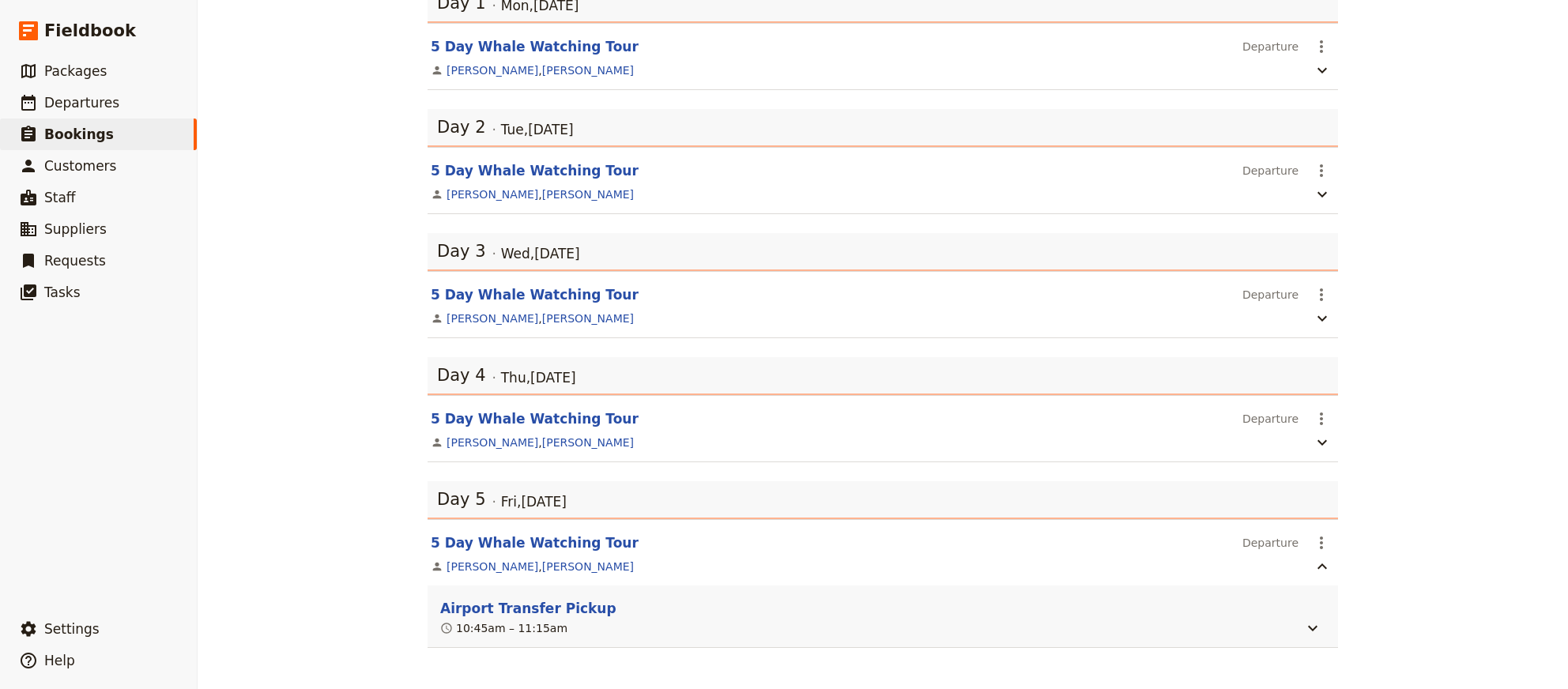
scroll to position [274, 0]
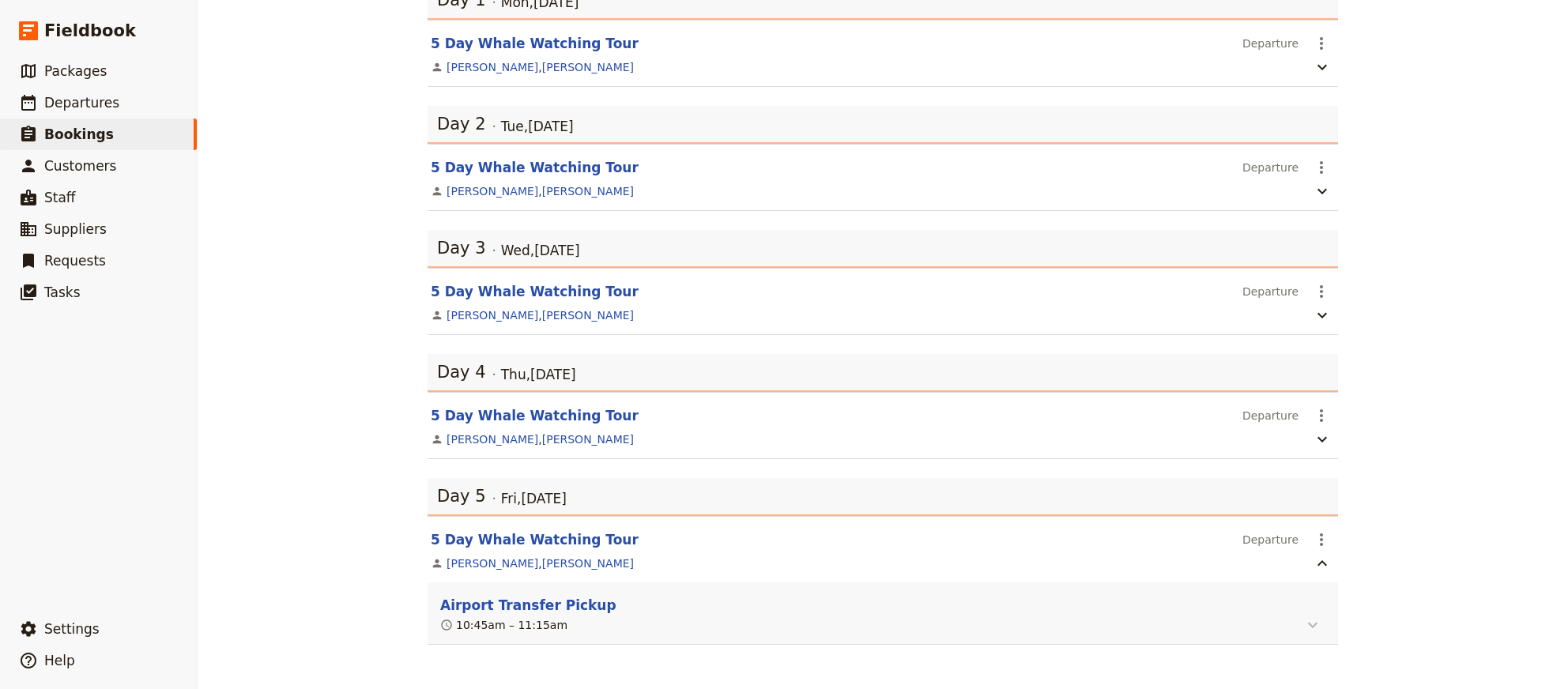
click at [1311, 616] on icon "button" at bounding box center [1313, 625] width 19 height 19
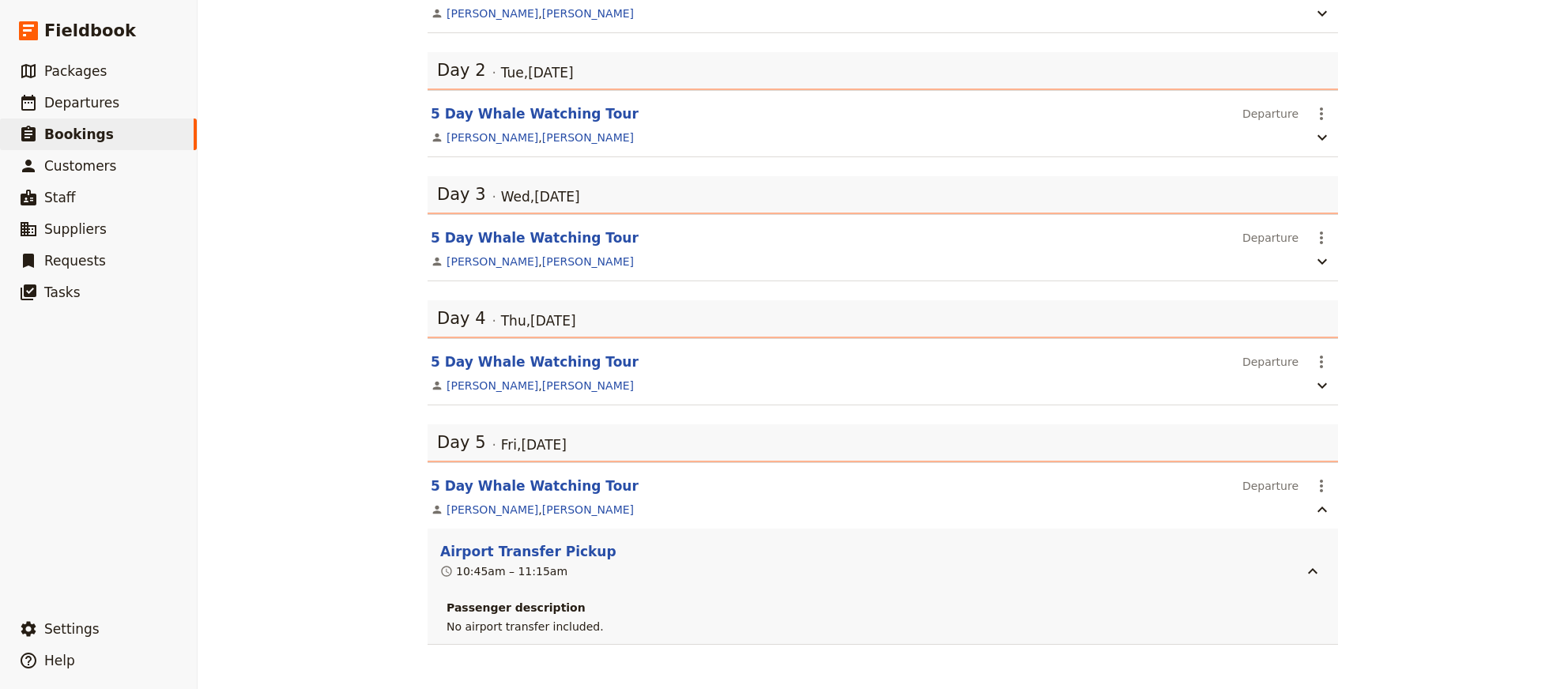
scroll to position [327, 0]
click at [650, 547] on header "Airport Transfer Pickup" at bounding box center [870, 551] width 860 height 19
click at [73, 81] on link "​ Packages" at bounding box center [98, 71] width 197 height 31
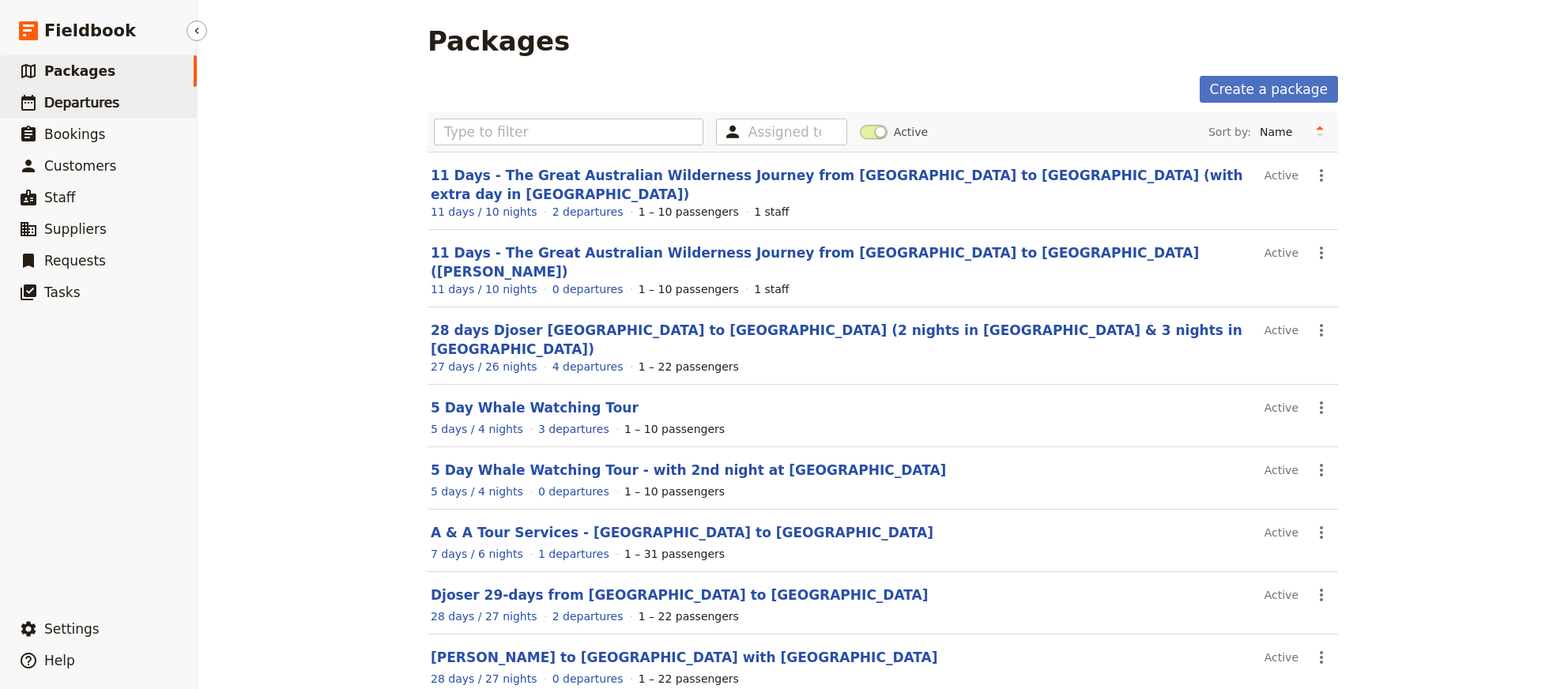
click at [105, 114] on link "​ Departures" at bounding box center [98, 103] width 197 height 31
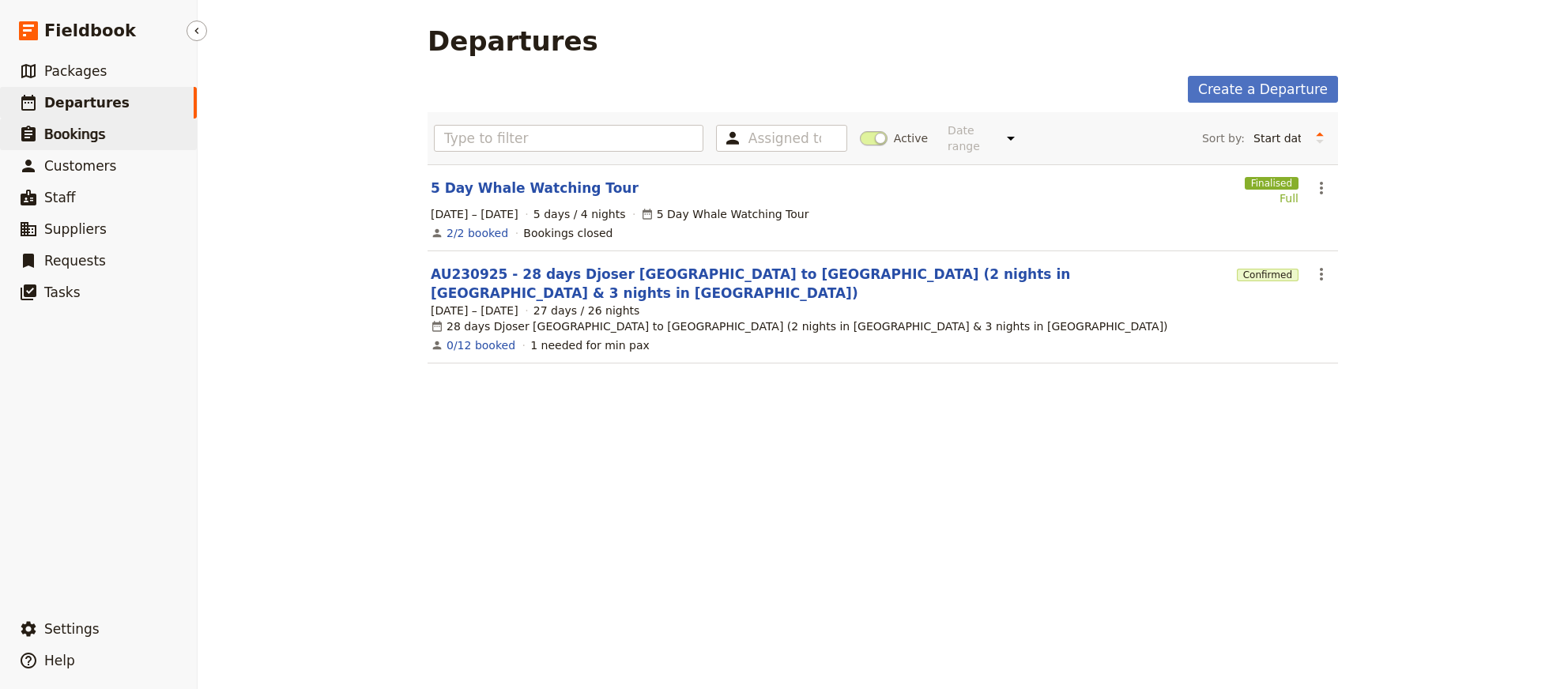
click at [100, 137] on link "​ Bookings" at bounding box center [98, 134] width 197 height 31
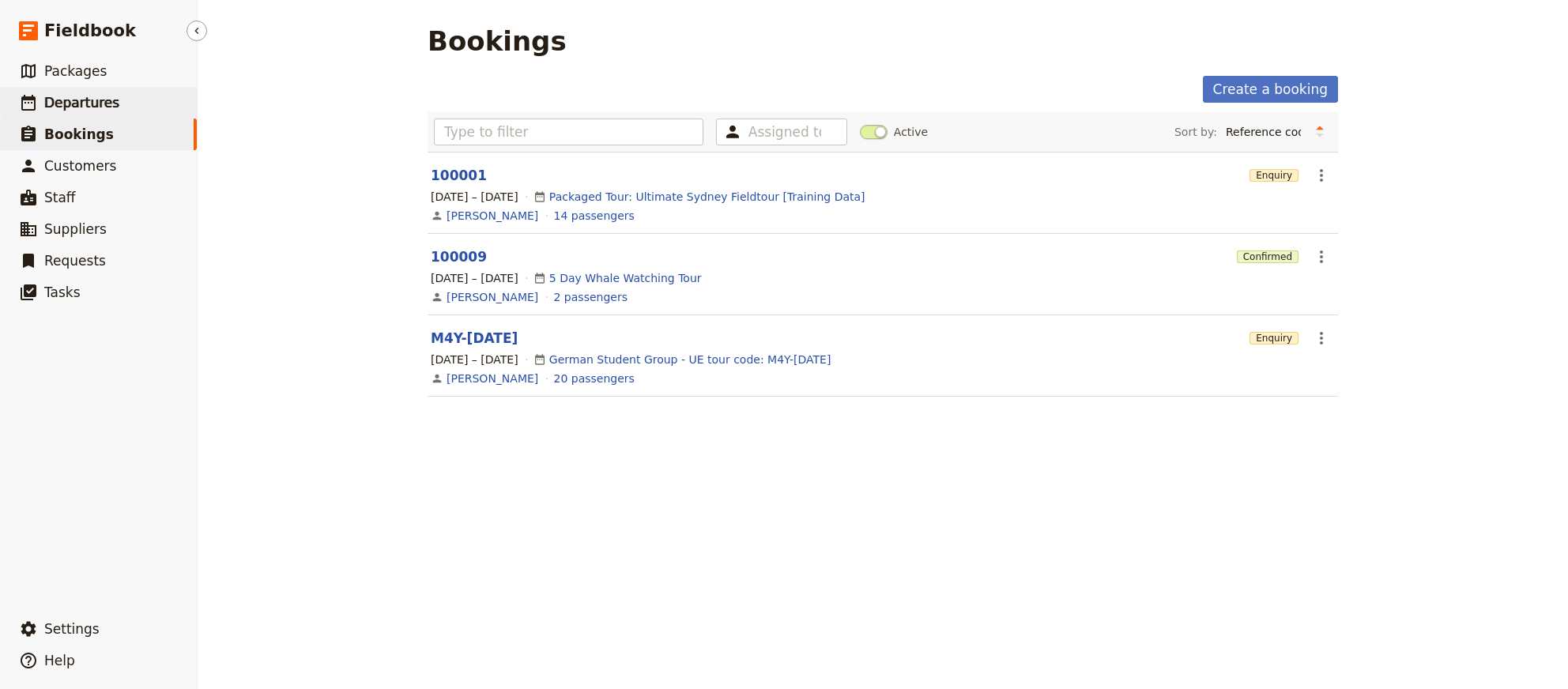
click at [94, 105] on span "Departures" at bounding box center [82, 103] width 75 height 16
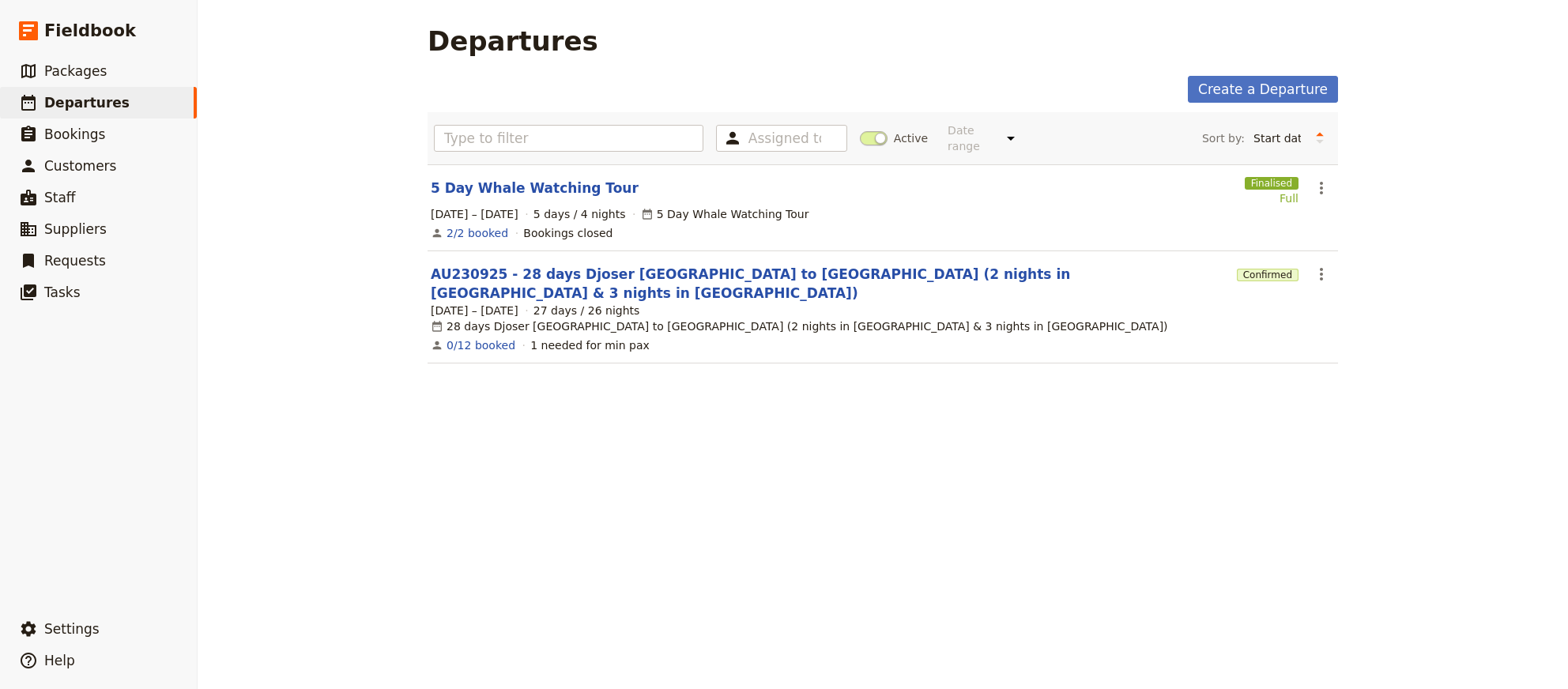
click at [510, 165] on section "5 Day Whale Watching Tour Finalised Full ​ [DATE] – [DATE] 5 days / 4 nights 5 …" at bounding box center [883, 208] width 911 height 87
click at [504, 179] on link "5 Day Whale Watching Tour" at bounding box center [534, 188] width 207 height 19
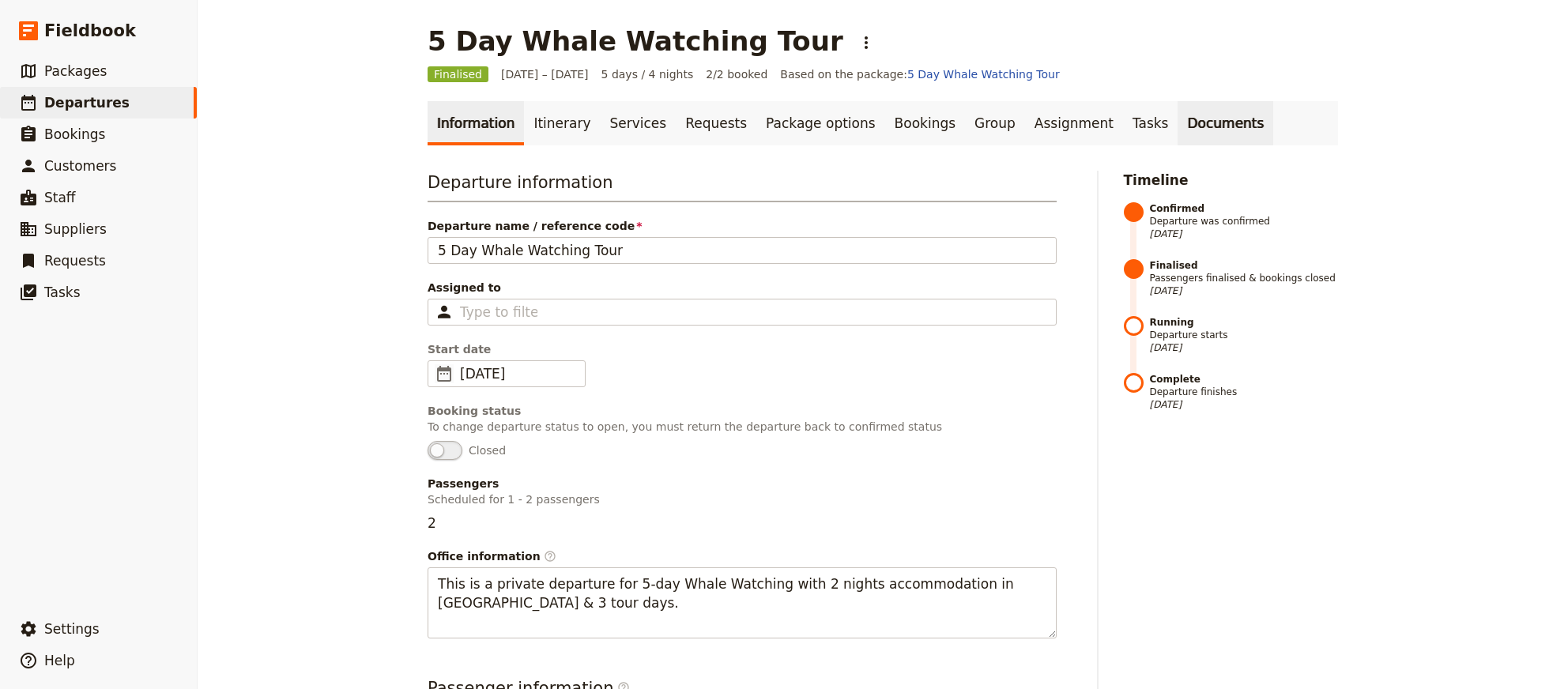
drag, startPoint x: 1178, startPoint y: 125, endPoint x: 1170, endPoint y: 127, distance: 8.2
click at [1178, 125] on link "Documents" at bounding box center [1225, 123] width 96 height 44
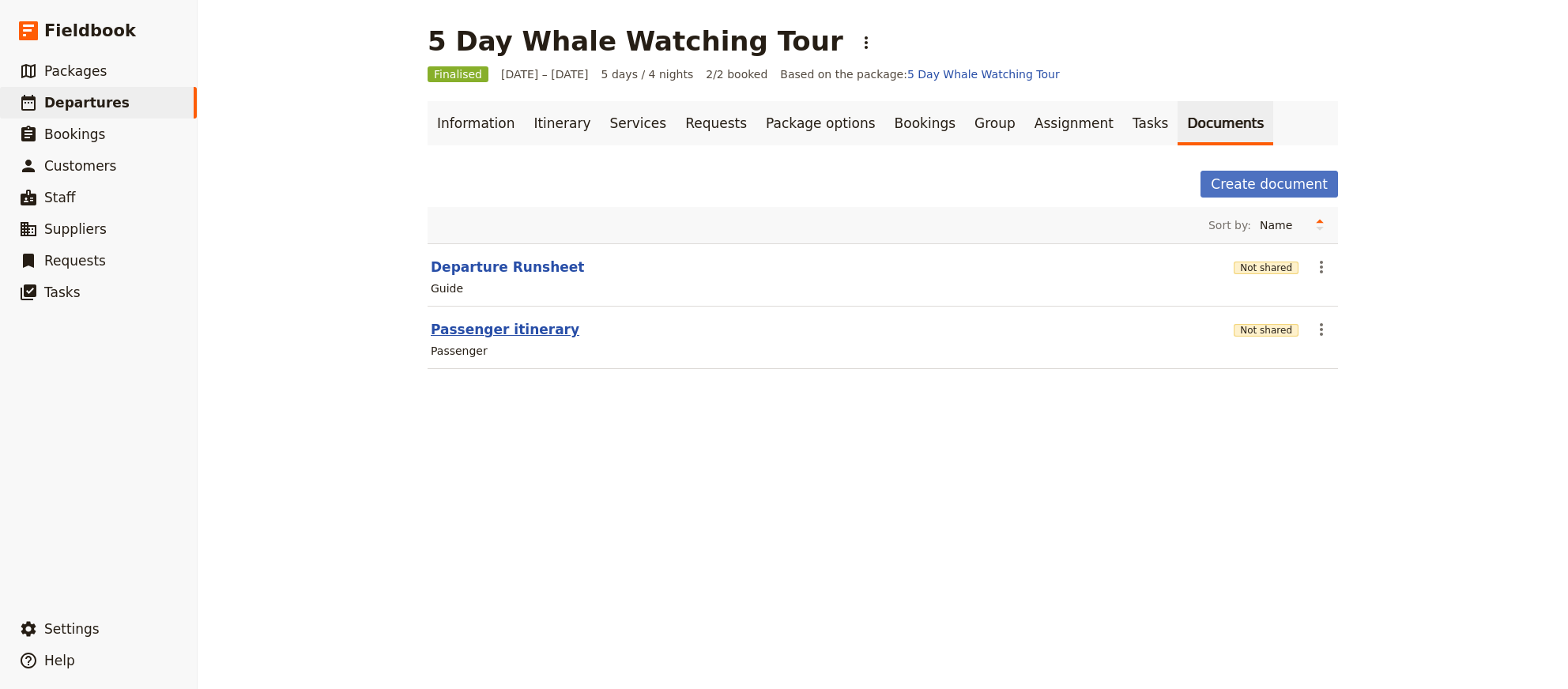
click at [470, 328] on button "Passenger itinerary" at bounding box center [505, 329] width 148 height 19
select select "PASSENGER"
select select "RUN_SHEET"
select select "DEFAULT"
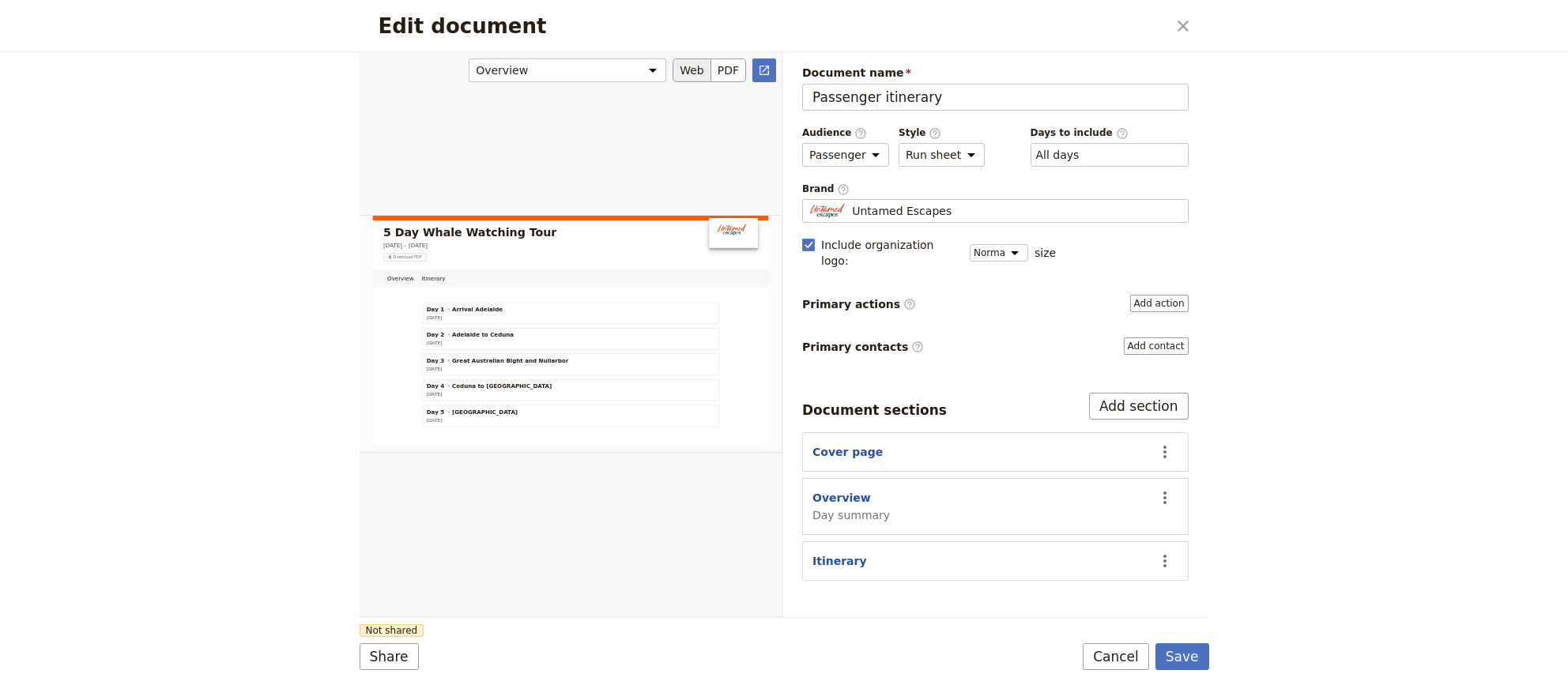
click at [738, 584] on div "Edit document" at bounding box center [571, 334] width 422 height 564
click at [999, 541] on section "Itinerary ​" at bounding box center [994, 560] width 386 height 39
click at [986, 553] on div "Itinerary" at bounding box center [979, 561] width 333 height 16
click at [879, 553] on div "Itinerary" at bounding box center [979, 561] width 333 height 16
click at [1008, 496] on div "Overview Day summary" at bounding box center [979, 506] width 333 height 33
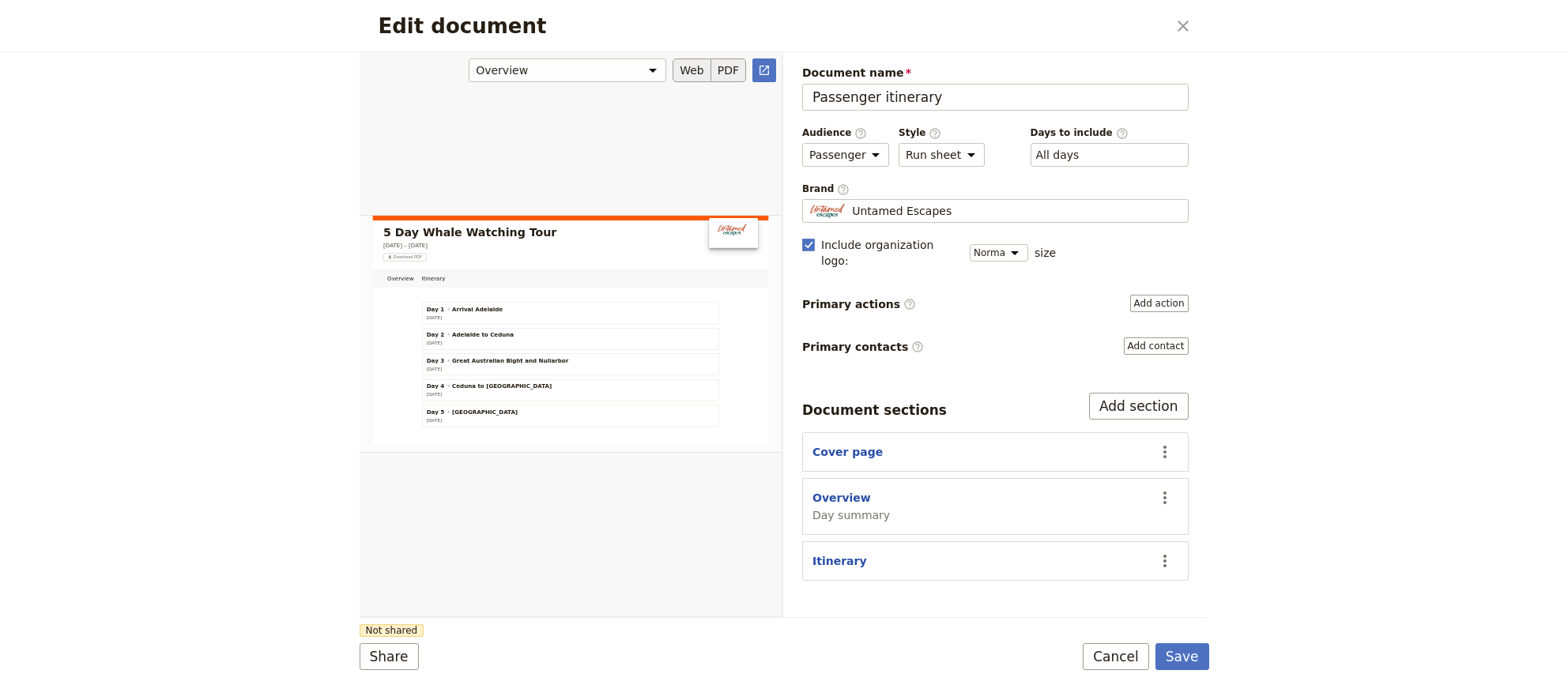
click at [734, 74] on button "PDF" at bounding box center [729, 70] width 35 height 24
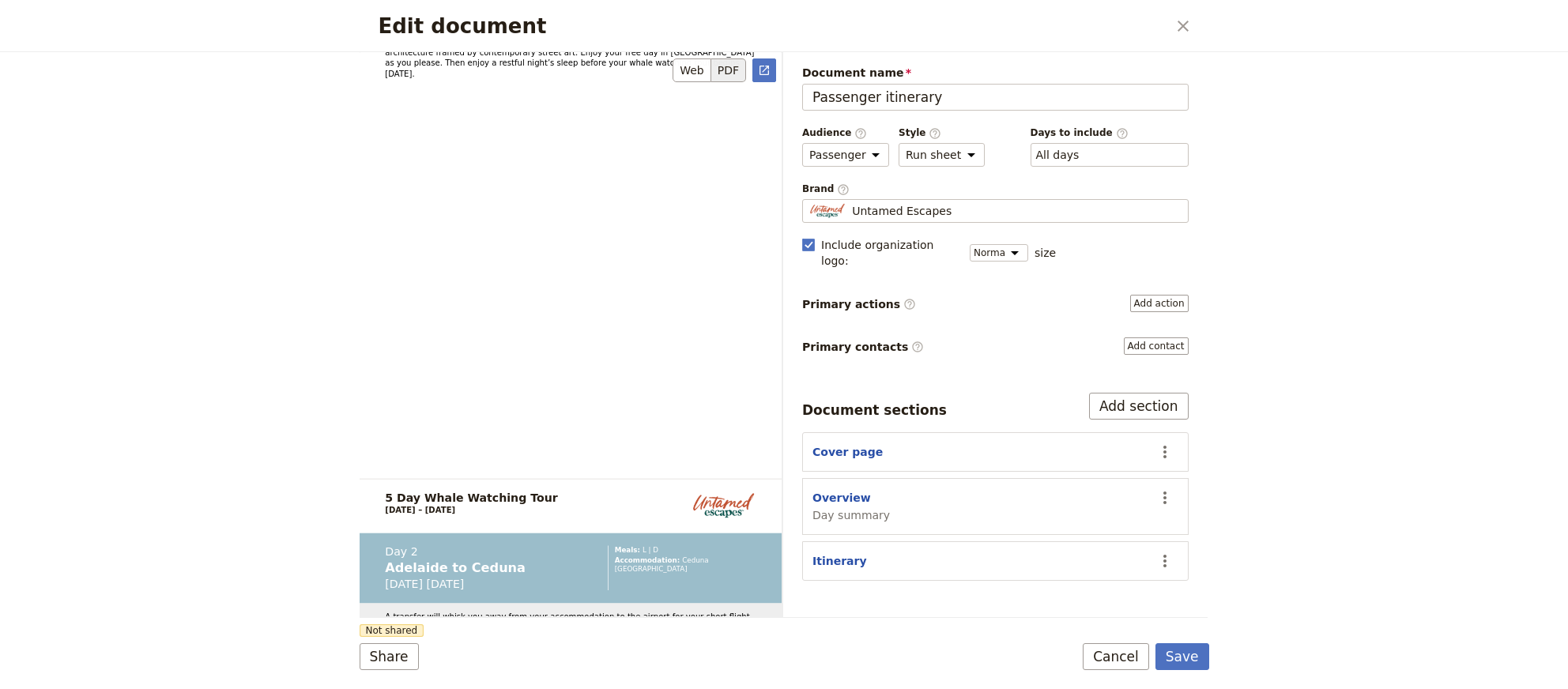
scroll to position [1701, 0]
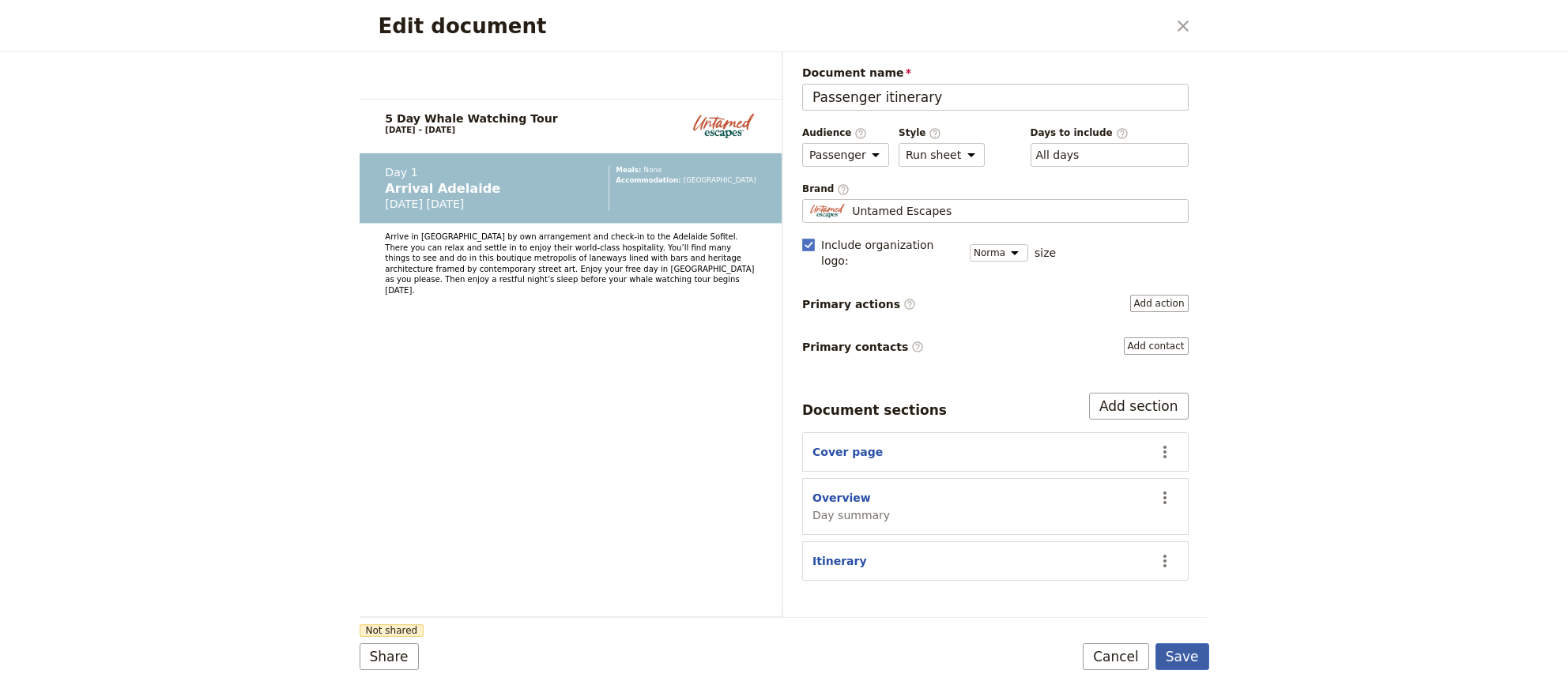
click at [1191, 657] on button "Save" at bounding box center [1183, 656] width 54 height 27
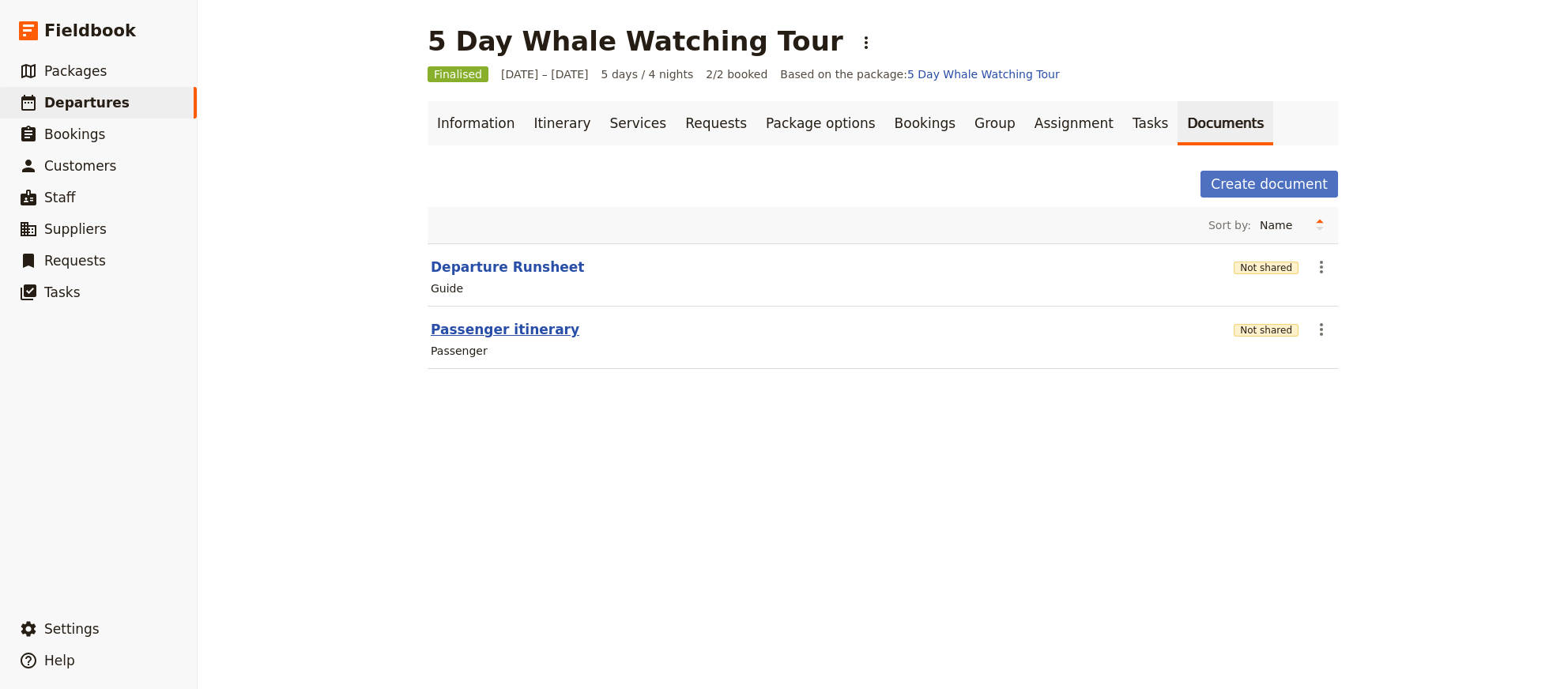
click at [479, 334] on button "Passenger itinerary" at bounding box center [505, 329] width 148 height 19
select select "PASSENGER"
select select "RUN_SHEET"
select select "DEFAULT"
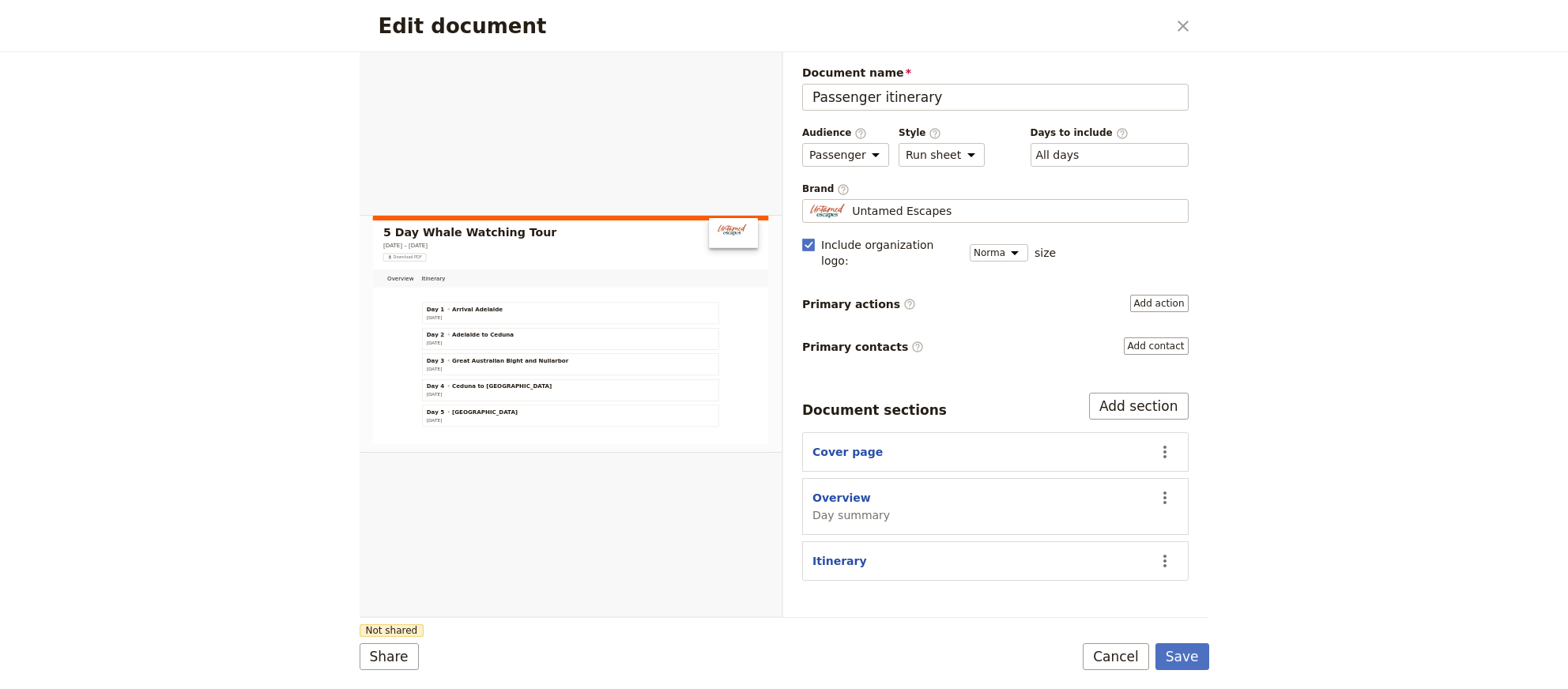
scroll to position [0, 0]
click at [727, 71] on button "PDF" at bounding box center [729, 70] width 35 height 24
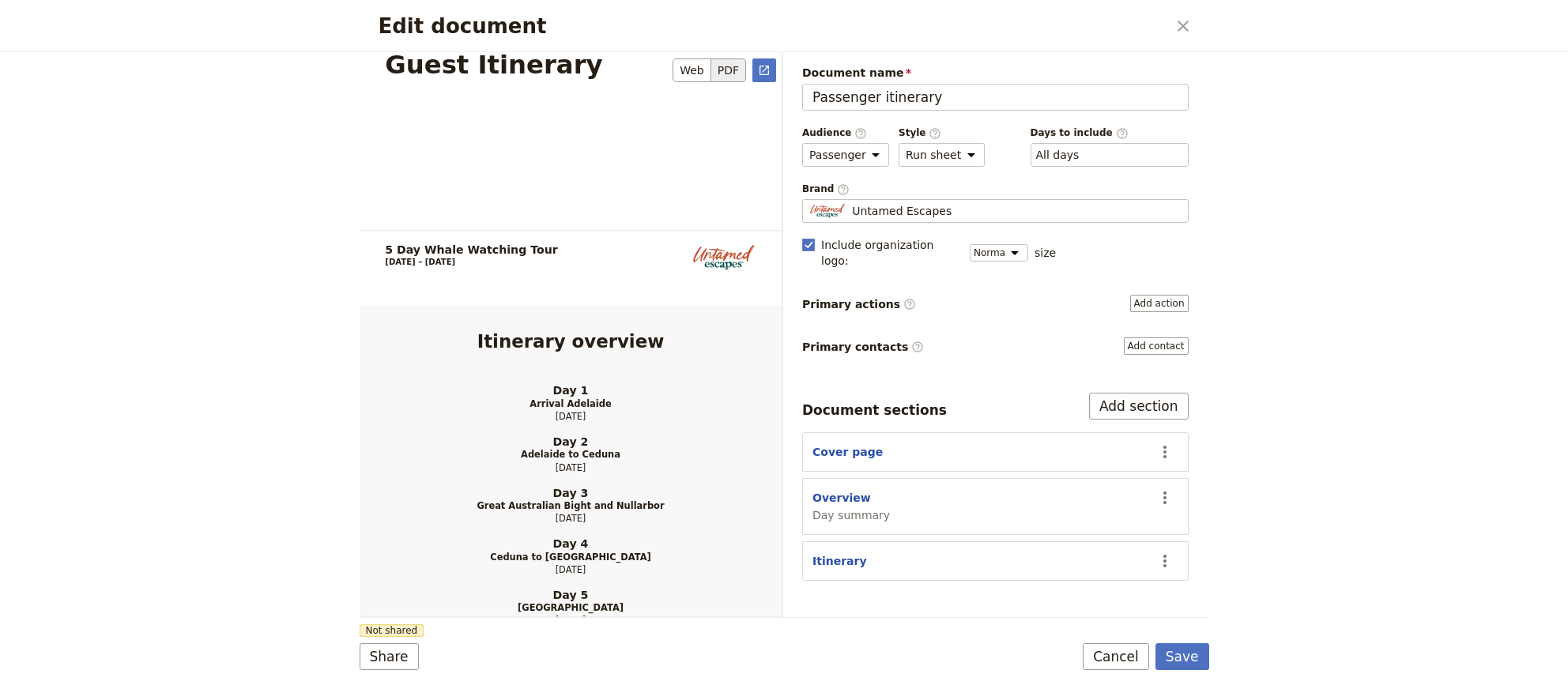
scroll to position [646, 0]
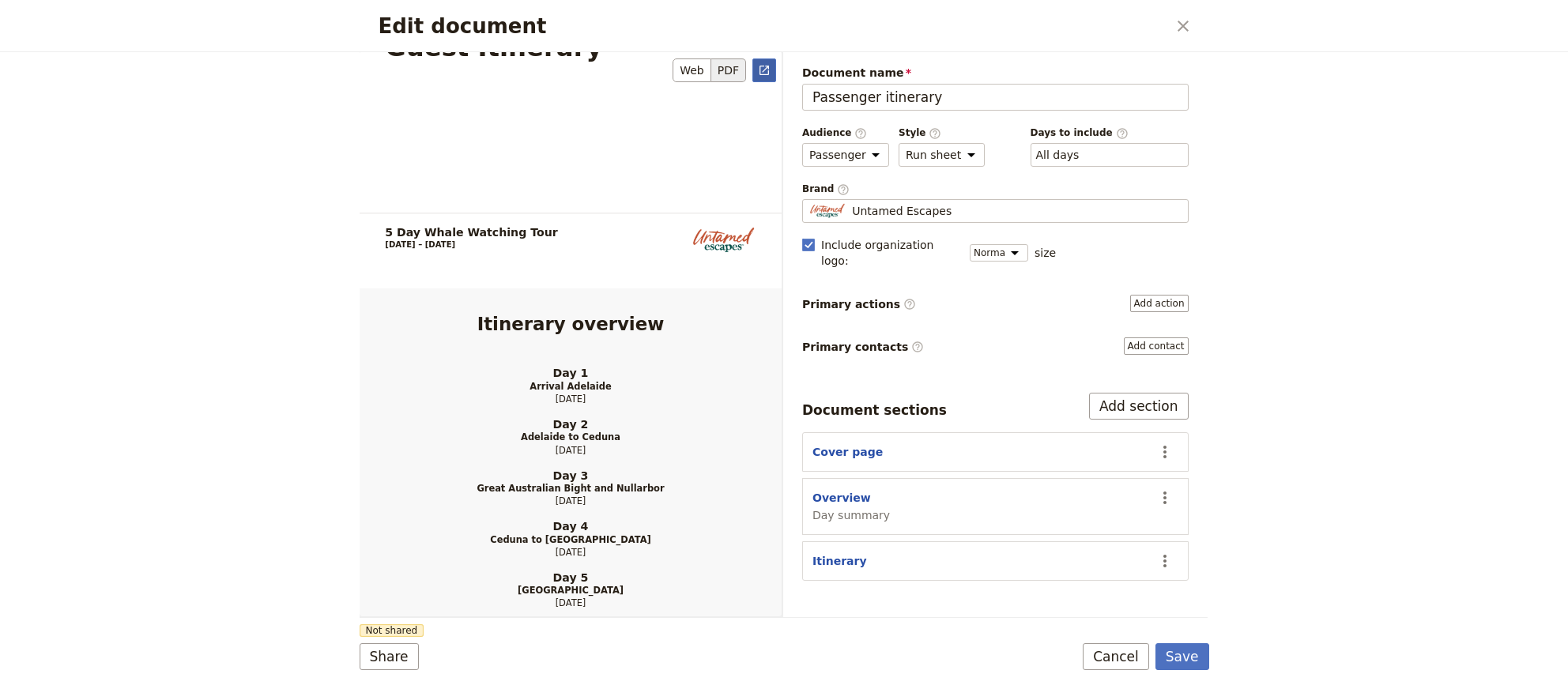
click at [764, 71] on icon "Open full preview" at bounding box center [764, 70] width 10 height 10
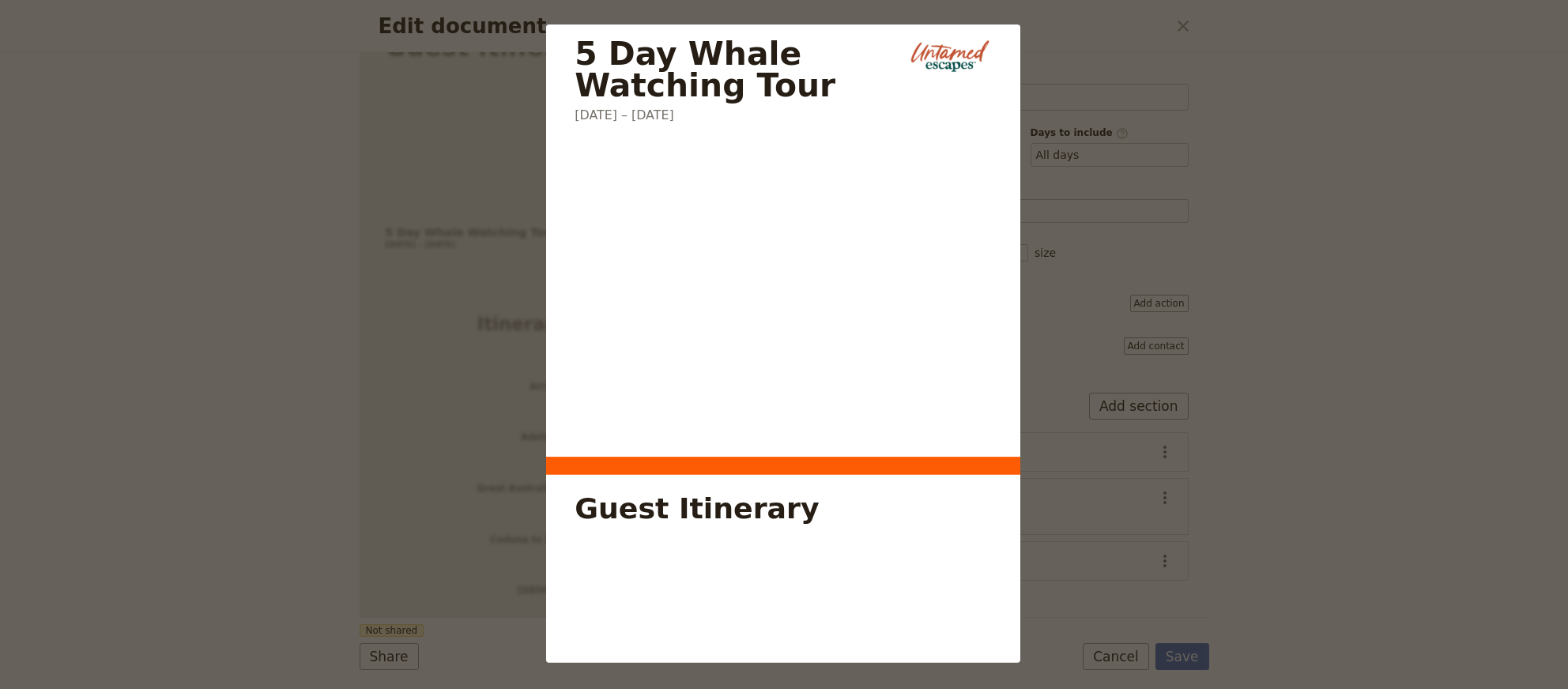
click at [762, 321] on section "5 Day Whale Watching Tour [DATE] – [DATE] Guest Itinerary" at bounding box center [784, 359] width 474 height 670
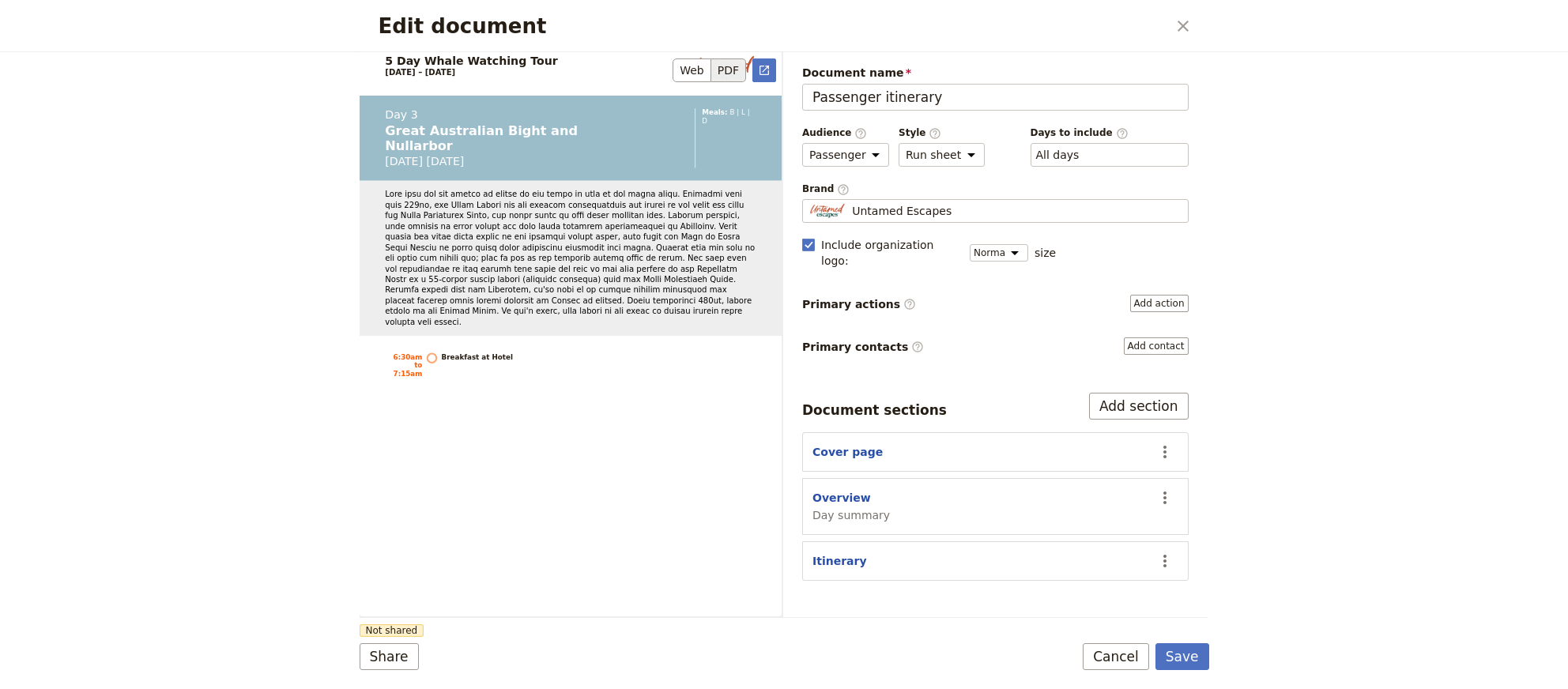
scroll to position [3556, 0]
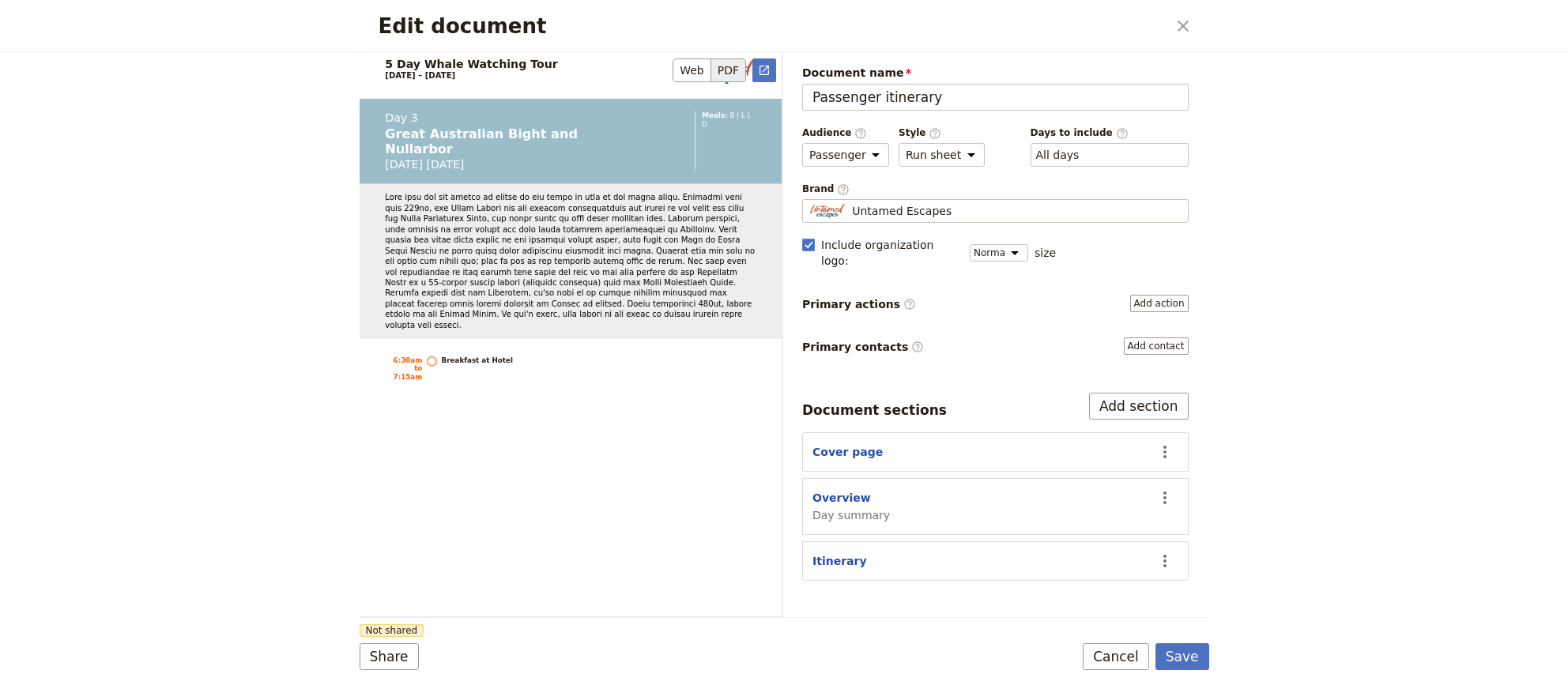
click at [622, 453] on section "5 Day Whale Watching Tour [DATE] – [DATE] Day 3 Great Australian Bight and Null…" at bounding box center [571, 342] width 422 height 597
click at [496, 422] on section "5 Day Whale Watching Tour [DATE] – [DATE] Day 3 Great Australian Bight and Null…" at bounding box center [571, 342] width 422 height 597
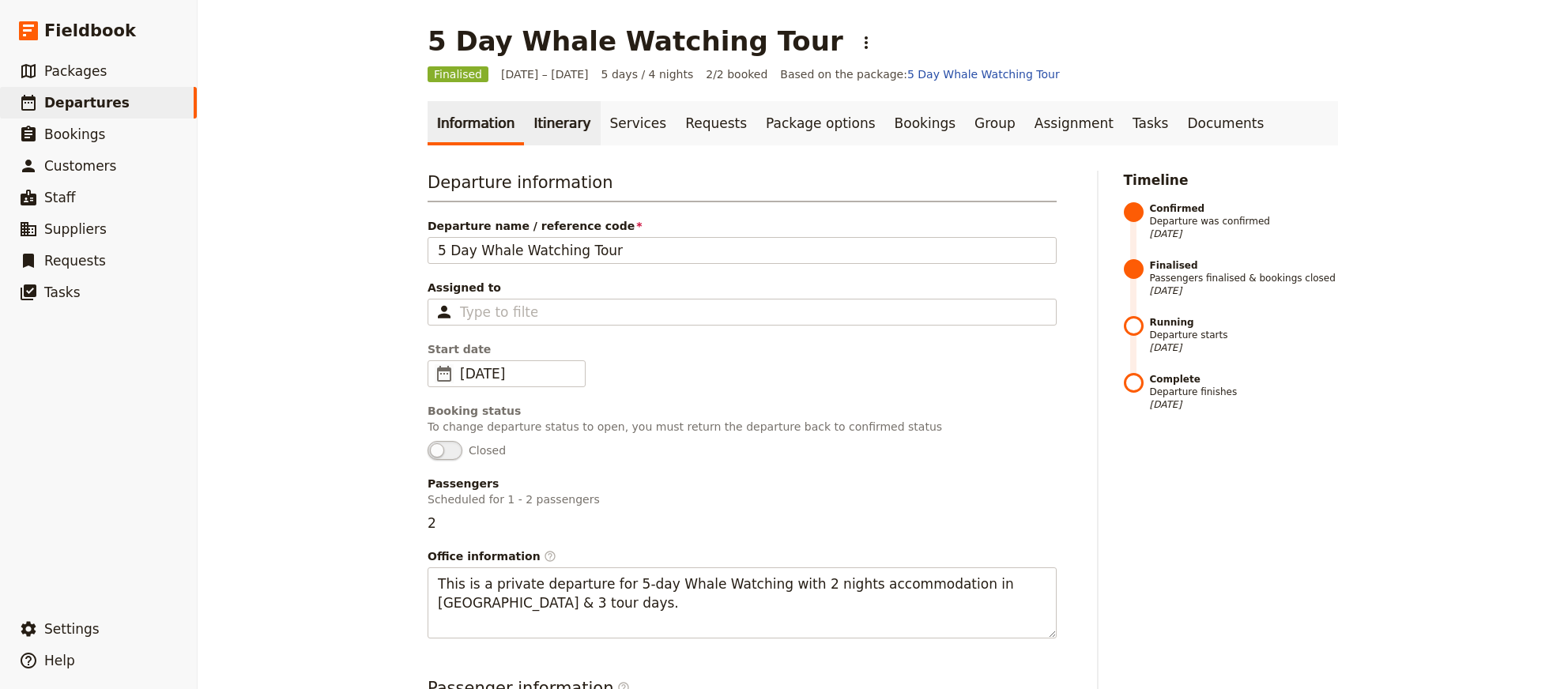
click at [567, 116] on link "Itinerary" at bounding box center [561, 123] width 76 height 44
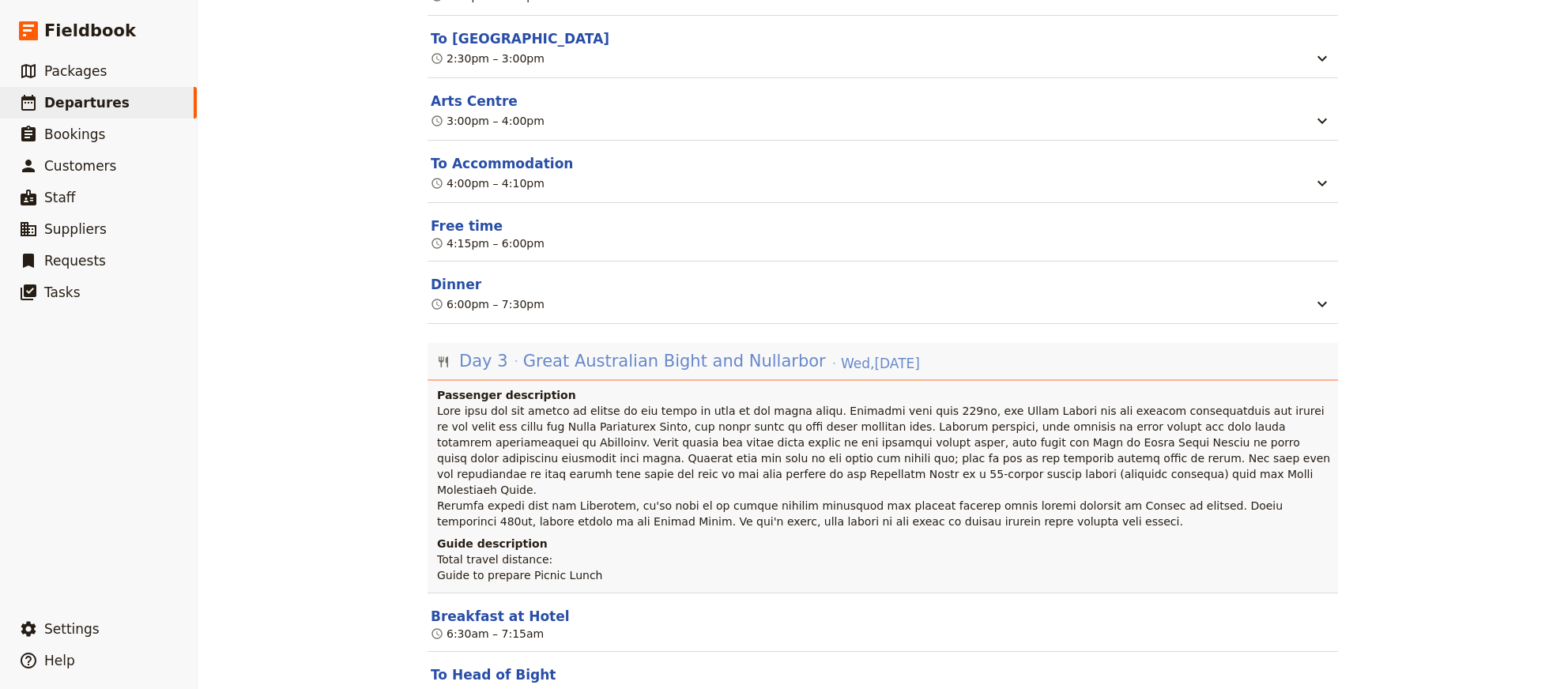
scroll to position [1724, 0]
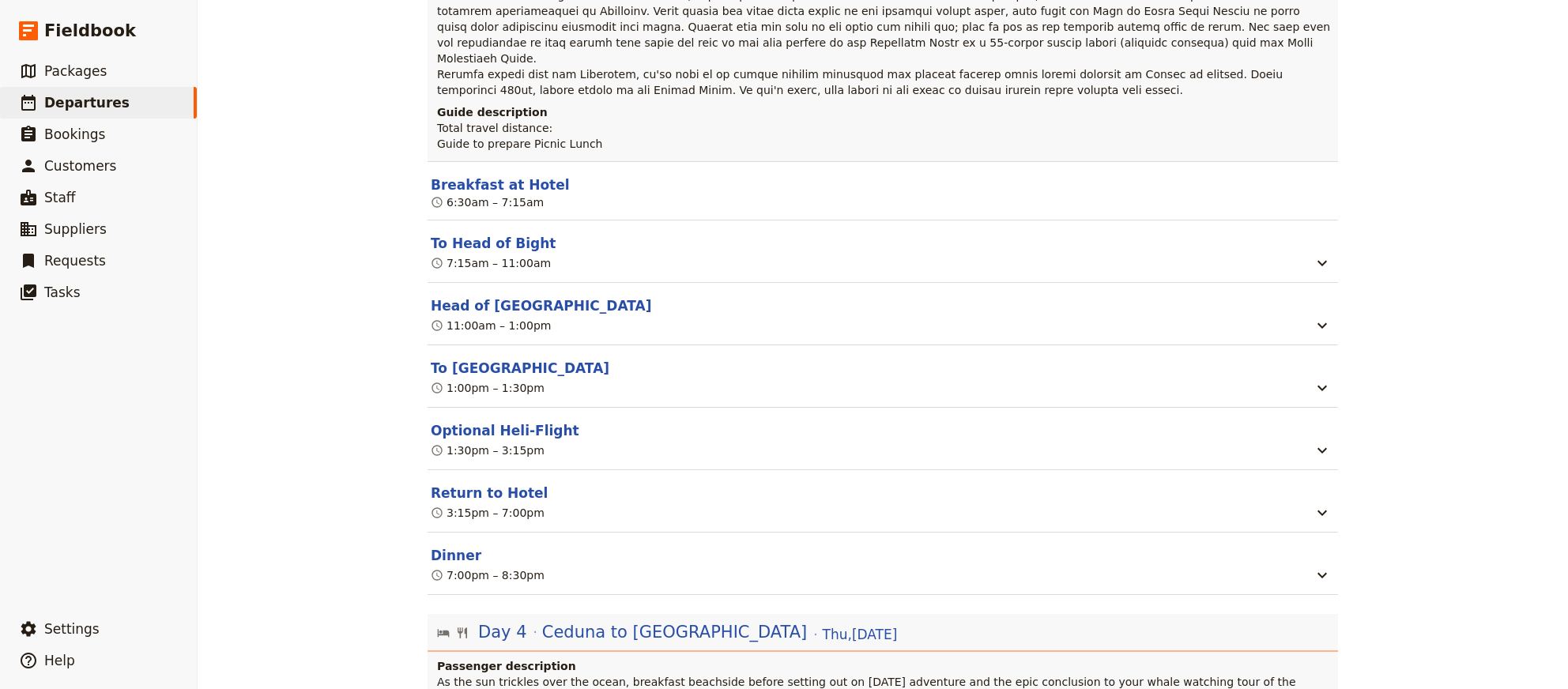
click at [668, 371] on header "To [GEOGRAPHIC_DATA]" at bounding box center [870, 368] width 879 height 19
click at [1326, 259] on icon "button" at bounding box center [1322, 263] width 19 height 19
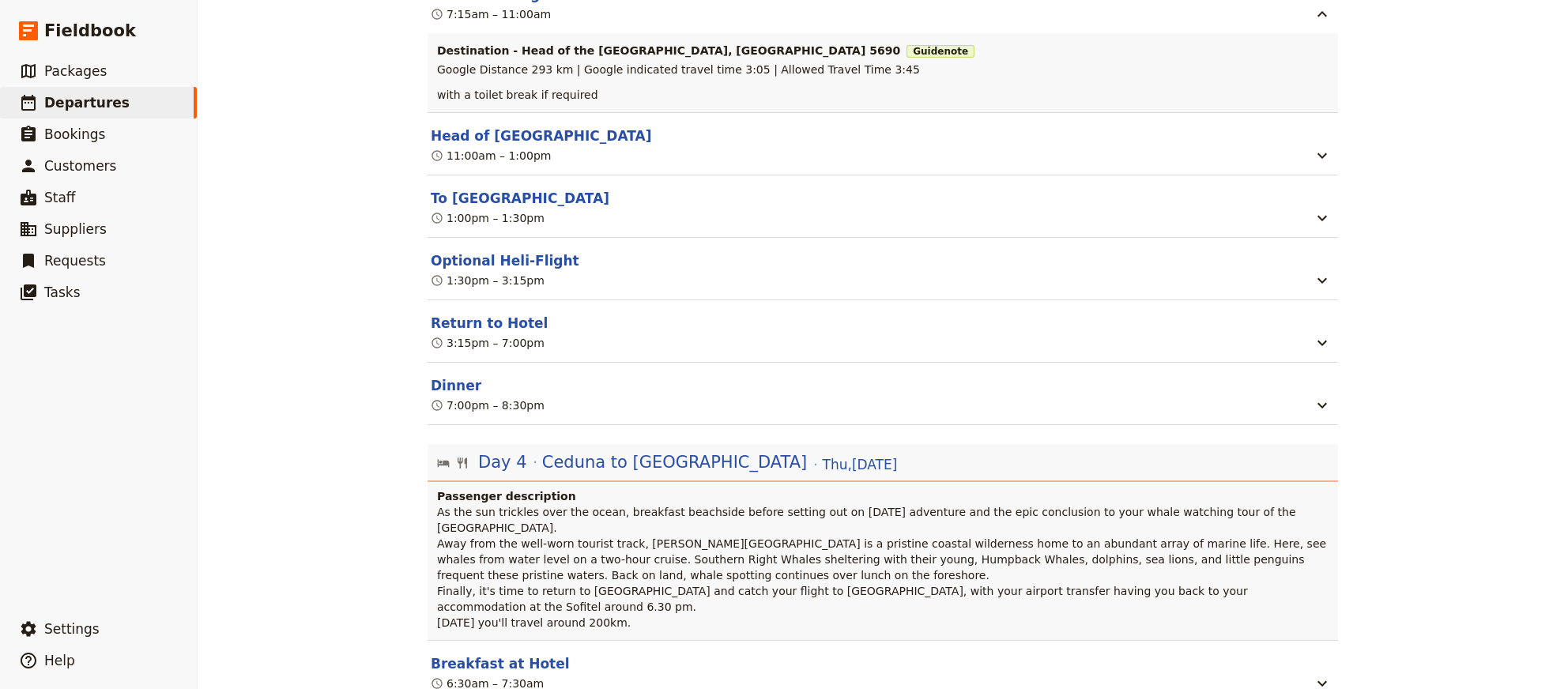
scroll to position [1939, 0]
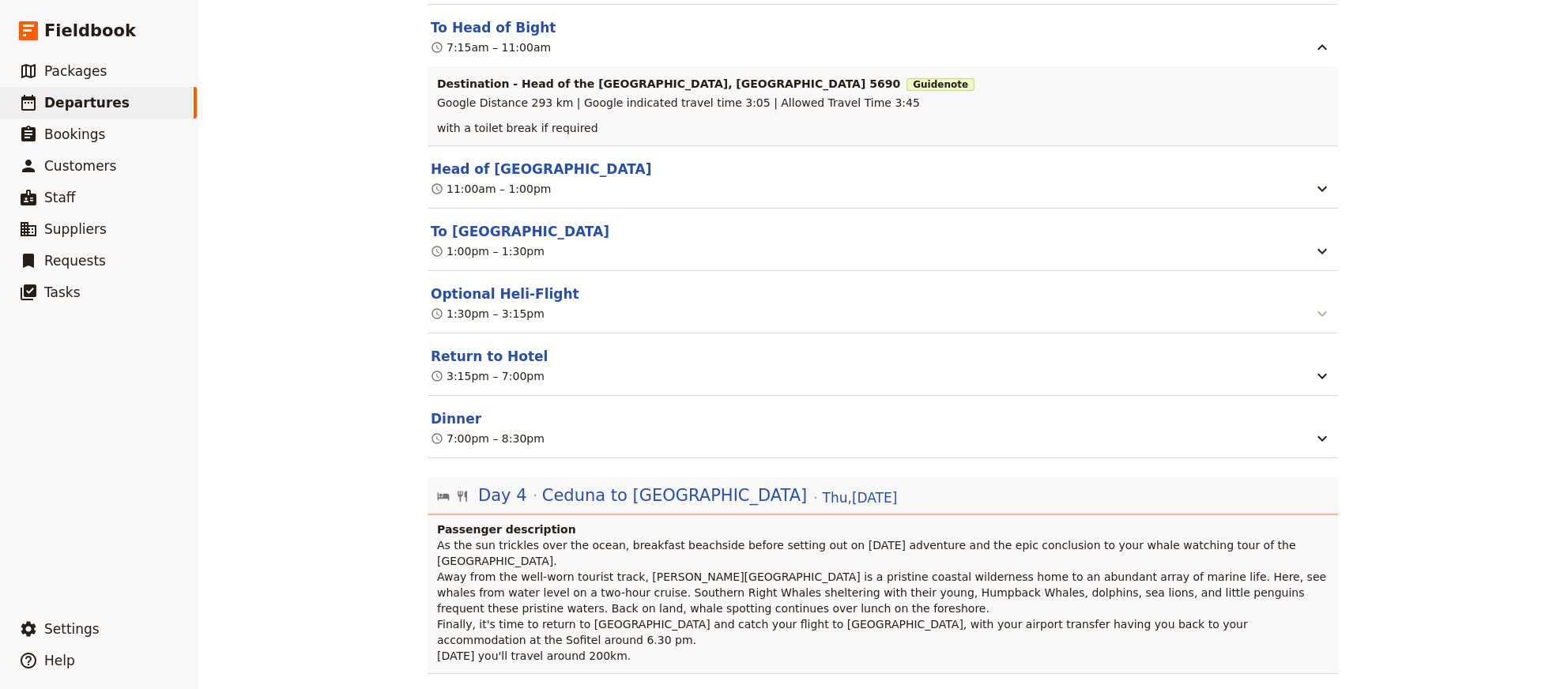
click at [1327, 323] on icon "button" at bounding box center [1322, 314] width 19 height 19
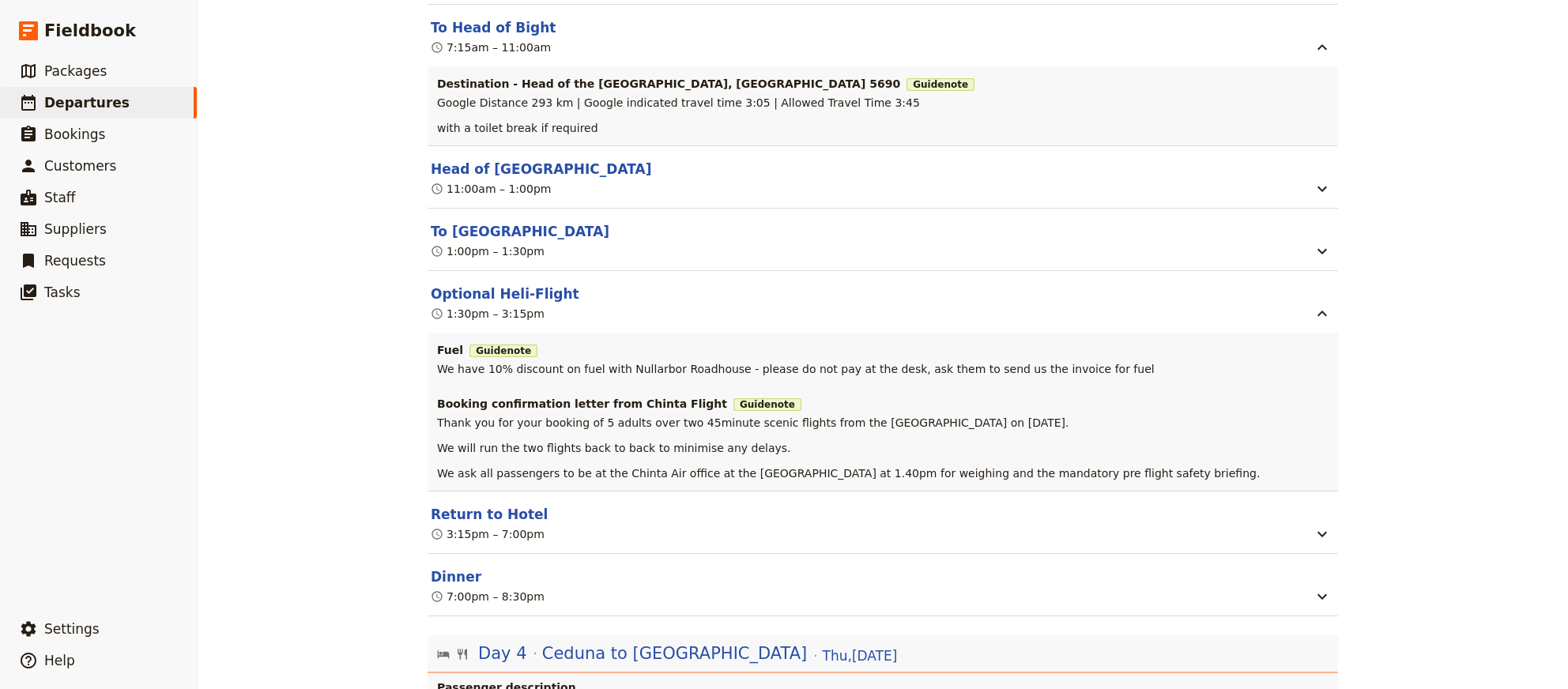
click at [680, 449] on span "We will run the two flights back to back to minimise any delays." at bounding box center [614, 448] width 354 height 13
click at [861, 426] on span "Thank you for your booking of 5 adults over two 45minute scenic flights from th…" at bounding box center [752, 422] width 632 height 13
click at [899, 426] on span "Thank you for your booking of 5 adults over two 45minute scenic flights from th…" at bounding box center [752, 422] width 632 height 13
click at [734, 409] on span "Guide note" at bounding box center [768, 404] width 68 height 13
click at [682, 440] on div "Thank you for your booking of 5 adults over two 45minute scenic flights from th…" at bounding box center [882, 448] width 892 height 66
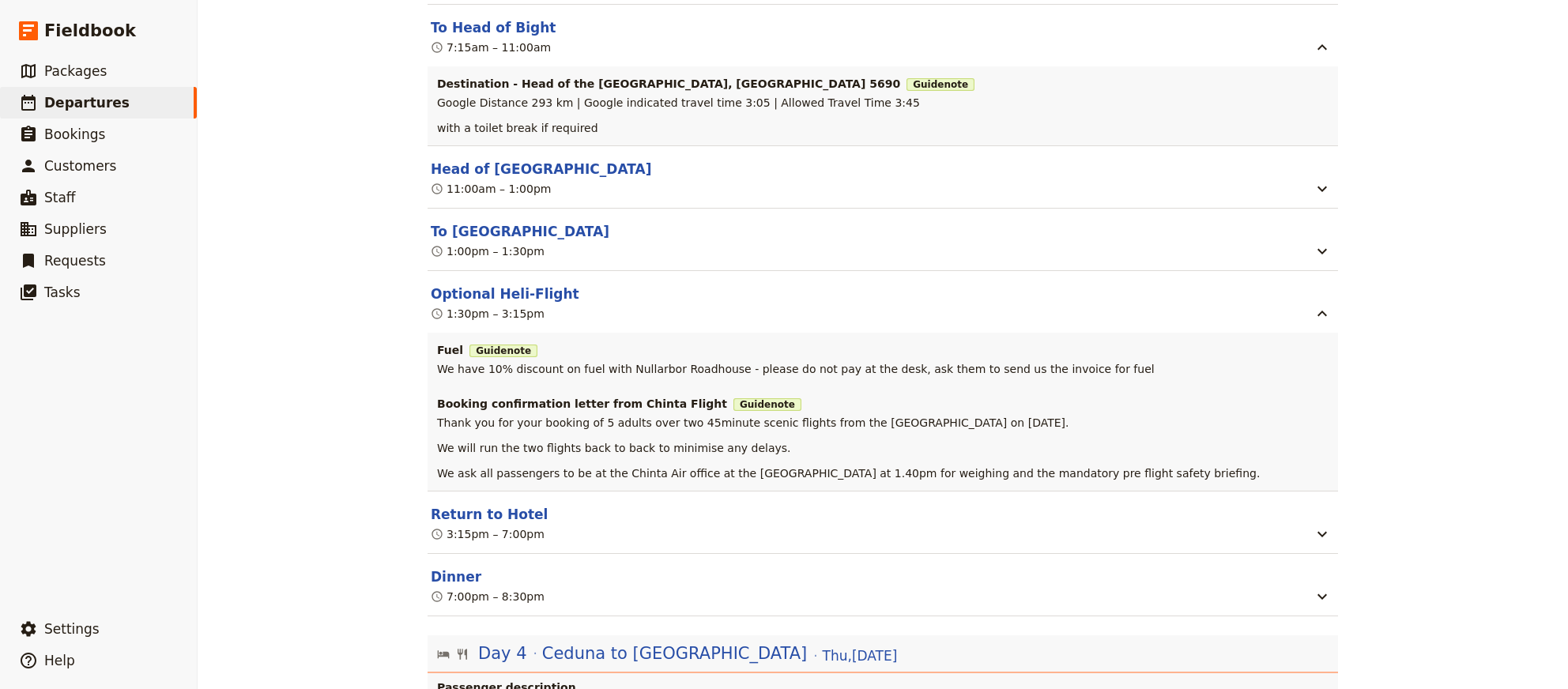
click at [739, 488] on div "Fuel Guide note We have 10% discount on fuel with [GEOGRAPHIC_DATA] - please do…" at bounding box center [883, 411] width 911 height 158
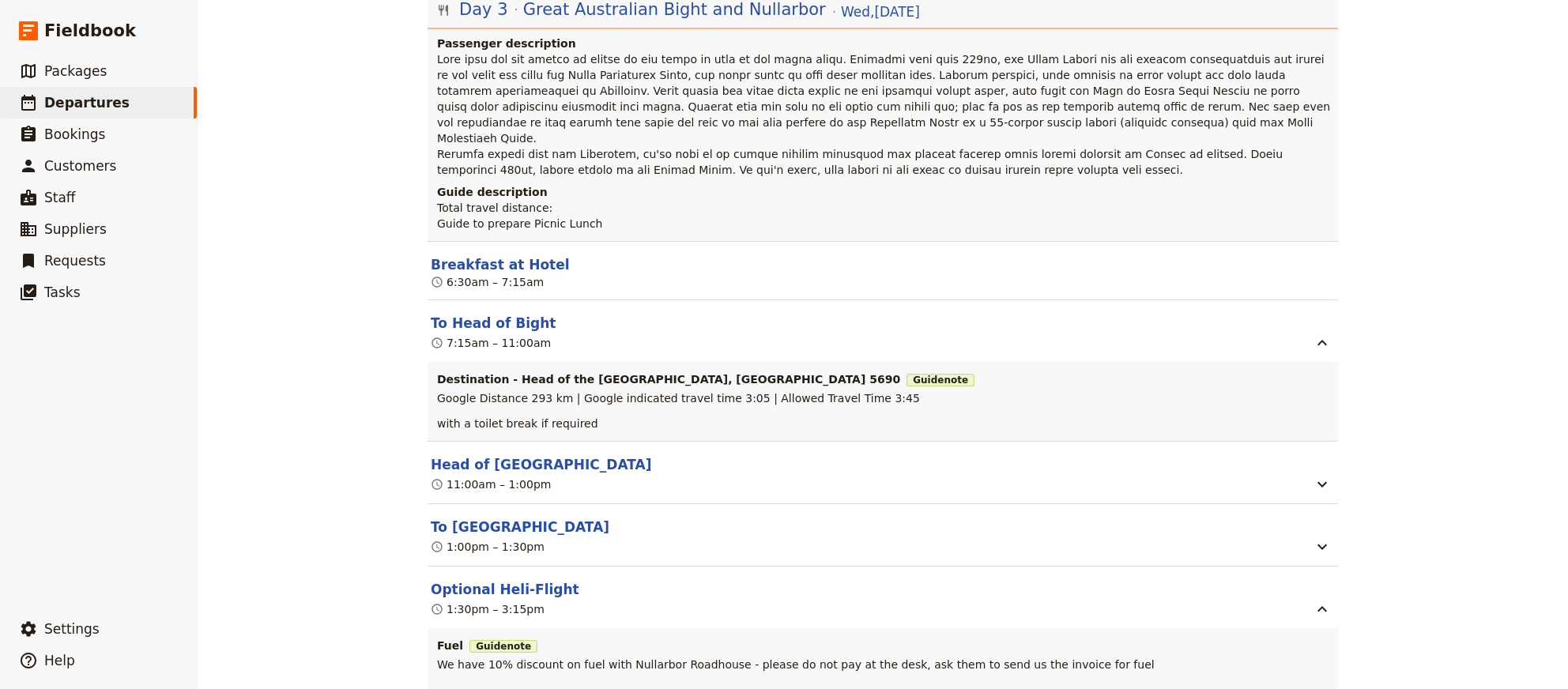
scroll to position [1508, 0]
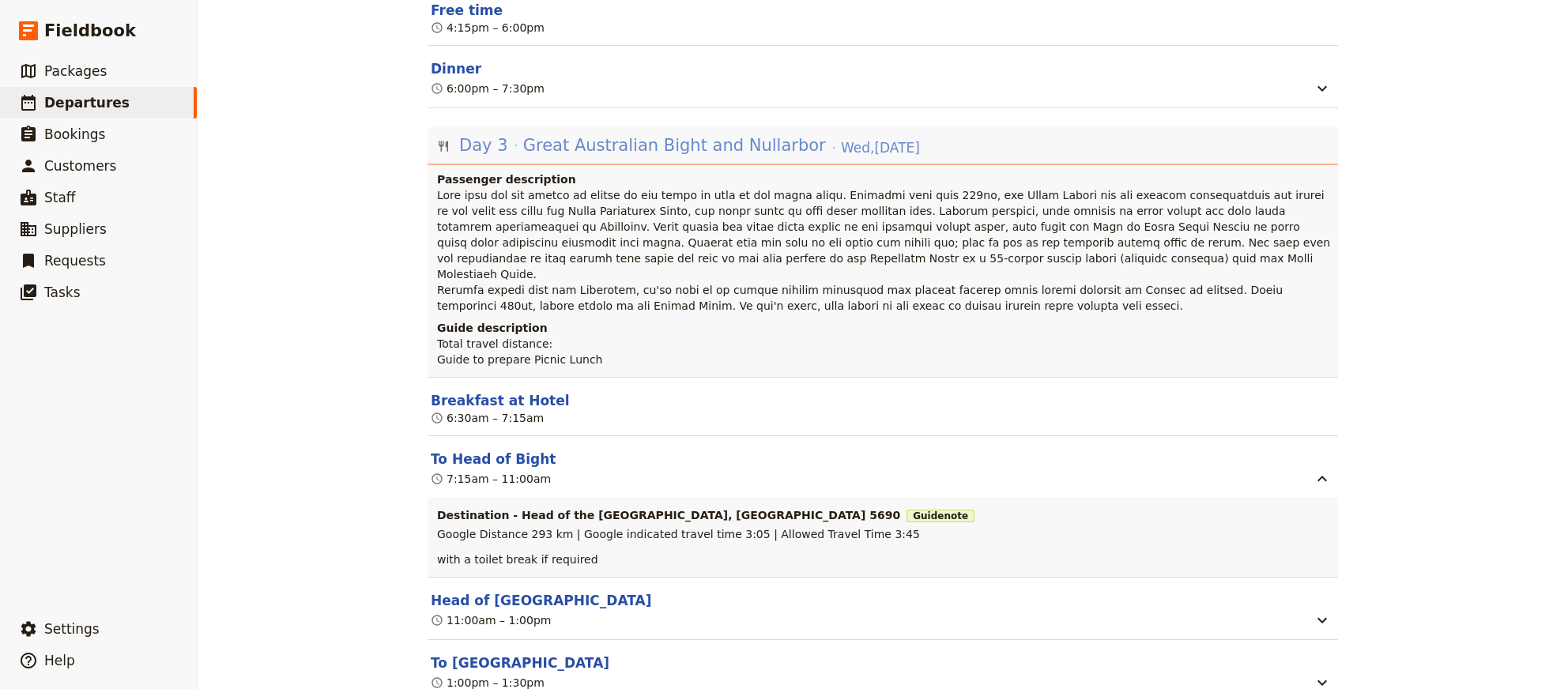
click at [770, 157] on span "Great Australian Bight and Nullarbor" at bounding box center [674, 145] width 302 height 24
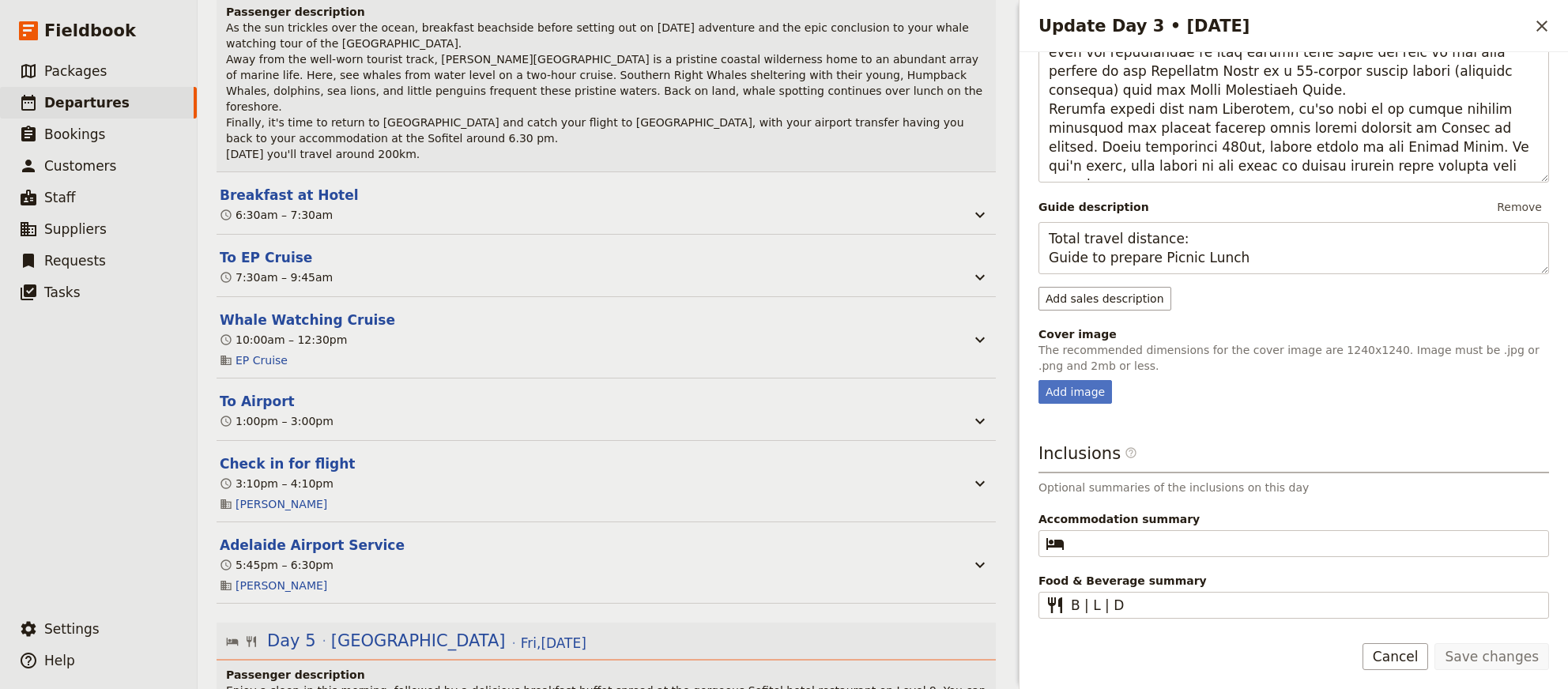
scroll to position [2720, 0]
